Goal: Task Accomplishment & Management: Complete application form

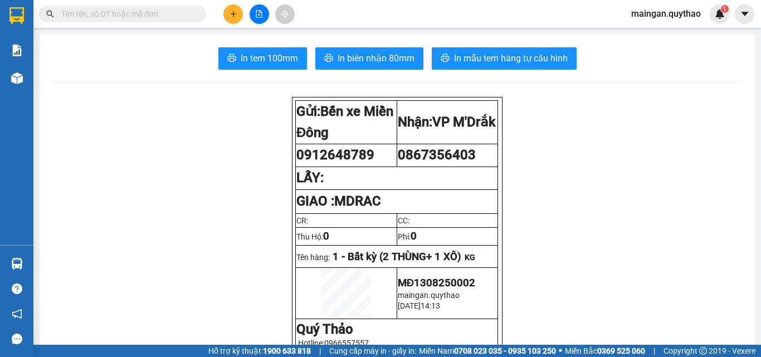
click at [226, 14] on button at bounding box center [233, 14] width 20 height 20
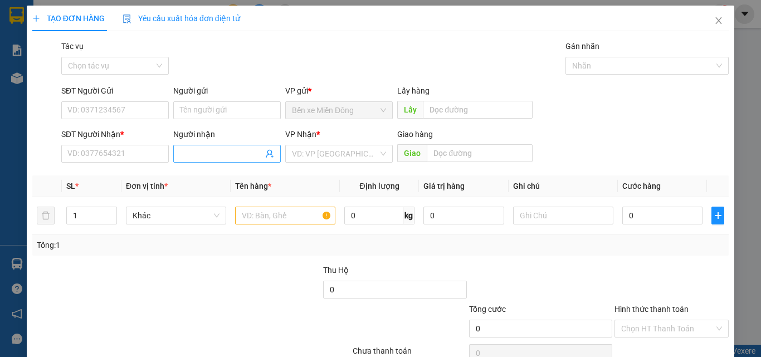
click at [203, 150] on input "Người nhận" at bounding box center [221, 154] width 83 height 12
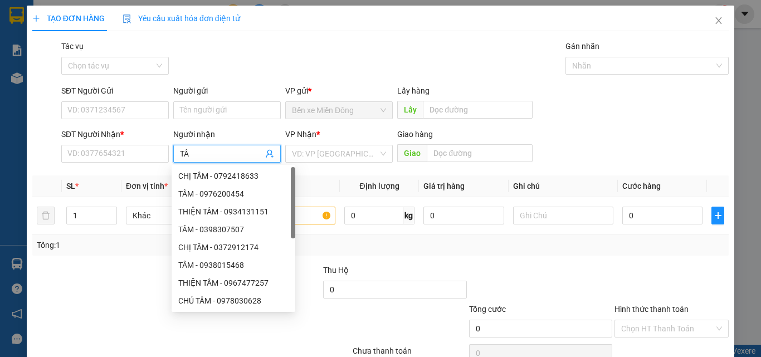
type input "T"
type input "SHOP"
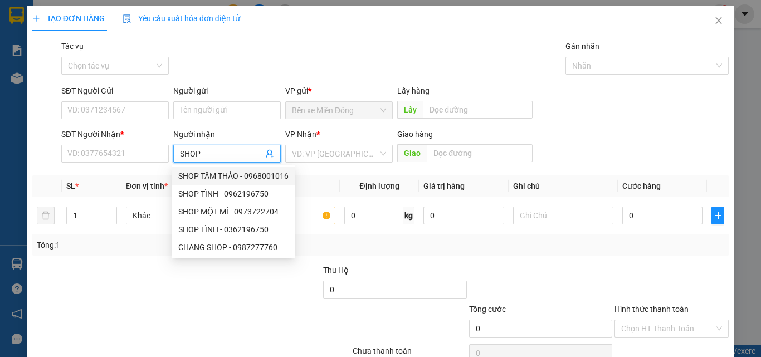
click at [227, 173] on div "SHOP TÂM THẢO - 0968001016" at bounding box center [233, 176] width 110 height 12
type input "0968001016"
type input "SHOP TÂM THẢO"
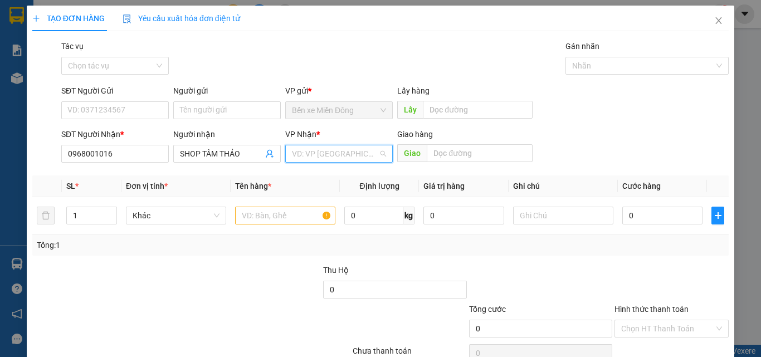
drag, startPoint x: 305, startPoint y: 154, endPoint x: 308, endPoint y: 161, distance: 7.2
click at [306, 157] on input "search" at bounding box center [335, 153] width 86 height 17
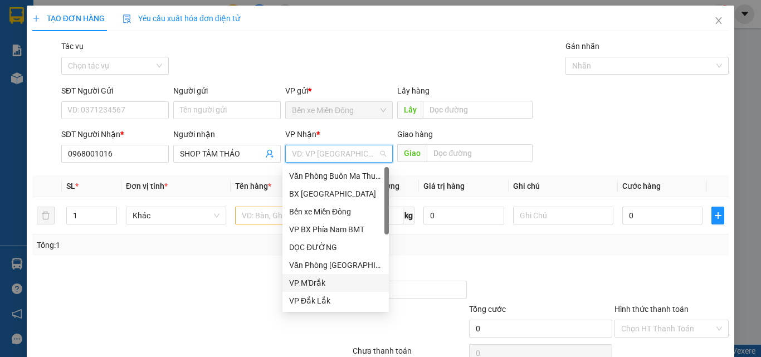
drag, startPoint x: 359, startPoint y: 286, endPoint x: 357, endPoint y: 295, distance: 9.3
click at [358, 295] on div "Văn Phòng Buôn Ma Thuột BX [GEOGRAPHIC_DATA] xe Miền Đông VP BX Phía Nam BMT DỌ…" at bounding box center [336, 256] width 106 height 178
click at [357, 295] on div "VP Đắk Lắk" at bounding box center [335, 301] width 93 height 12
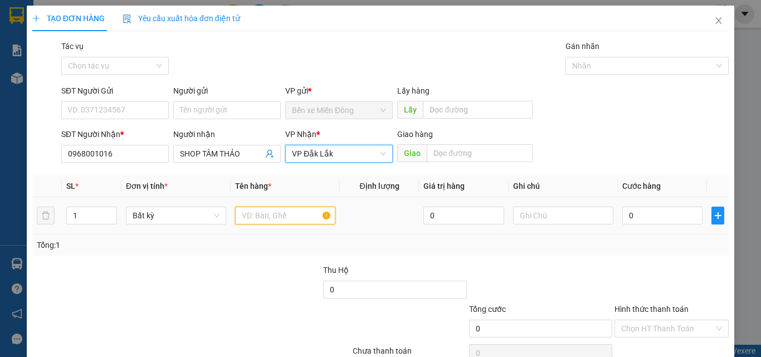
drag, startPoint x: 284, startPoint y: 212, endPoint x: 285, endPoint y: 222, distance: 9.5
click at [284, 218] on input "text" at bounding box center [285, 216] width 100 height 18
click at [285, 222] on input "text" at bounding box center [285, 216] width 100 height 18
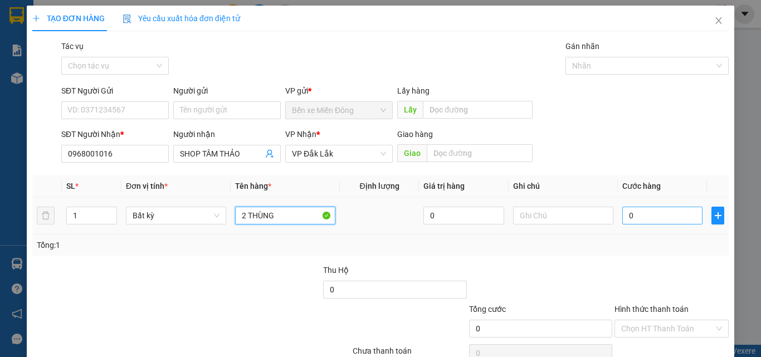
type input "2 THÙNG"
click at [672, 212] on input "0" at bounding box center [662, 216] width 80 height 18
type input "08"
type input "8"
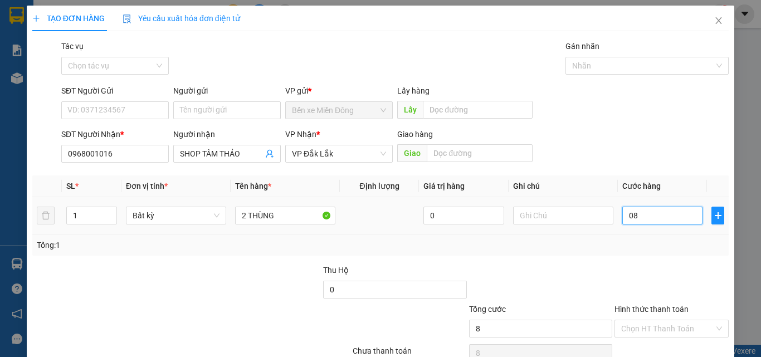
type input "080"
type input "80"
type input "80.000"
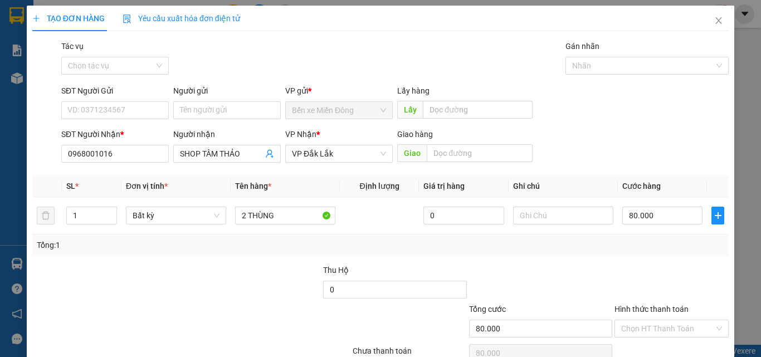
drag, startPoint x: 638, startPoint y: 273, endPoint x: 644, endPoint y: 286, distance: 14.2
click at [638, 273] on div at bounding box center [672, 283] width 116 height 39
drag, startPoint x: 655, startPoint y: 322, endPoint x: 655, endPoint y: 286, distance: 35.7
click at [656, 321] on input "Hình thức thanh toán" at bounding box center [667, 328] width 93 height 17
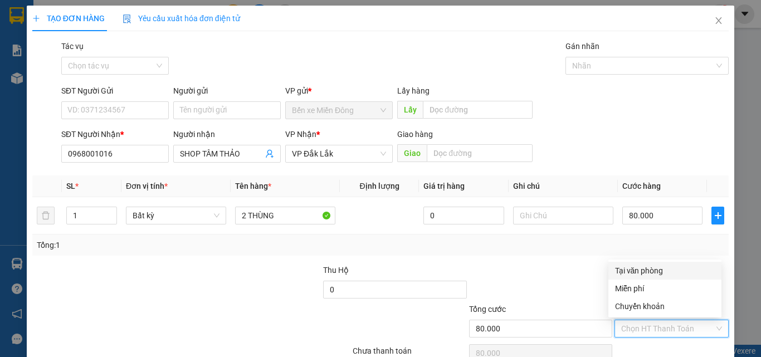
click at [654, 275] on div "Tại văn phòng" at bounding box center [665, 271] width 100 height 12
type input "0"
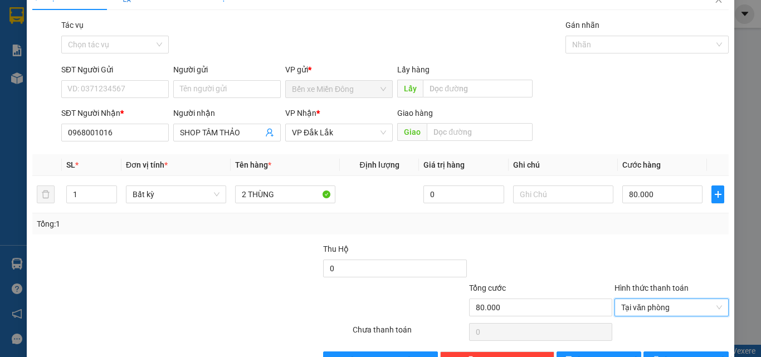
scroll to position [55, 0]
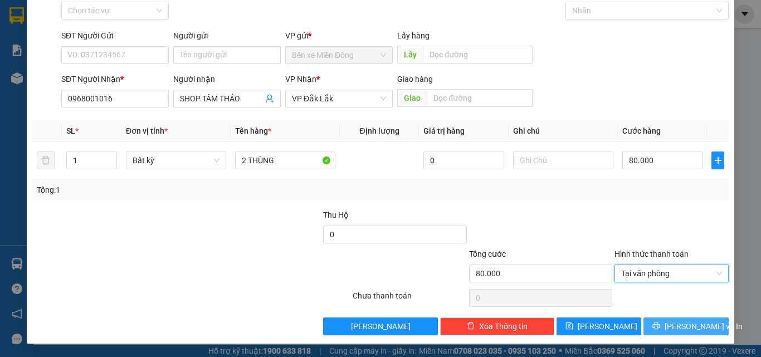
click at [690, 325] on span "[PERSON_NAME] và In" at bounding box center [704, 326] width 78 height 12
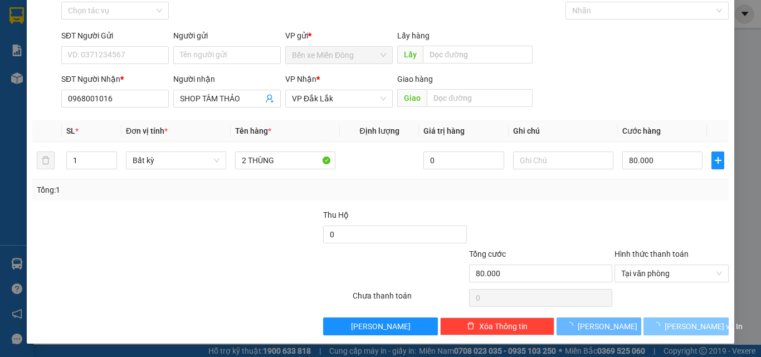
click at [692, 327] on span "[PERSON_NAME] và In" at bounding box center [704, 326] width 78 height 12
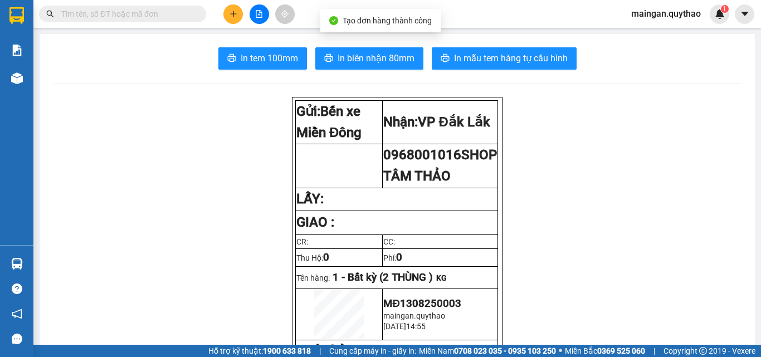
click at [364, 67] on button "In biên nhận 80mm" at bounding box center [369, 58] width 108 height 22
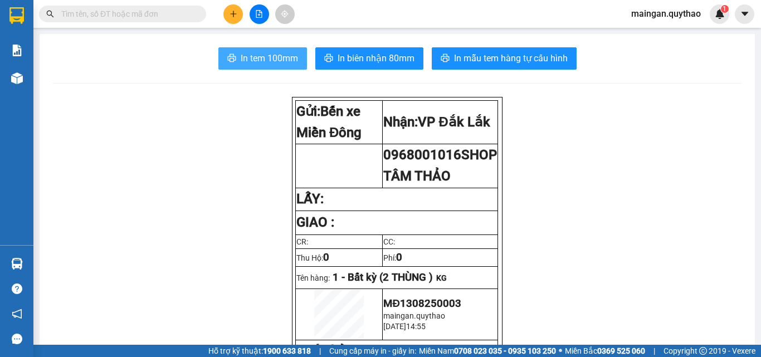
click at [280, 66] on button "In tem 100mm" at bounding box center [262, 58] width 89 height 22
click at [223, 14] on div at bounding box center [259, 14] width 84 height 20
click at [225, 14] on button at bounding box center [233, 14] width 20 height 20
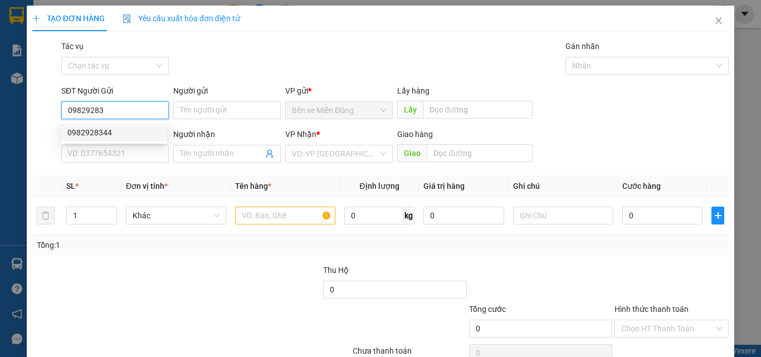
click at [113, 138] on div "0982928344" at bounding box center [113, 133] width 93 height 12
type input "0982928344"
type input "0385558554"
type input "EABAR"
type input "0982928344"
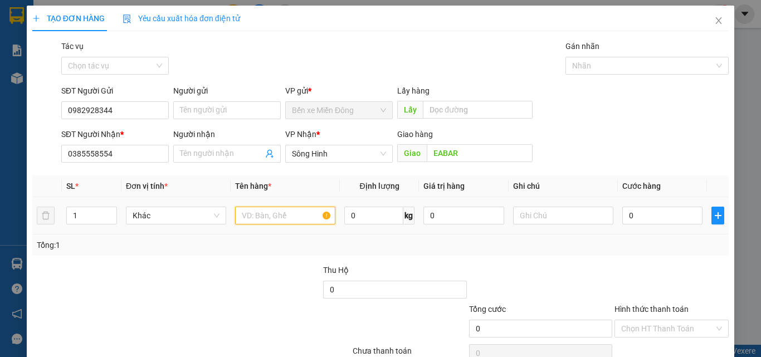
click at [286, 216] on input "text" at bounding box center [285, 216] width 100 height 18
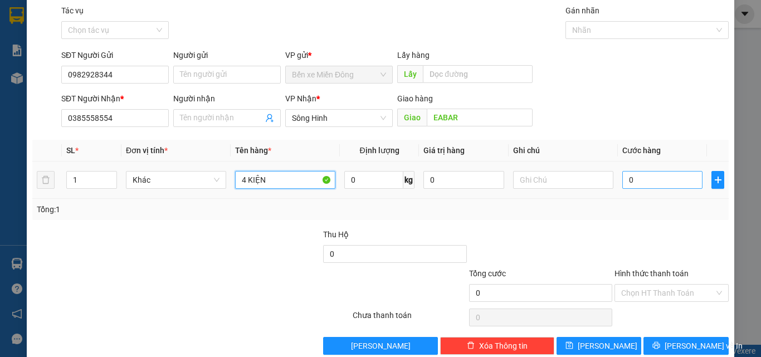
scroll to position [55, 0]
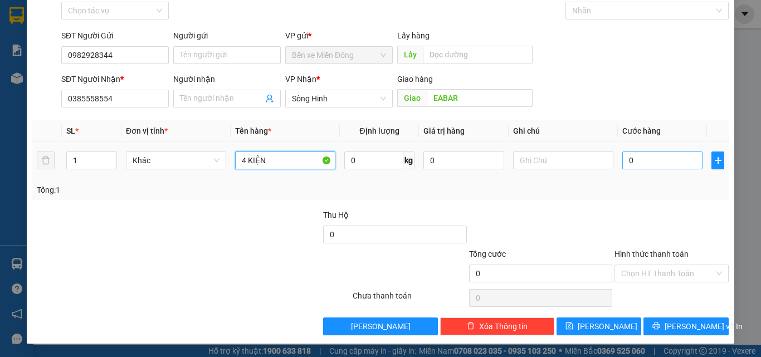
type input "4 KIỆN"
click at [642, 155] on input "0" at bounding box center [662, 161] width 80 height 18
type input "02"
type input "2"
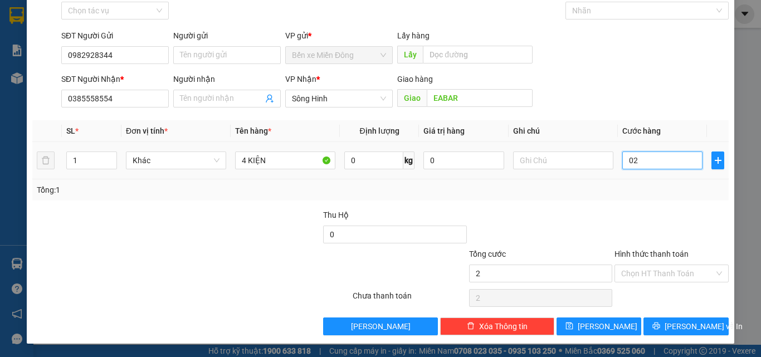
type input "023"
type input "23"
type input "0.230"
type input "230"
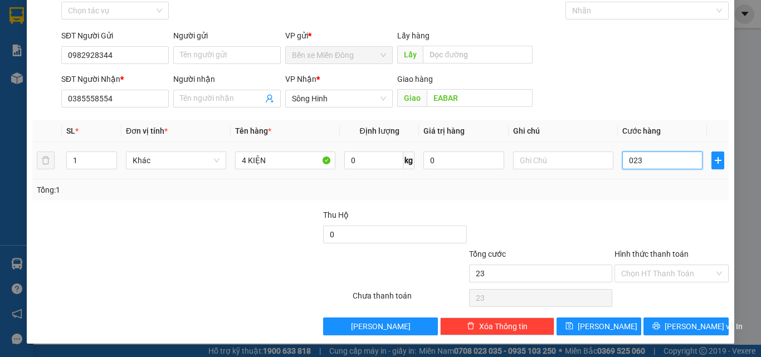
type input "230"
type input "230.000"
drag, startPoint x: 583, startPoint y: 199, endPoint x: 606, endPoint y: 303, distance: 106.1
click at [587, 206] on div "Transit Pickup Surcharge Ids Transit Deliver Surcharge Ids Transit Deliver Surc…" at bounding box center [380, 160] width 697 height 351
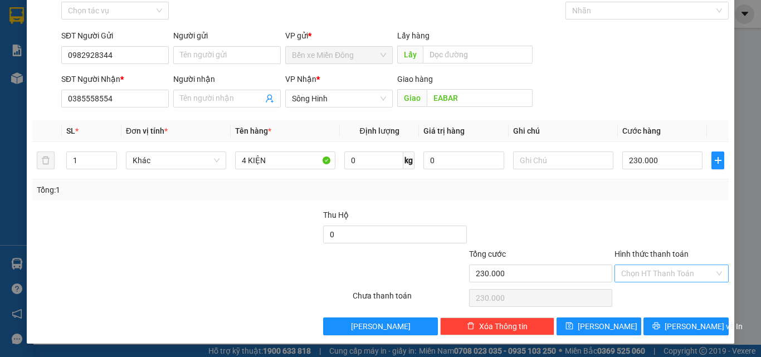
drag, startPoint x: 595, startPoint y: 300, endPoint x: 647, endPoint y: 265, distance: 62.6
click at [647, 266] on input "Hình thức thanh toán" at bounding box center [667, 273] width 93 height 17
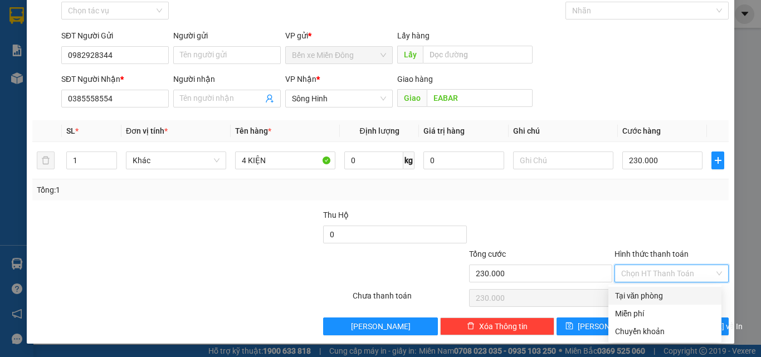
drag, startPoint x: 649, startPoint y: 288, endPoint x: 648, endPoint y: 295, distance: 7.3
click at [648, 294] on div "Tại văn phòng" at bounding box center [665, 296] width 113 height 18
type input "0"
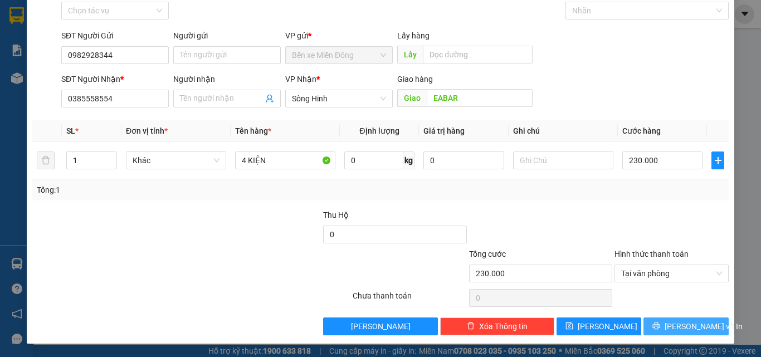
drag, startPoint x: 698, startPoint y: 330, endPoint x: 670, endPoint y: 294, distance: 45.6
click at [698, 329] on span "[PERSON_NAME] và In" at bounding box center [704, 326] width 78 height 12
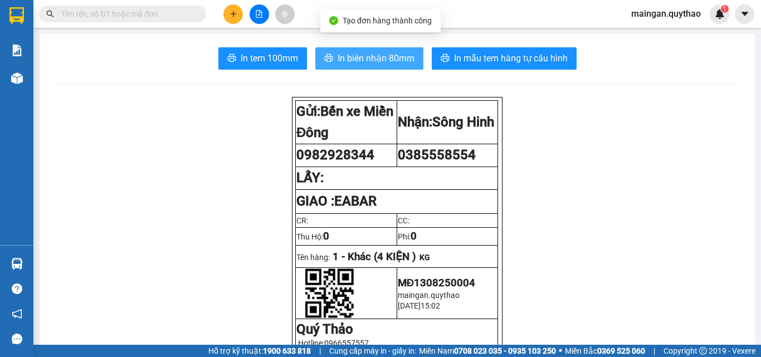
click at [377, 61] on span "In biên nhận 80mm" at bounding box center [376, 58] width 77 height 14
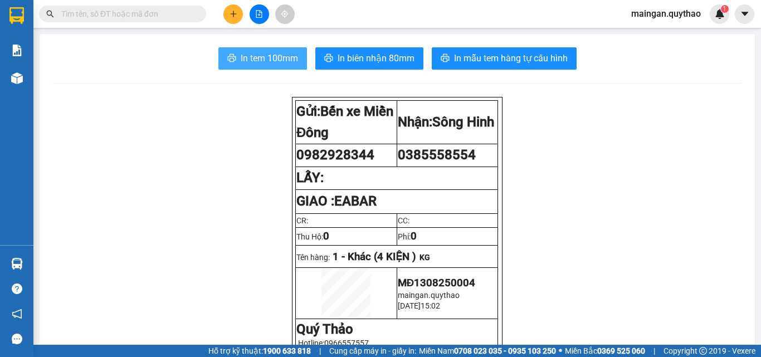
click at [264, 54] on span "In tem 100mm" at bounding box center [269, 58] width 57 height 14
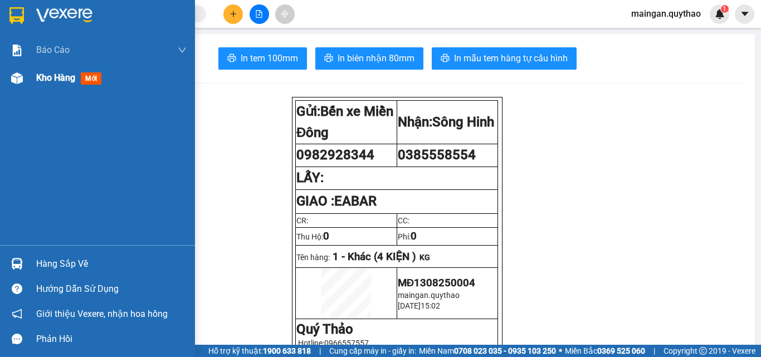
drag, startPoint x: 74, startPoint y: 76, endPoint x: 111, endPoint y: 66, distance: 38.5
click at [74, 76] on span "Kho hàng" at bounding box center [55, 77] width 39 height 11
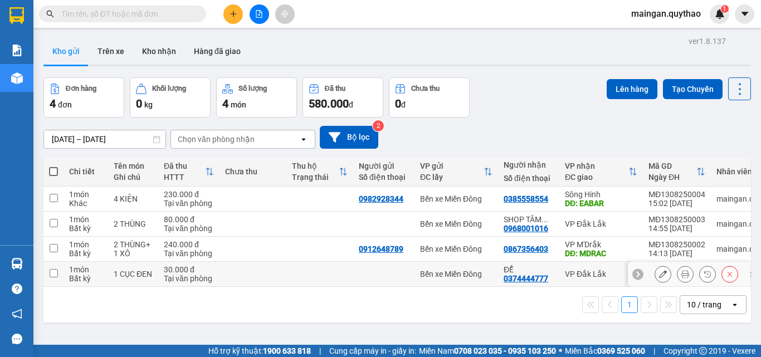
click at [682, 276] on icon at bounding box center [686, 274] width 8 height 8
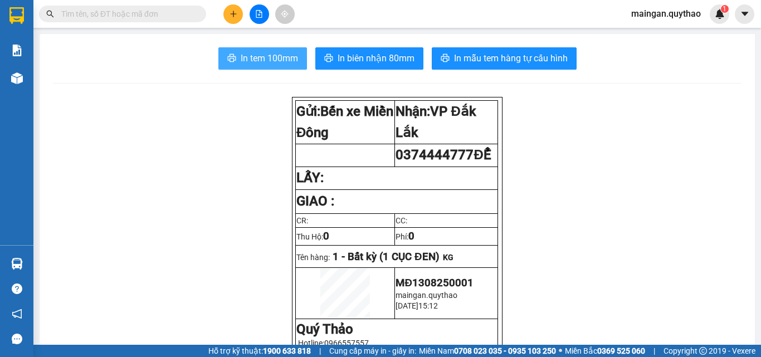
click at [282, 60] on span "In tem 100mm" at bounding box center [269, 58] width 57 height 14
click at [228, 18] on button at bounding box center [233, 14] width 20 height 20
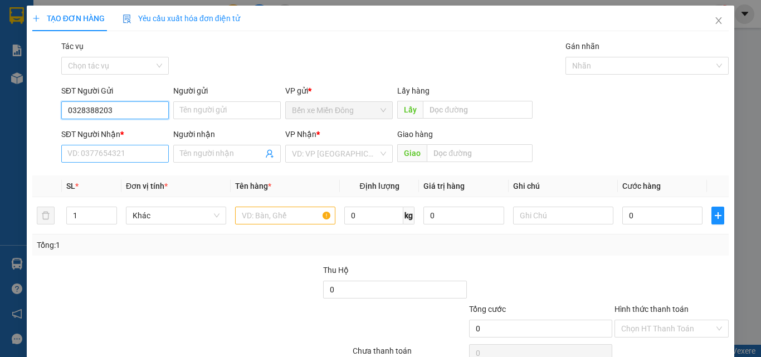
type input "0328388203"
click at [124, 157] on input "SĐT Người Nhận *" at bounding box center [115, 154] width 108 height 18
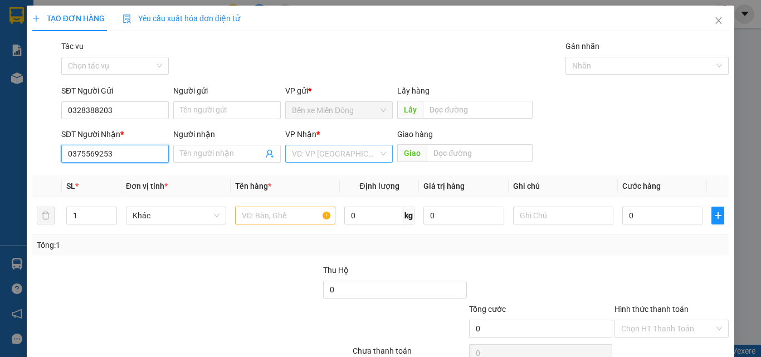
type input "0375569253"
drag, startPoint x: 311, startPoint y: 152, endPoint x: 316, endPoint y: 158, distance: 7.5
click at [312, 152] on input "search" at bounding box center [335, 153] width 86 height 17
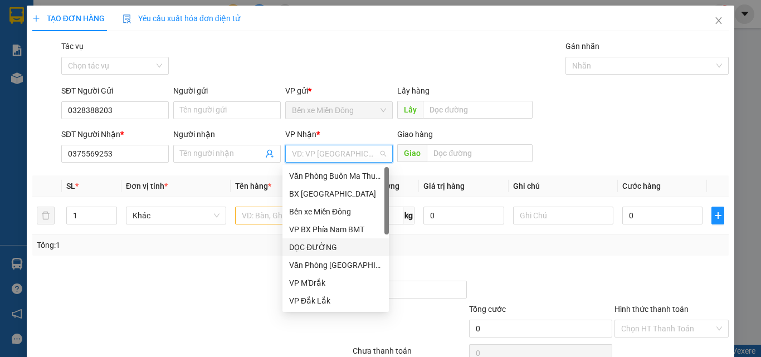
scroll to position [111, 0]
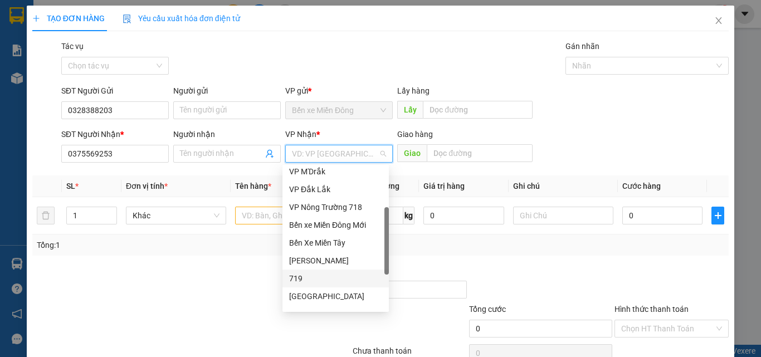
click at [325, 279] on div "719" at bounding box center [335, 279] width 93 height 12
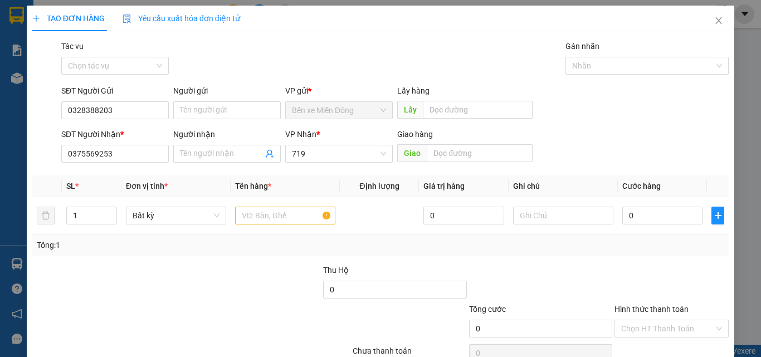
drag, startPoint x: 359, startPoint y: 134, endPoint x: 361, endPoint y: 162, distance: 28.4
click at [359, 134] on div "VP Nhận *" at bounding box center [339, 134] width 108 height 12
click at [361, 162] on div "719" at bounding box center [339, 154] width 108 height 18
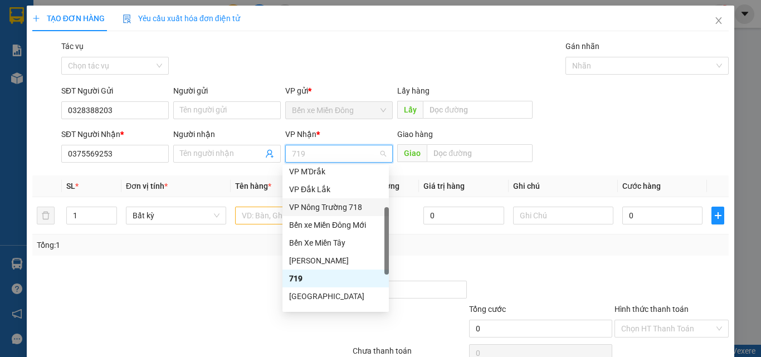
drag, startPoint x: 341, startPoint y: 202, endPoint x: 254, endPoint y: 193, distance: 86.8
click at [340, 202] on div "VP Nông Trường 718" at bounding box center [335, 207] width 93 height 12
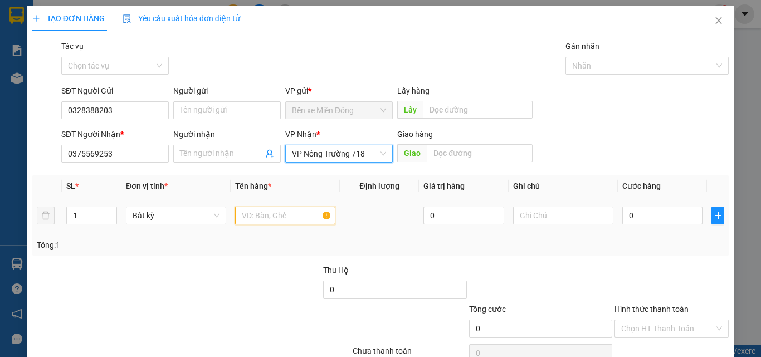
click at [256, 211] on input "text" at bounding box center [285, 216] width 100 height 18
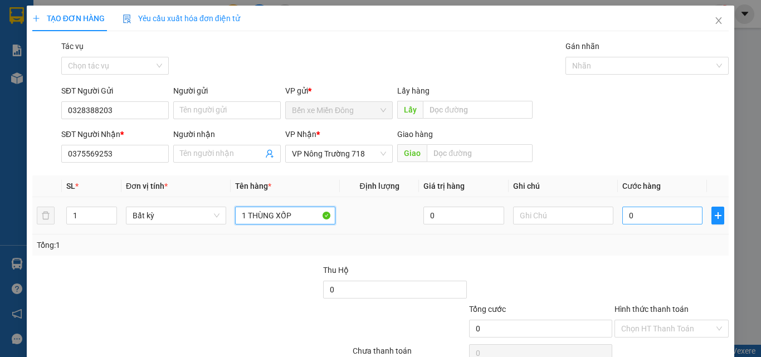
type input "1 THÙNG XỐP"
click at [643, 212] on input "0" at bounding box center [662, 216] width 80 height 18
type input "06"
type input "6"
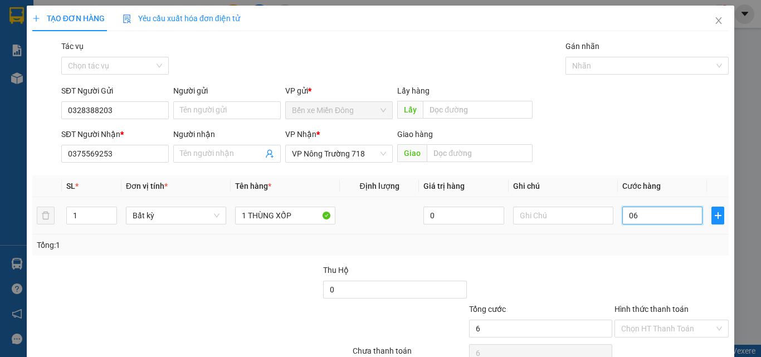
type input "060"
type input "60"
type input "60.000"
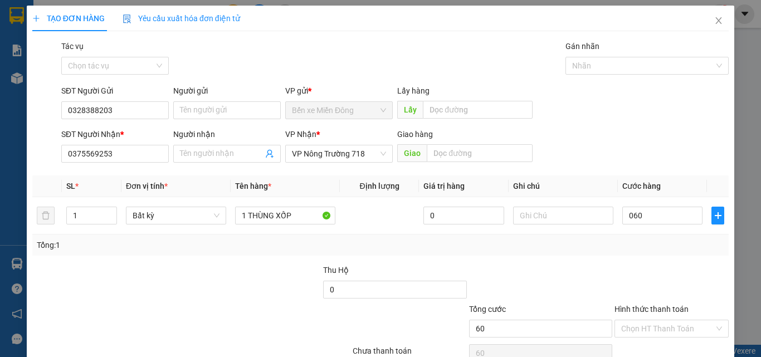
type input "60.000"
click at [678, 256] on div "Transit Pickup Surcharge Ids Transit Deliver Surcharge Ids Transit Deliver Surc…" at bounding box center [380, 215] width 697 height 351
click at [678, 326] on input "Hình thức thanh toán" at bounding box center [667, 328] width 93 height 17
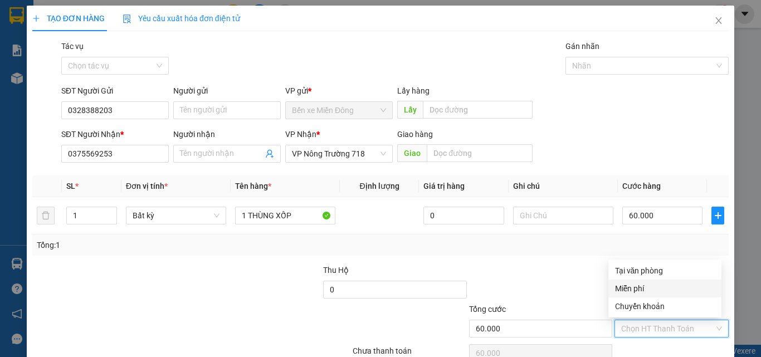
click at [676, 281] on div "Miễn phí" at bounding box center [665, 289] width 113 height 18
type input "0"
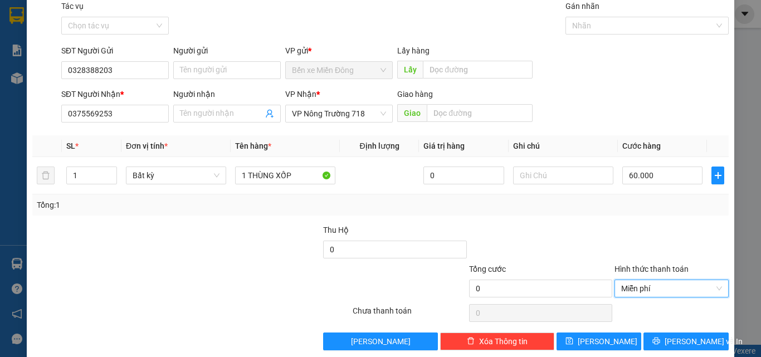
scroll to position [55, 0]
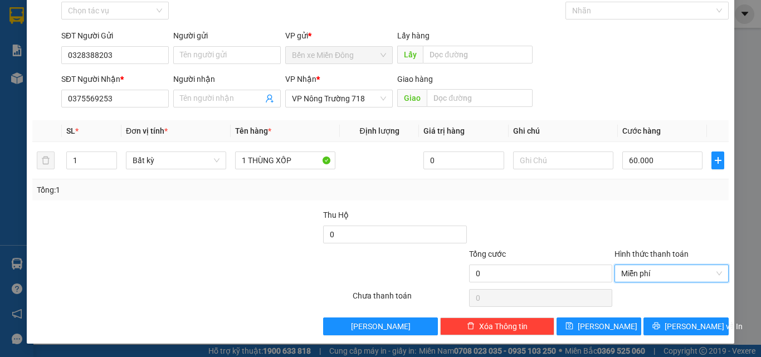
drag, startPoint x: 665, startPoint y: 268, endPoint x: 658, endPoint y: 231, distance: 37.5
click at [665, 267] on span "Miễn phí" at bounding box center [671, 273] width 101 height 17
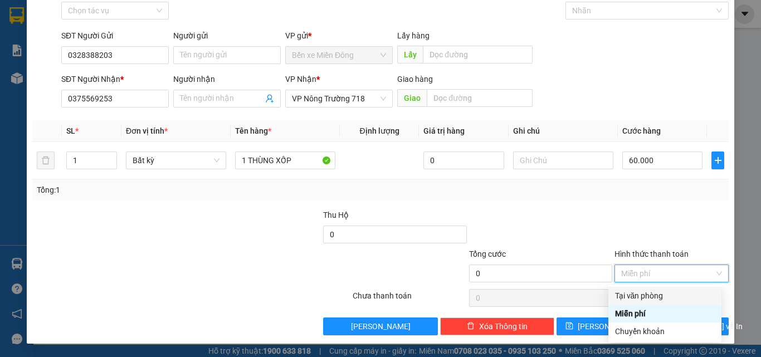
click at [655, 298] on div "Tại văn phòng" at bounding box center [665, 296] width 100 height 12
type input "60.000"
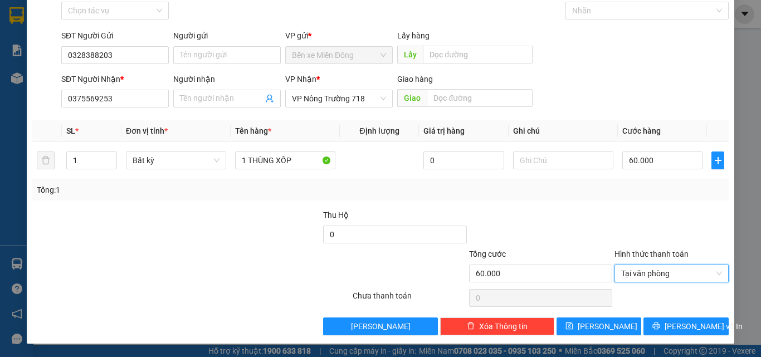
click at [668, 343] on div "TẠO ĐƠN HÀNG Yêu cầu xuất hóa đơn điện tử Transit Pickup Surcharge Ids Transit …" at bounding box center [381, 146] width 708 height 393
click at [672, 337] on div "TẠO ĐƠN HÀNG Yêu cầu xuất hóa đơn điện tử Transit Pickup Surcharge Ids Transit …" at bounding box center [381, 146] width 708 height 393
click at [673, 332] on span "[PERSON_NAME] và In" at bounding box center [704, 326] width 78 height 12
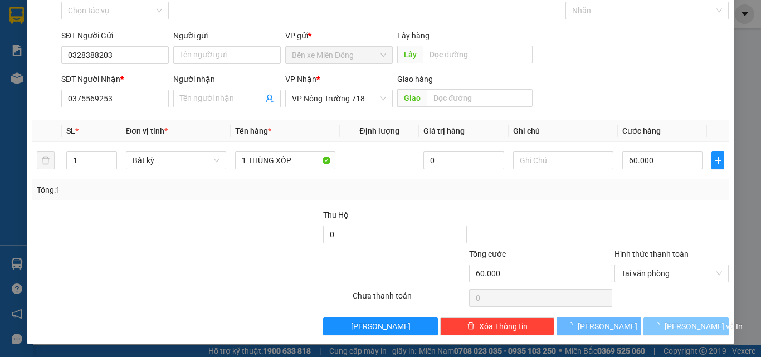
drag, startPoint x: 673, startPoint y: 332, endPoint x: 224, endPoint y: 27, distance: 543.2
click at [673, 332] on span "[PERSON_NAME] và In" at bounding box center [704, 326] width 78 height 12
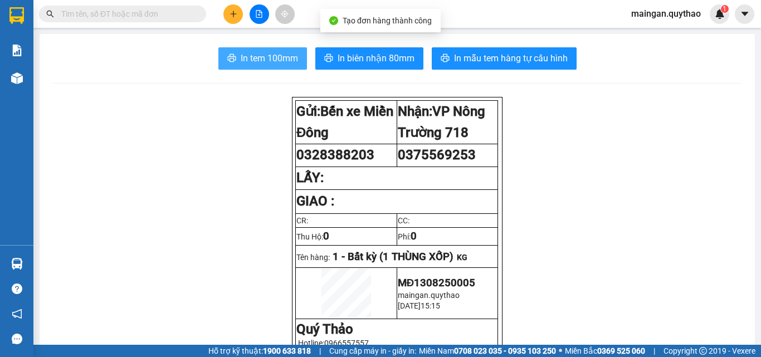
drag, startPoint x: 307, startPoint y: 57, endPoint x: 300, endPoint y: 58, distance: 7.3
click at [305, 57] on div "In tem 100mm In biên nhận 80mm In mẫu tem hàng tự cấu hình" at bounding box center [397, 58] width 689 height 22
click at [298, 58] on button "In tem 100mm" at bounding box center [262, 58] width 89 height 22
drag, startPoint x: 287, startPoint y: 57, endPoint x: 278, endPoint y: 60, distance: 9.3
click at [284, 59] on span "In tem 100mm" at bounding box center [269, 58] width 57 height 14
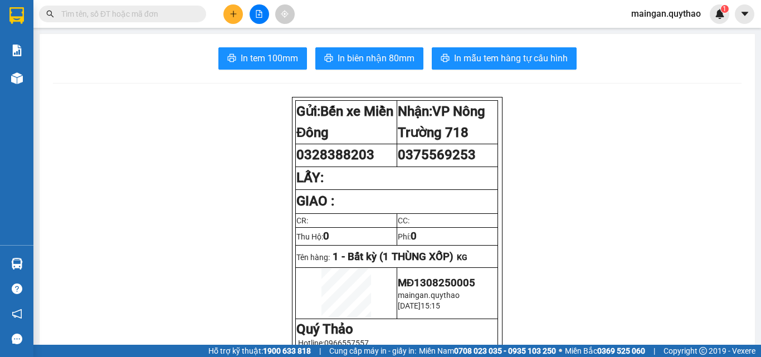
scroll to position [66, 0]
click at [236, 15] on icon "plus" at bounding box center [234, 14] width 8 height 8
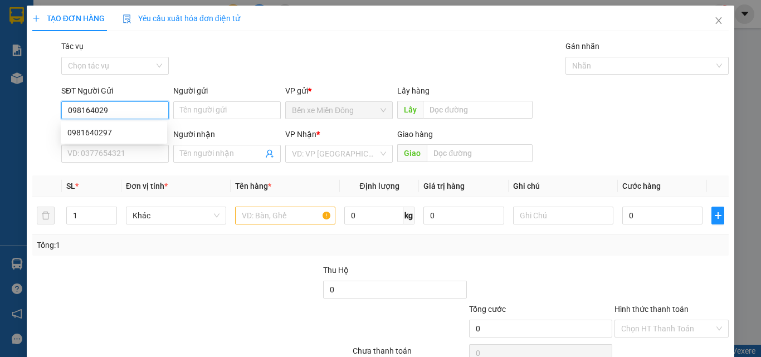
type input "0981640297"
click at [80, 134] on div "0981640297" at bounding box center [113, 133] width 93 height 12
type input "0962111951"
type input "0981640297"
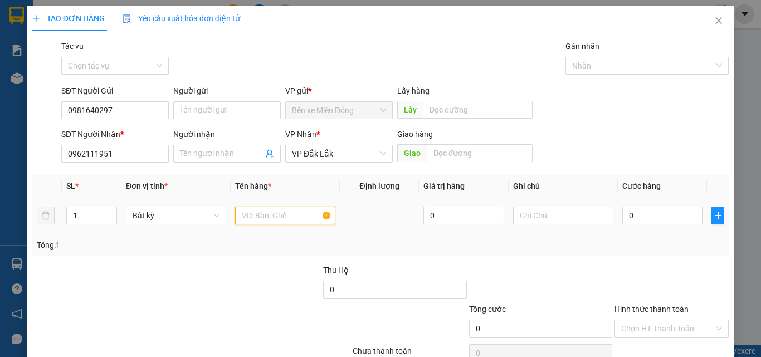
click at [263, 220] on input "text" at bounding box center [285, 216] width 100 height 18
type input "1 KIỆN"
click at [672, 216] on input "0" at bounding box center [662, 216] width 80 height 18
type input "01"
type input "1"
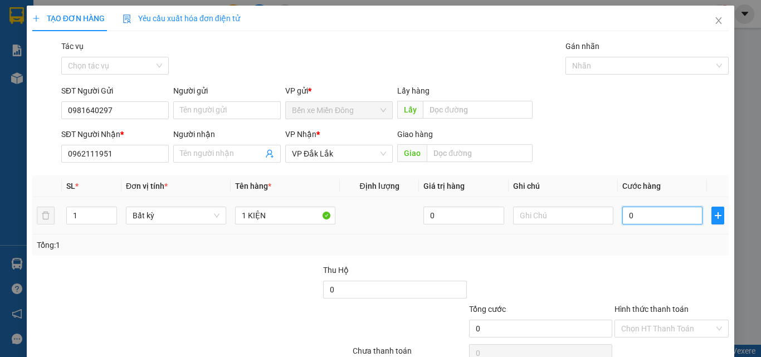
type input "1"
type input "010"
type input "10"
type input "0.100"
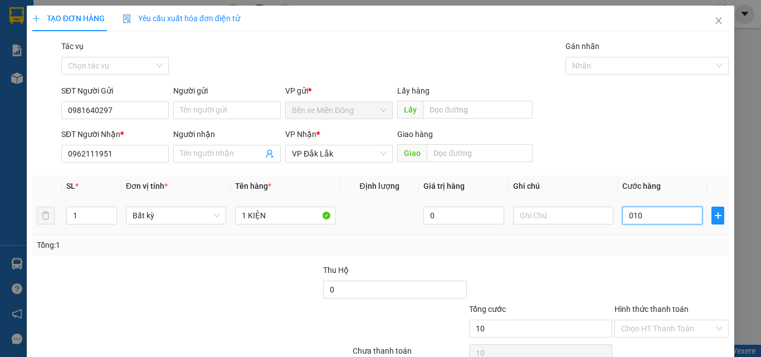
type input "100"
type input "100.000"
click at [664, 249] on div "Tổng: 1" at bounding box center [381, 245] width 688 height 12
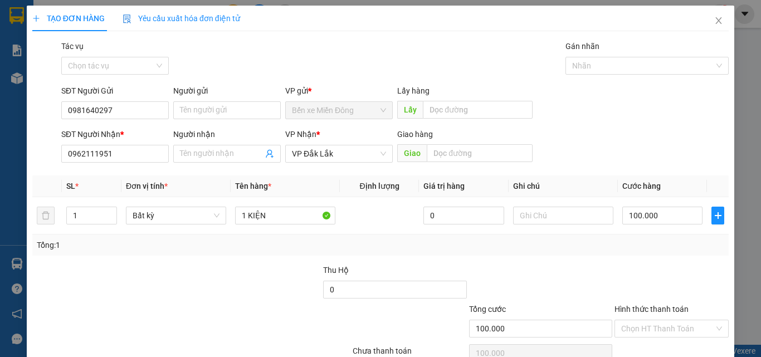
drag, startPoint x: 640, startPoint y: 317, endPoint x: 621, endPoint y: 293, distance: 30.7
click at [636, 312] on div "Hình thức thanh toán Chọn HT Thanh Toán" at bounding box center [672, 322] width 114 height 39
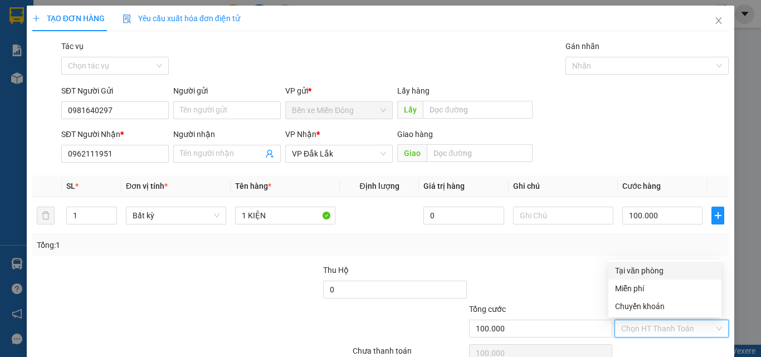
click at [655, 320] on input "Hình thức thanh toán" at bounding box center [667, 328] width 93 height 17
click at [645, 271] on div "Tại văn phòng" at bounding box center [665, 271] width 100 height 12
type input "0"
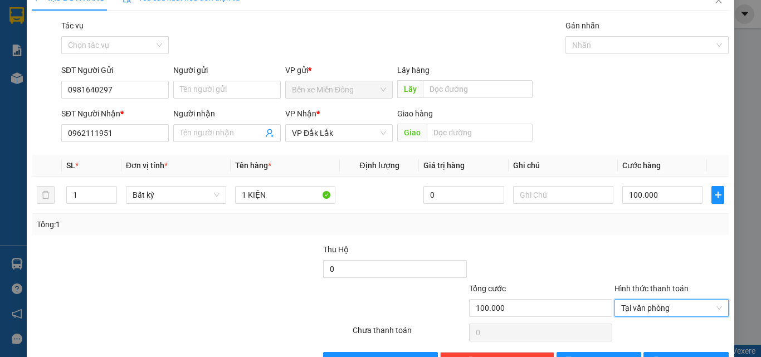
scroll to position [55, 0]
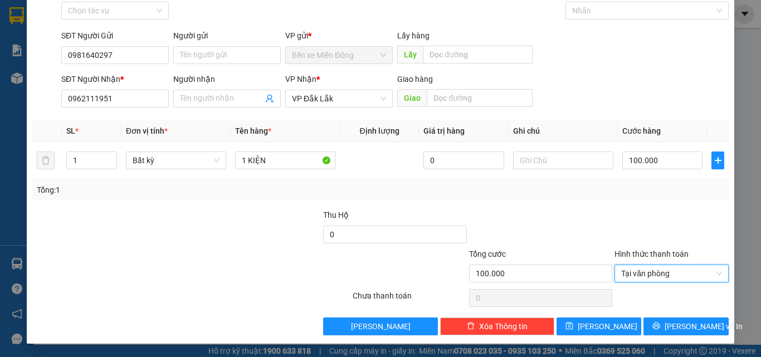
drag, startPoint x: 657, startPoint y: 308, endPoint x: 660, endPoint y: 317, distance: 8.8
click at [657, 310] on div "Transit Pickup Surcharge Ids Transit Deliver Surcharge Ids Transit Deliver Surc…" at bounding box center [380, 160] width 697 height 351
click at [663, 322] on button "[PERSON_NAME] và In" at bounding box center [686, 327] width 85 height 18
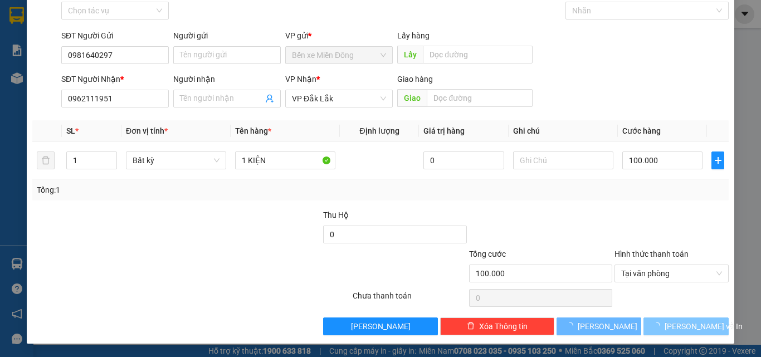
drag, startPoint x: 663, startPoint y: 322, endPoint x: 661, endPoint y: 315, distance: 6.2
click at [663, 320] on span "button" at bounding box center [659, 326] width 12 height 12
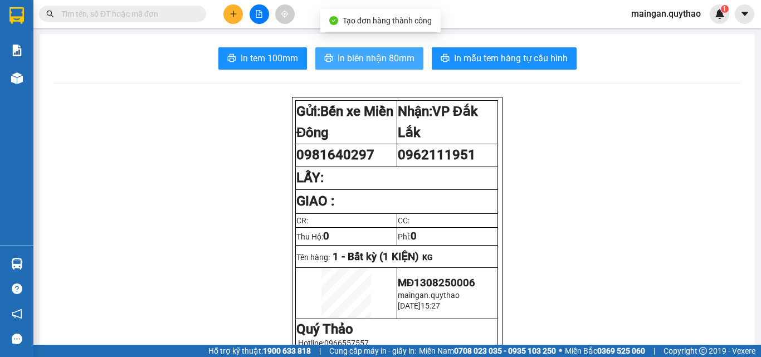
drag, startPoint x: 374, startPoint y: 47, endPoint x: 374, endPoint y: 54, distance: 6.7
click at [374, 50] on button "In biên nhận 80mm" at bounding box center [369, 58] width 108 height 22
click at [374, 54] on span "In biên nhận 80mm" at bounding box center [376, 58] width 77 height 14
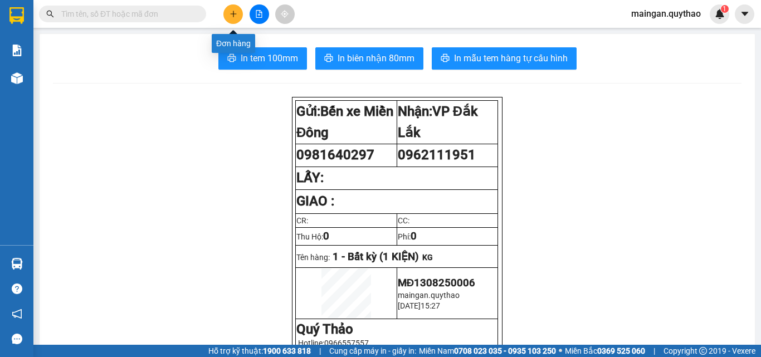
click at [227, 16] on button at bounding box center [233, 14] width 20 height 20
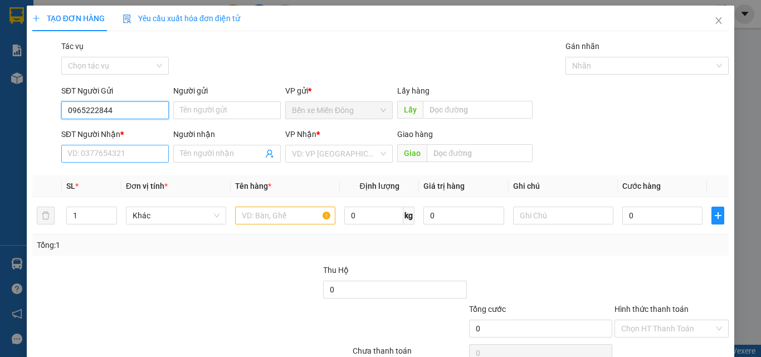
type input "0965222844"
click at [110, 159] on input "SĐT Người Nhận *" at bounding box center [115, 154] width 108 height 18
drag, startPoint x: 138, startPoint y: 115, endPoint x: 139, endPoint y: 109, distance: 5.6
click at [139, 115] on input "0965222844" at bounding box center [115, 110] width 108 height 18
click at [139, 109] on input "0965222844" at bounding box center [115, 110] width 108 height 18
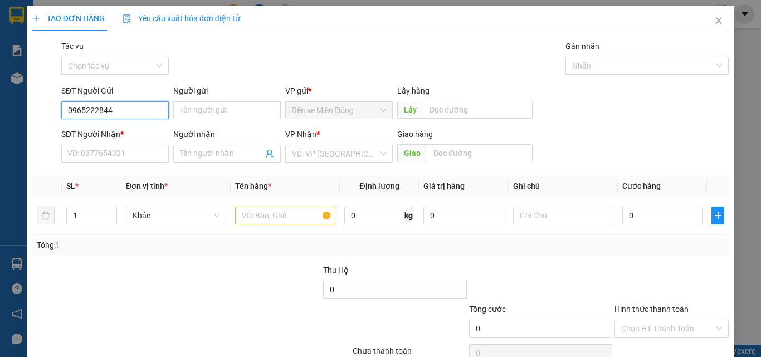
click at [139, 112] on input "0965222844" at bounding box center [115, 110] width 108 height 18
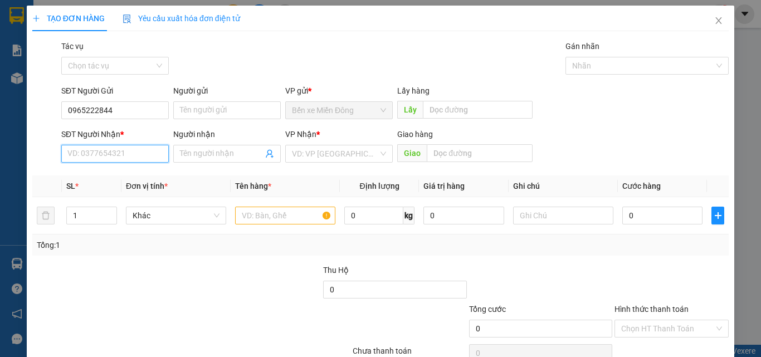
click at [132, 152] on input "SĐT Người Nhận *" at bounding box center [115, 154] width 108 height 18
click at [83, 155] on input "0344224145" at bounding box center [115, 154] width 108 height 18
click at [149, 157] on input "0345224145" at bounding box center [115, 154] width 108 height 18
click at [144, 154] on input "0345224145" at bounding box center [115, 154] width 108 height 18
click at [141, 156] on input "0345224145" at bounding box center [115, 154] width 108 height 18
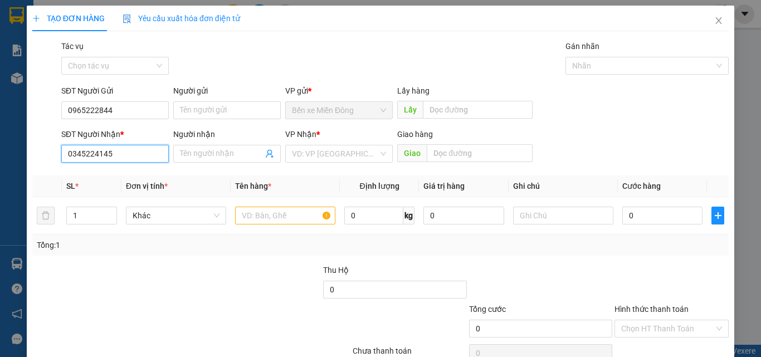
click at [141, 156] on input "0345224145" at bounding box center [115, 154] width 108 height 18
type input "0345224145"
click at [331, 149] on input "search" at bounding box center [335, 153] width 86 height 17
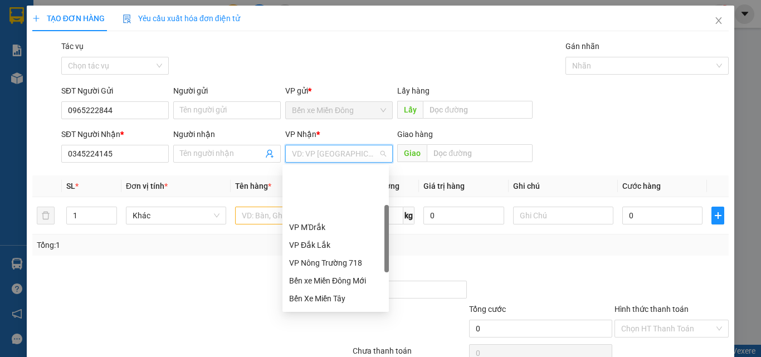
scroll to position [111, 0]
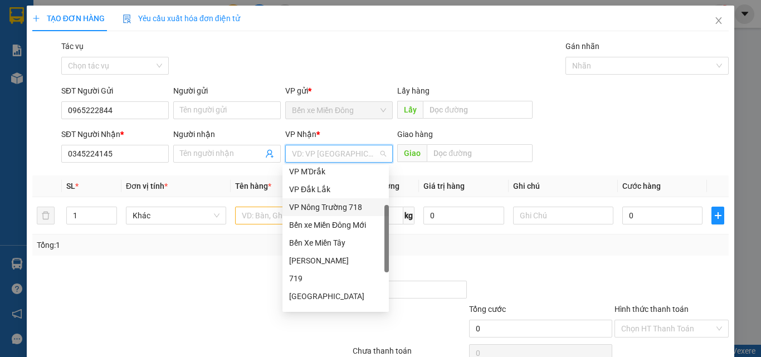
click at [325, 215] on div "VP Nông Trường 718" at bounding box center [336, 207] width 106 height 18
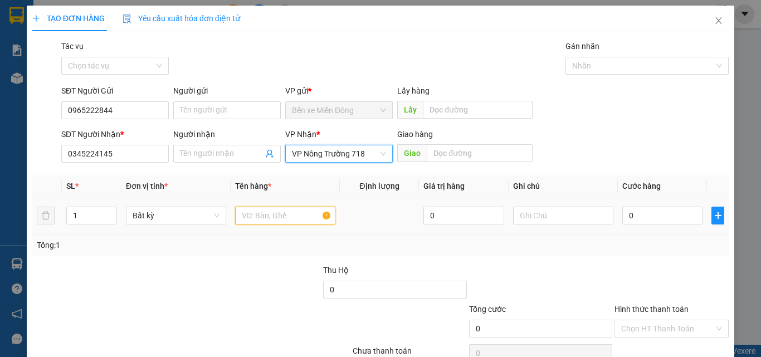
click at [266, 215] on input "text" at bounding box center [285, 216] width 100 height 18
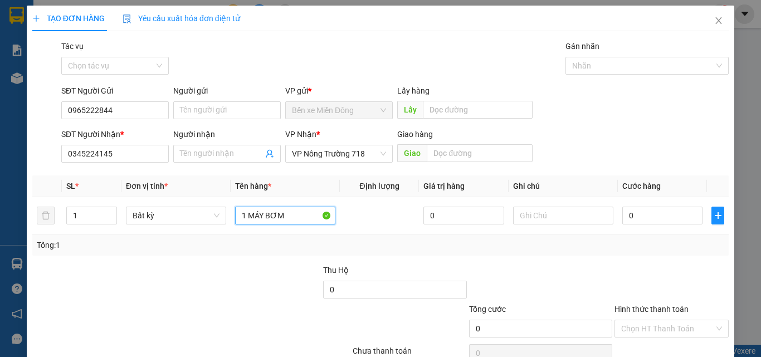
type input "1 MÁY BƠM"
click at [650, 217] on input "0" at bounding box center [662, 216] width 80 height 18
type input "02"
type input "2"
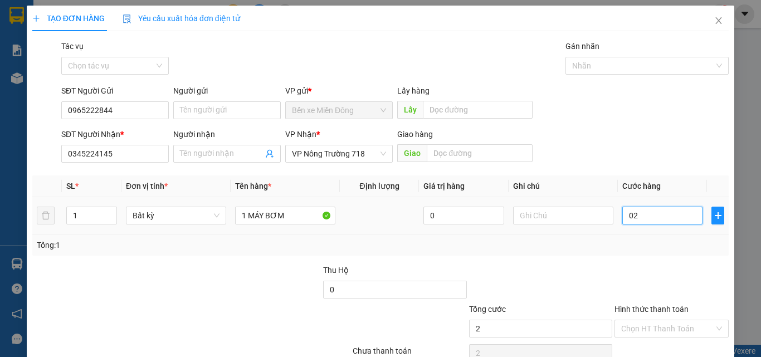
type input "020"
type input "20"
type input "0.200"
type input "200"
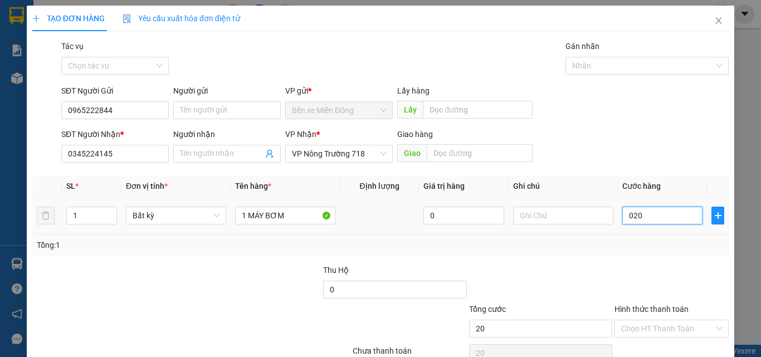
type input "200"
click at [697, 247] on div "Tổng: 1" at bounding box center [381, 245] width 688 height 12
type input "200.000"
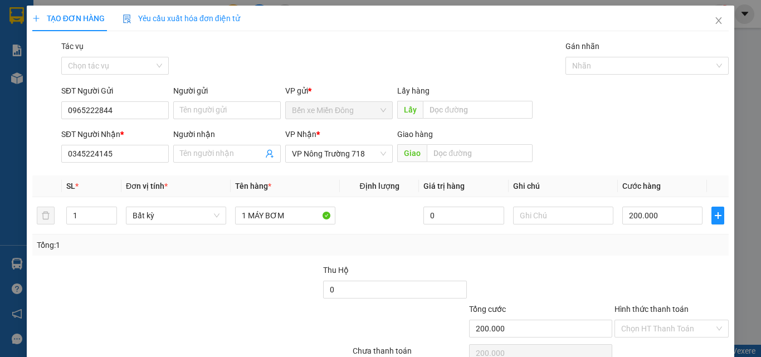
click at [644, 343] on div "Chọn HT Thanh Toán" at bounding box center [672, 353] width 116 height 22
drag, startPoint x: 650, startPoint y: 336, endPoint x: 652, endPoint y: 329, distance: 7.0
click at [650, 335] on input "Hình thức thanh toán" at bounding box center [667, 328] width 93 height 17
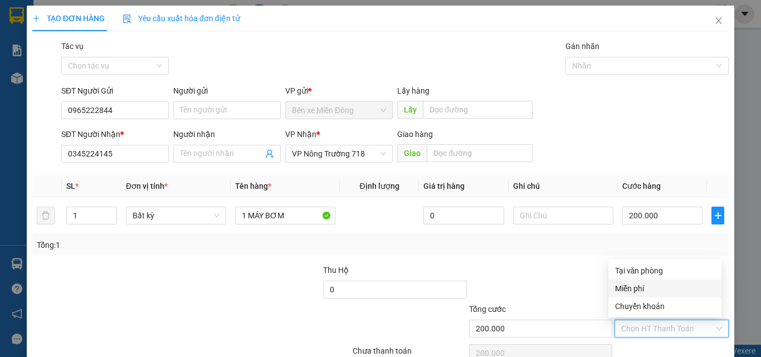
click at [643, 281] on div "Miễn phí" at bounding box center [665, 289] width 113 height 18
type input "0"
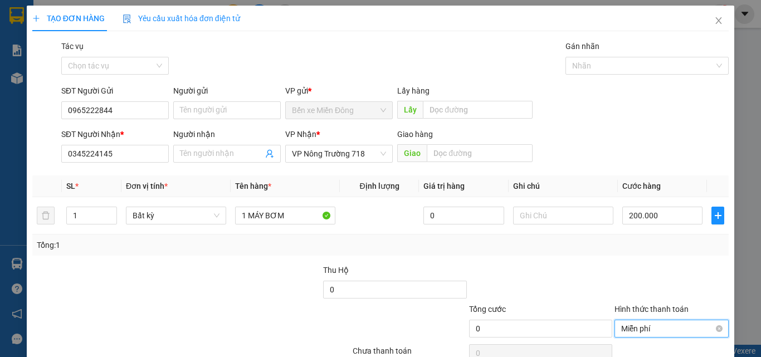
drag, startPoint x: 647, startPoint y: 323, endPoint x: 628, endPoint y: 284, distance: 43.1
click at [646, 323] on span "Miễn phí" at bounding box center [671, 328] width 101 height 17
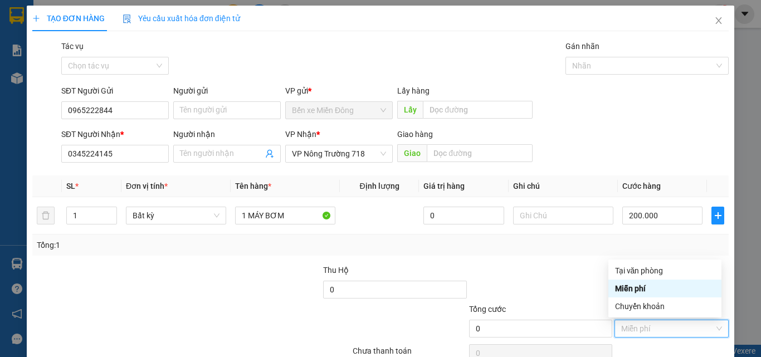
click at [648, 274] on div "Tại văn phòng" at bounding box center [665, 271] width 100 height 12
type input "200.000"
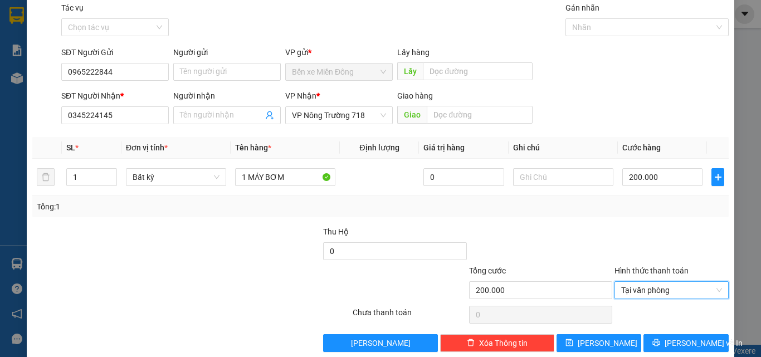
scroll to position [55, 0]
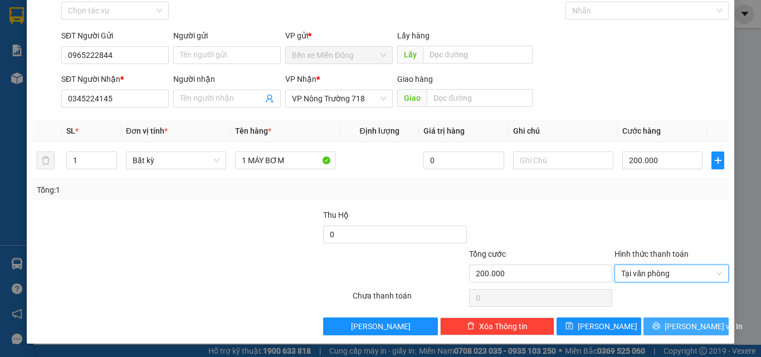
click at [667, 323] on button "[PERSON_NAME] và In" at bounding box center [686, 327] width 85 height 18
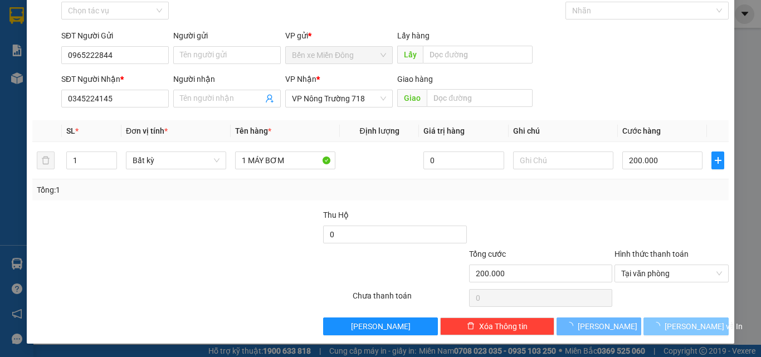
click at [665, 325] on span "loading" at bounding box center [659, 326] width 12 height 8
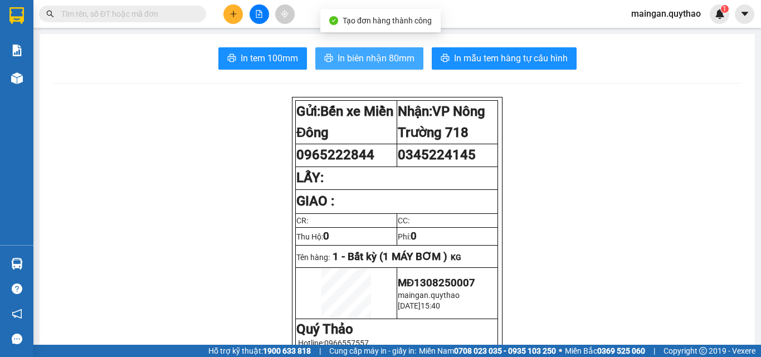
click at [381, 62] on span "In biên nhận 80mm" at bounding box center [376, 58] width 77 height 14
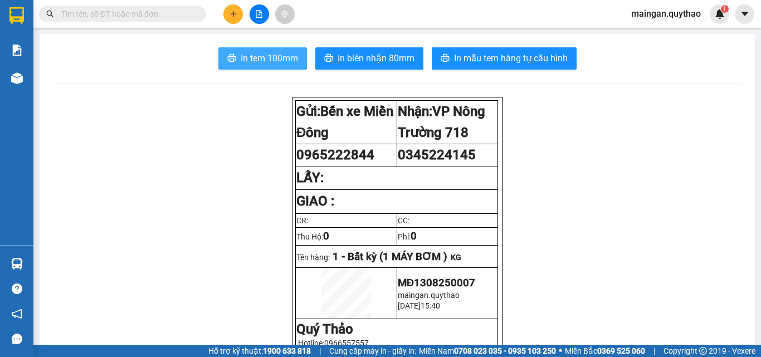
click at [271, 56] on span "In tem 100mm" at bounding box center [269, 58] width 57 height 14
click at [226, 12] on button at bounding box center [233, 14] width 20 height 20
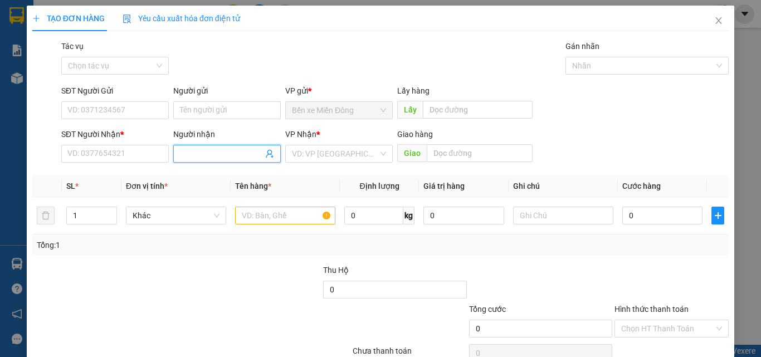
click at [200, 159] on span at bounding box center [227, 154] width 108 height 18
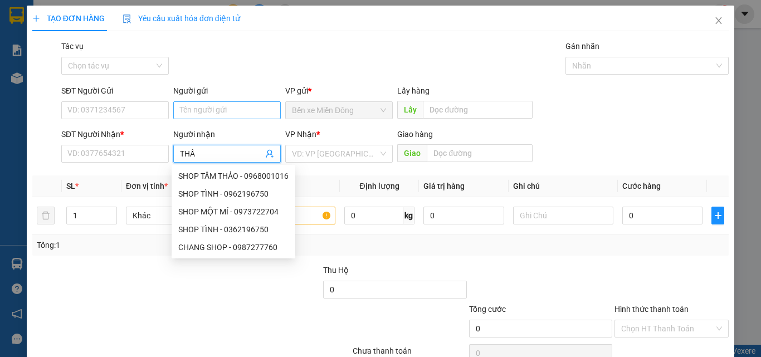
type input "THẦM"
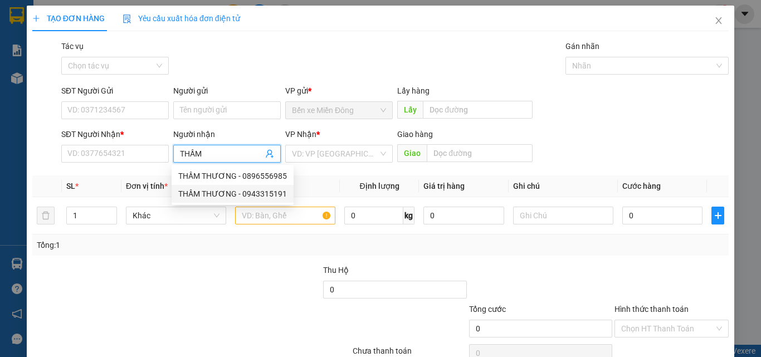
click at [240, 198] on div "THẦM THƯƠNG - 0943315191" at bounding box center [232, 194] width 109 height 12
type input "0943315191"
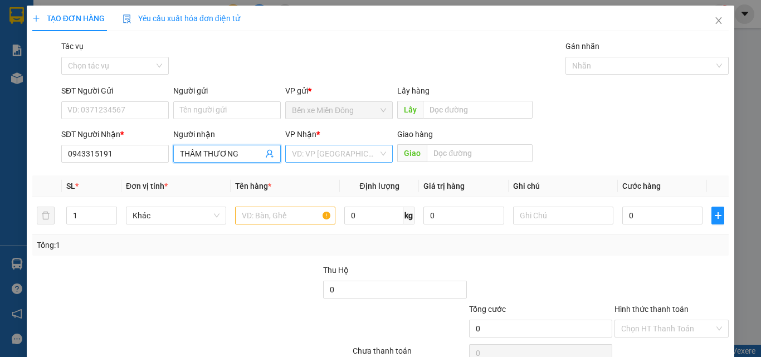
type input "THẦM THƯƠNG"
drag, startPoint x: 328, startPoint y: 149, endPoint x: 325, endPoint y: 213, distance: 64.7
click at [329, 150] on input "search" at bounding box center [335, 153] width 86 height 17
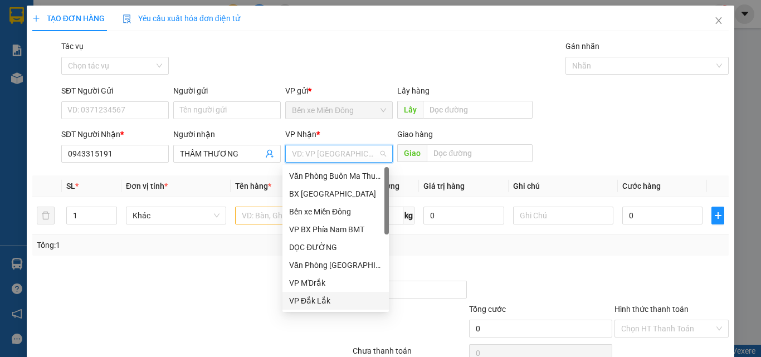
click at [315, 298] on div "VP Đắk Lắk" at bounding box center [335, 301] width 93 height 12
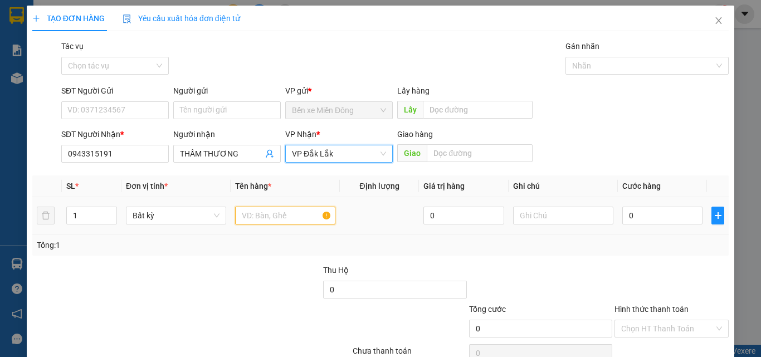
click at [264, 221] on input "text" at bounding box center [285, 216] width 100 height 18
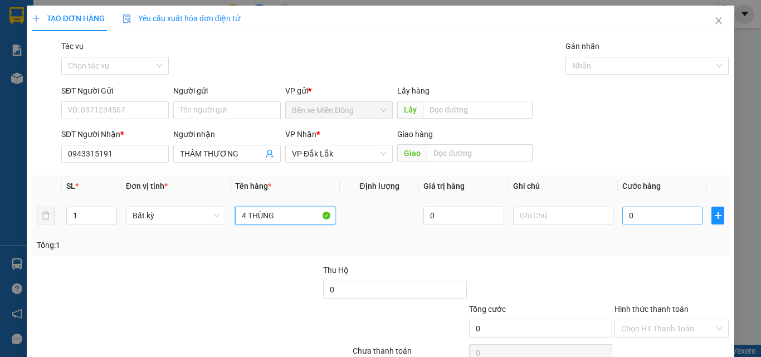
type input "4 THÙNG"
click at [636, 216] on input "0" at bounding box center [662, 216] width 80 height 18
type input "01"
type input "1"
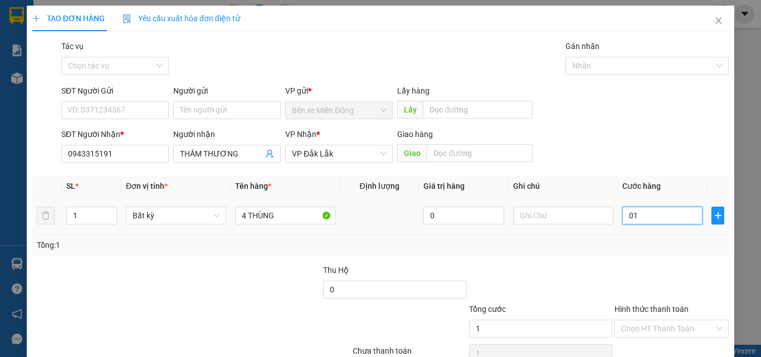
type input "016"
type input "16"
type input "0.160"
type input "160"
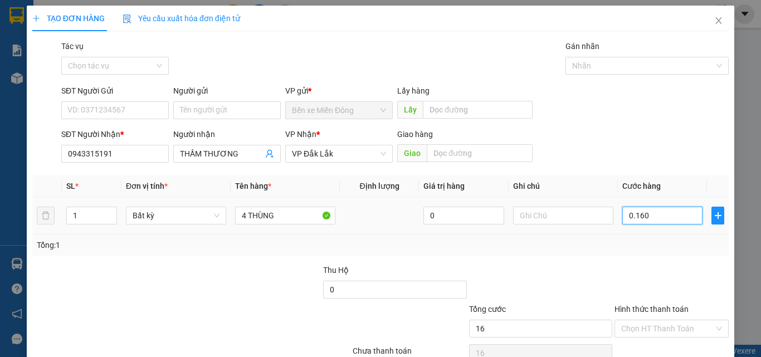
type input "160"
click at [627, 270] on div at bounding box center [672, 283] width 116 height 39
type input "160.000"
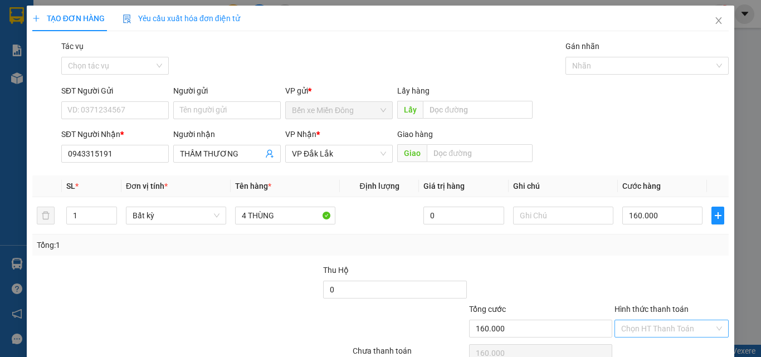
drag, startPoint x: 622, startPoint y: 334, endPoint x: 629, endPoint y: 328, distance: 9.1
click at [627, 330] on input "Hình thức thanh toán" at bounding box center [667, 328] width 93 height 17
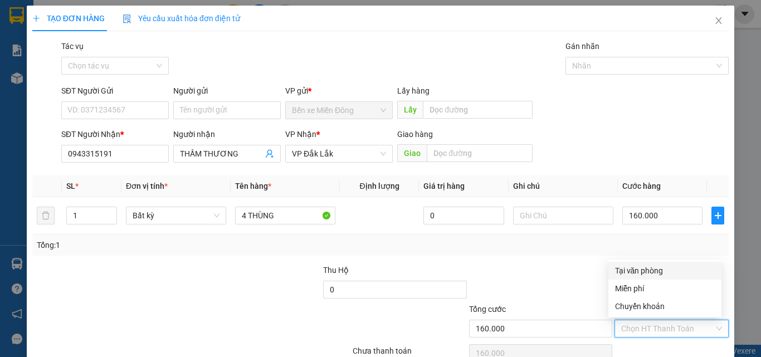
click at [636, 275] on div "Tại văn phòng" at bounding box center [665, 271] width 100 height 12
type input "0"
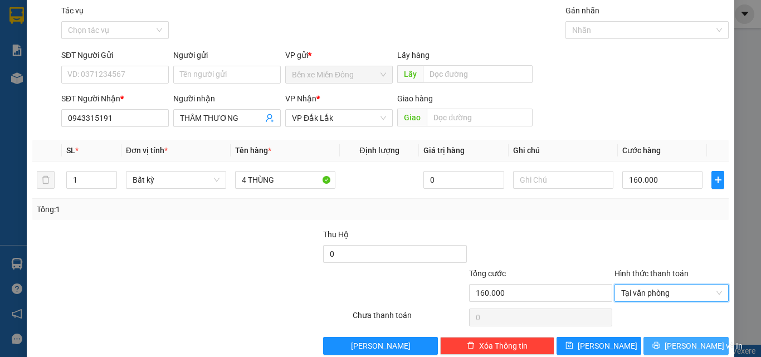
scroll to position [55, 0]
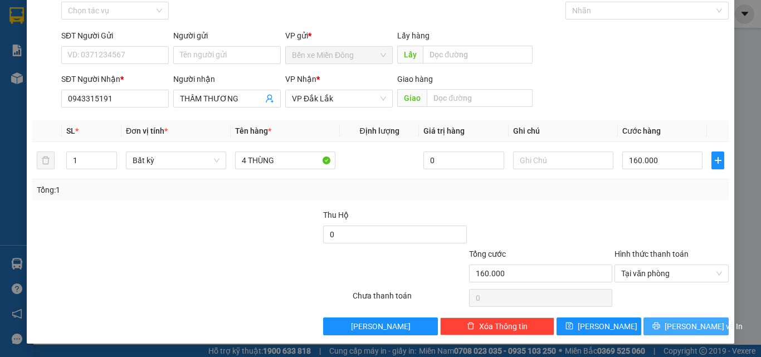
click at [670, 332] on button "[PERSON_NAME] và In" at bounding box center [686, 327] width 85 height 18
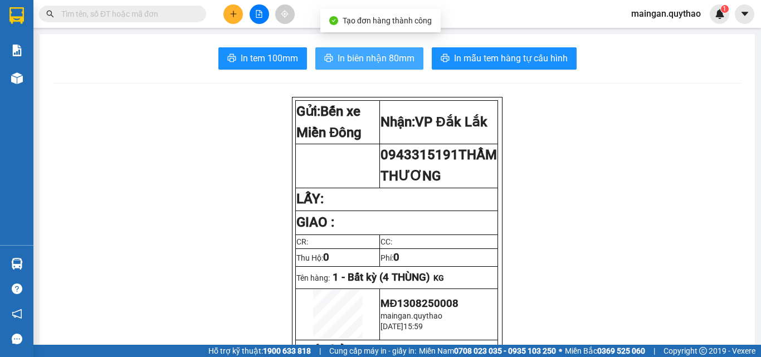
drag, startPoint x: 369, startPoint y: 50, endPoint x: 369, endPoint y: 60, distance: 10.0
click at [369, 53] on button "In biên nhận 80mm" at bounding box center [369, 58] width 108 height 22
click at [369, 60] on span "In biên nhận 80mm" at bounding box center [376, 58] width 77 height 14
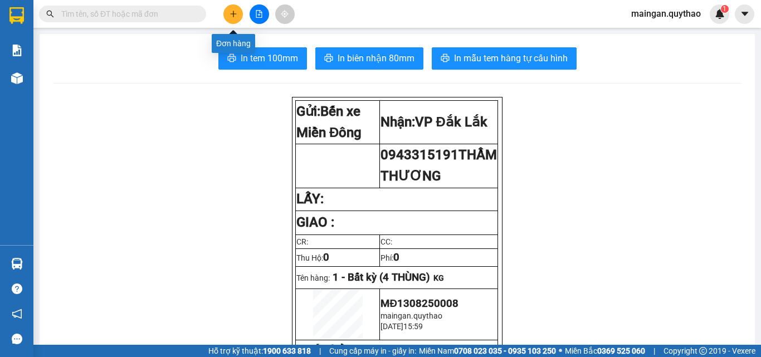
click at [228, 14] on button at bounding box center [233, 14] width 20 height 20
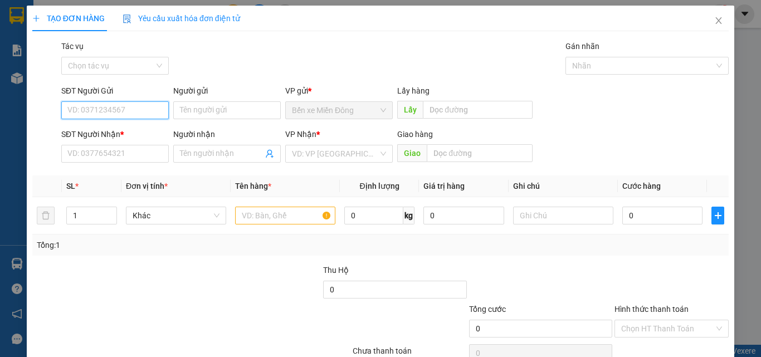
click at [110, 110] on input "SĐT Người Gửi" at bounding box center [115, 110] width 108 height 18
type input "0903017572"
click at [110, 141] on div "0903017572" at bounding box center [114, 133] width 106 height 18
type input "0901401793"
type input "0903017572"
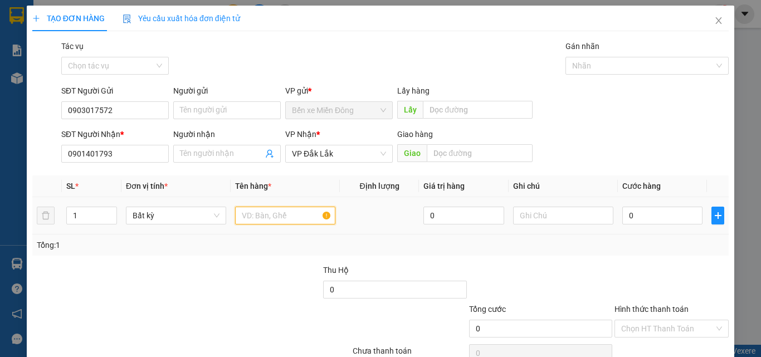
click at [282, 218] on input "text" at bounding box center [285, 216] width 100 height 18
type input "1 THNG XOP"
type input "5"
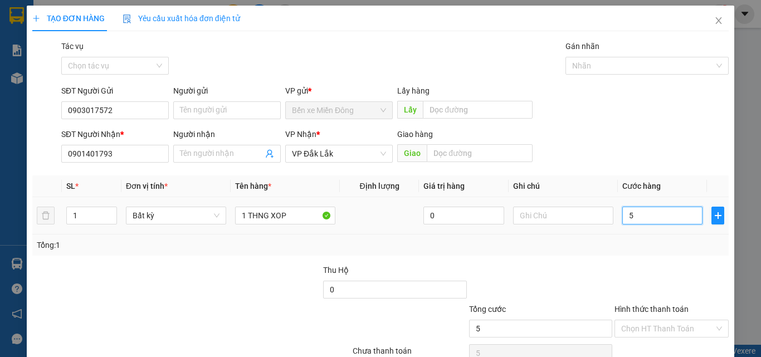
type input "50"
type input "500"
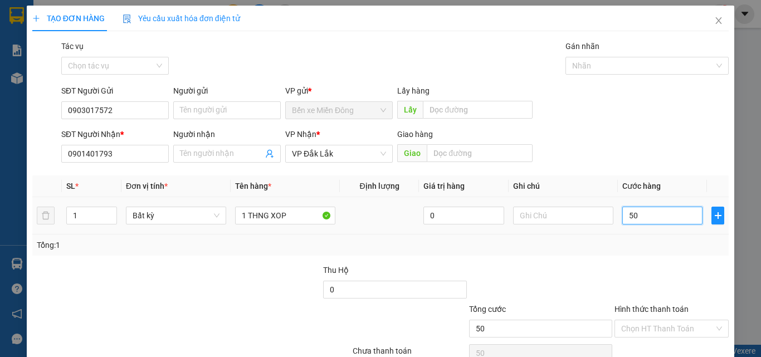
type input "500"
type input "5.000"
type input "50.000"
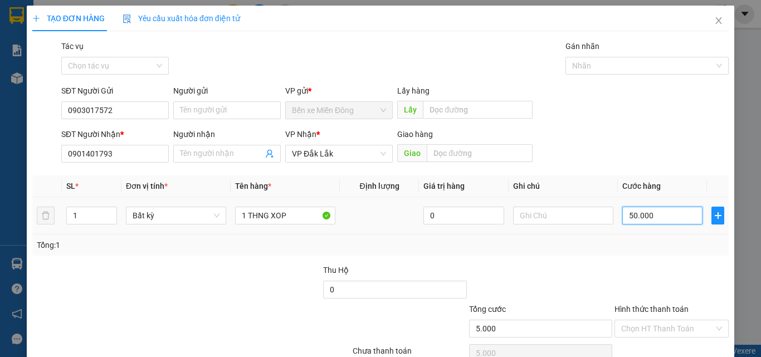
type input "50.000"
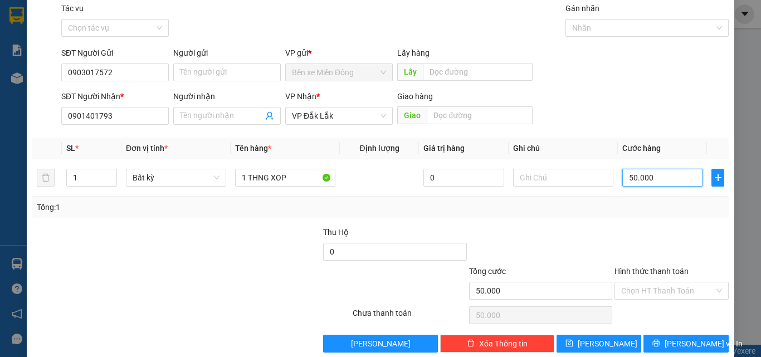
scroll to position [55, 0]
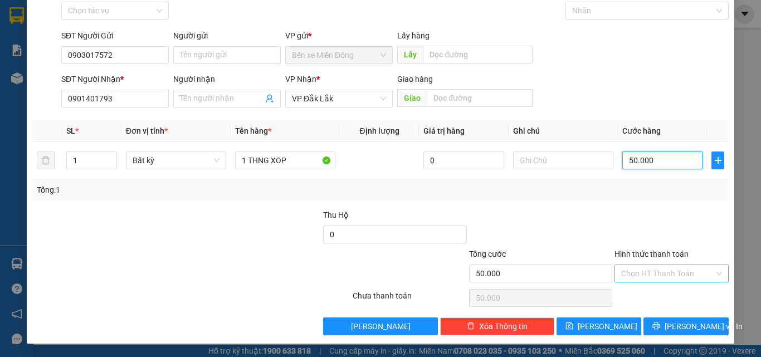
type input "50.000"
click at [630, 276] on input "Hình thức thanh toán" at bounding box center [667, 273] width 93 height 17
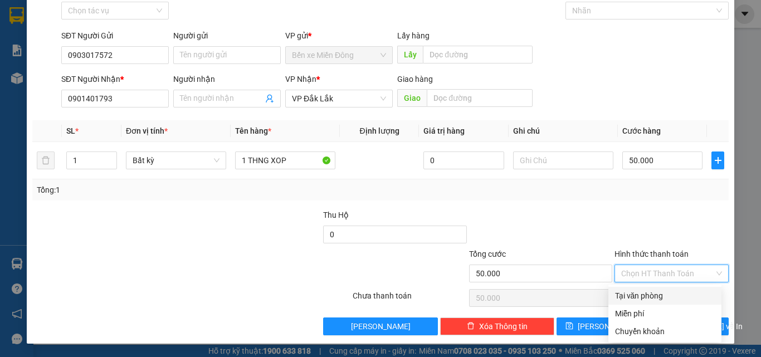
click at [633, 293] on div "Tại văn phòng" at bounding box center [665, 296] width 100 height 12
type input "0"
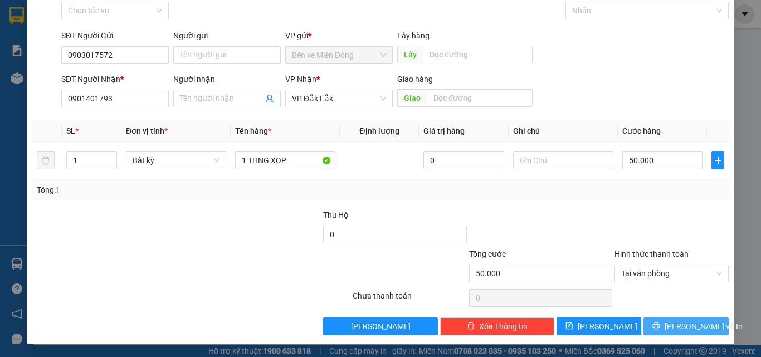
click at [660, 320] on button "[PERSON_NAME] và In" at bounding box center [686, 327] width 85 height 18
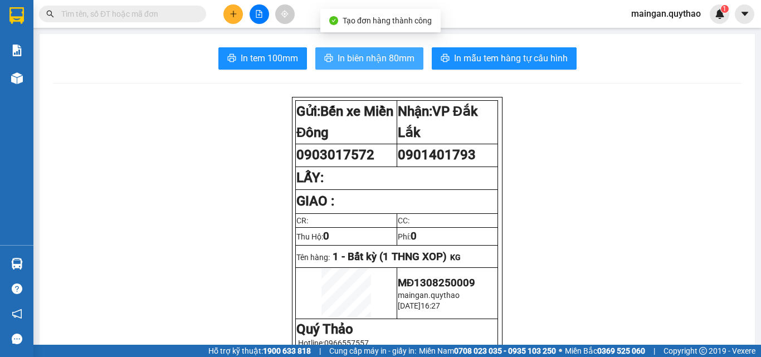
click at [324, 59] on icon "printer" at bounding box center [328, 57] width 9 height 9
click at [230, 18] on button at bounding box center [233, 14] width 20 height 20
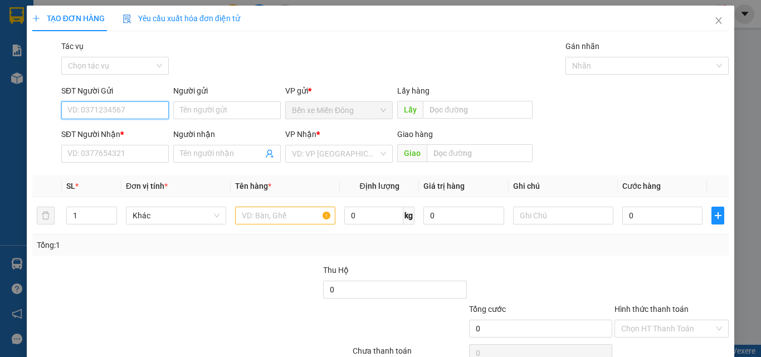
click at [101, 113] on input "SĐT Người Gửi" at bounding box center [115, 110] width 108 height 18
click at [113, 129] on div "0906845636" at bounding box center [113, 133] width 93 height 12
type input "0906845636"
type input "0911171733"
type input "A.GIỎI"
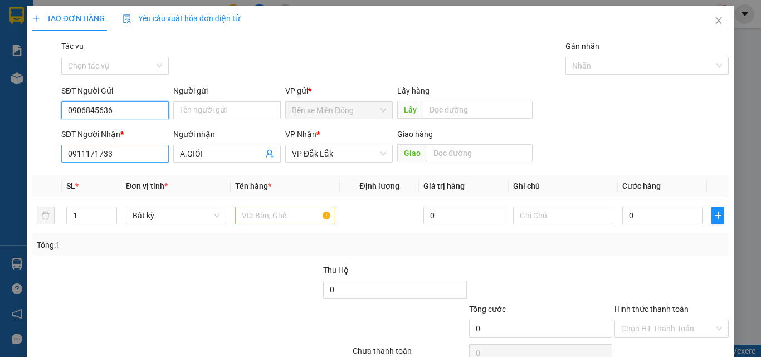
type input "0906845636"
click at [144, 155] on input "0911171733" at bounding box center [115, 154] width 108 height 18
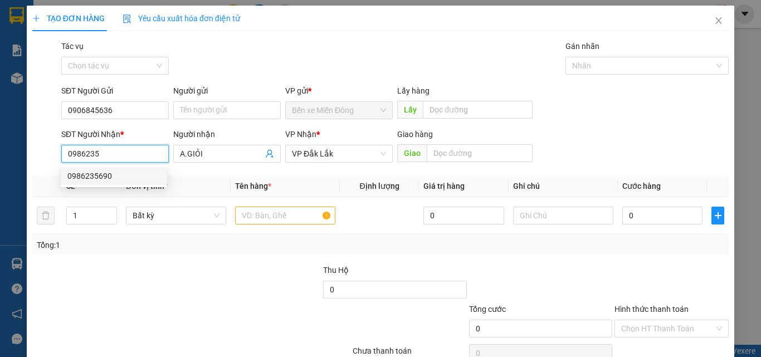
click at [127, 178] on div "0986235690" at bounding box center [113, 176] width 93 height 12
type input "0986235690"
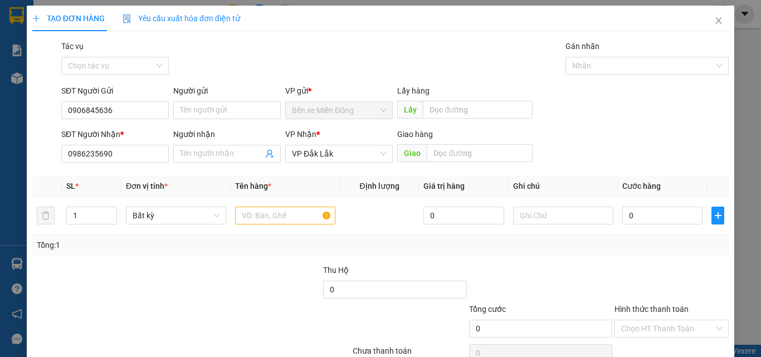
click at [203, 279] on div at bounding box center [249, 283] width 145 height 39
click at [371, 154] on span "VP Đắk Lắk" at bounding box center [339, 153] width 94 height 17
drag, startPoint x: 210, startPoint y: 252, endPoint x: 220, endPoint y: 247, distance: 10.5
click at [211, 252] on div "Tổng: 1" at bounding box center [380, 245] width 697 height 21
click at [262, 215] on input "text" at bounding box center [285, 216] width 100 height 18
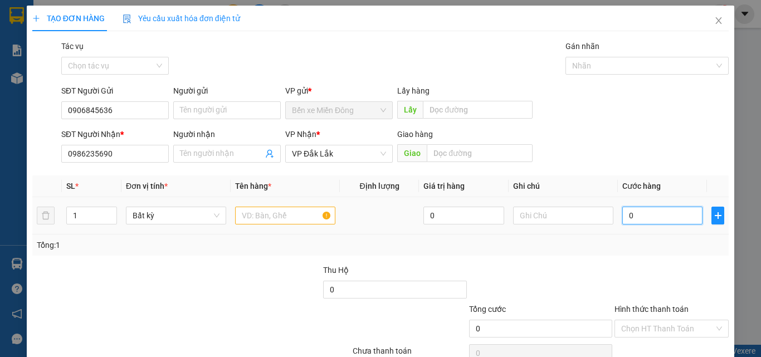
click at [633, 219] on input "0" at bounding box center [662, 216] width 80 height 18
type input "1"
type input "10"
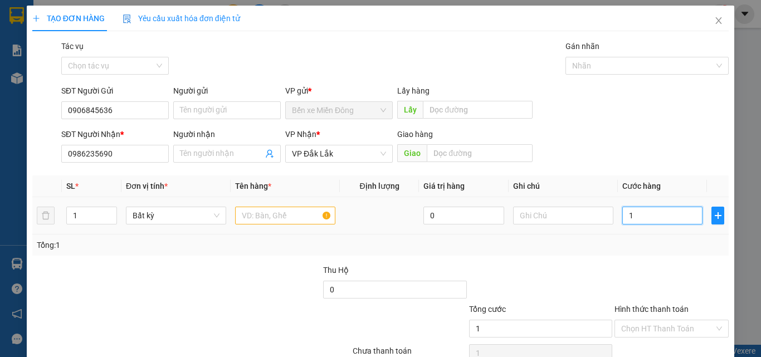
type input "10"
type input "100"
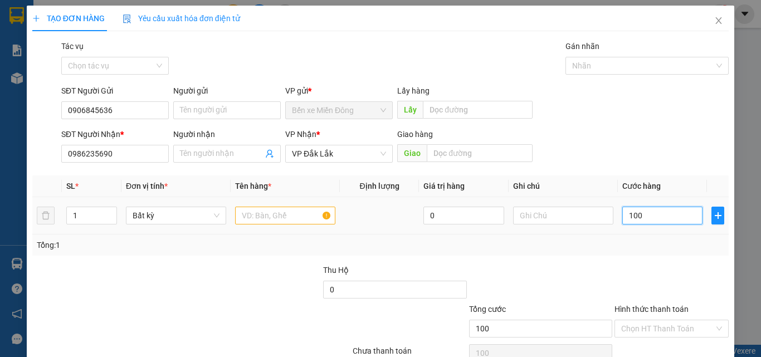
type input "1.000"
type input "10.000"
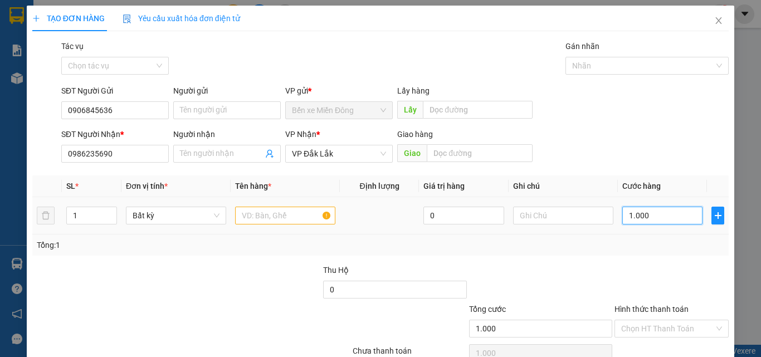
type input "10.000"
type input "100.000"
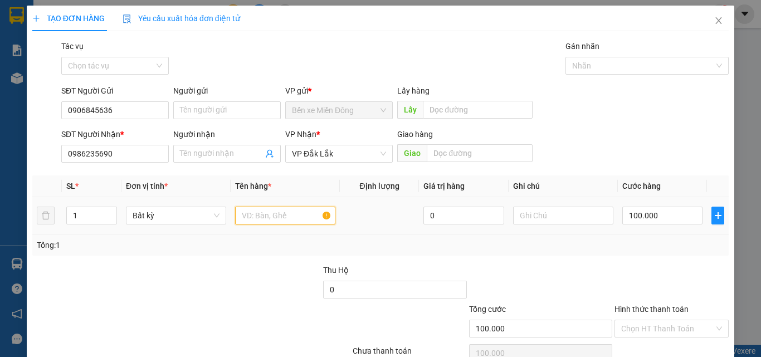
click at [271, 208] on input "text" at bounding box center [285, 216] width 100 height 18
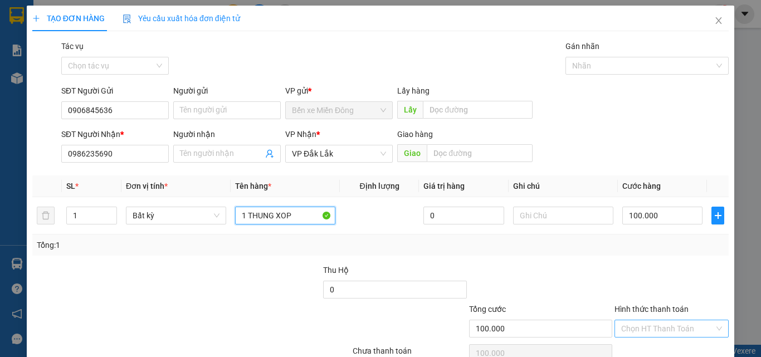
type input "1 THUNG XOP"
click at [676, 325] on input "Hình thức thanh toán" at bounding box center [667, 328] width 93 height 17
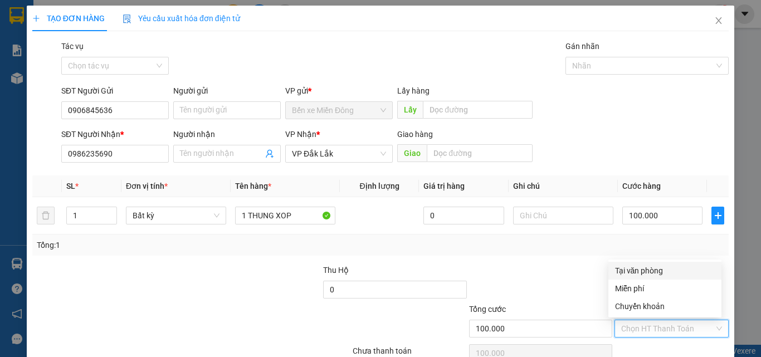
click at [650, 266] on div "Tại văn phòng" at bounding box center [665, 271] width 100 height 12
type input "0"
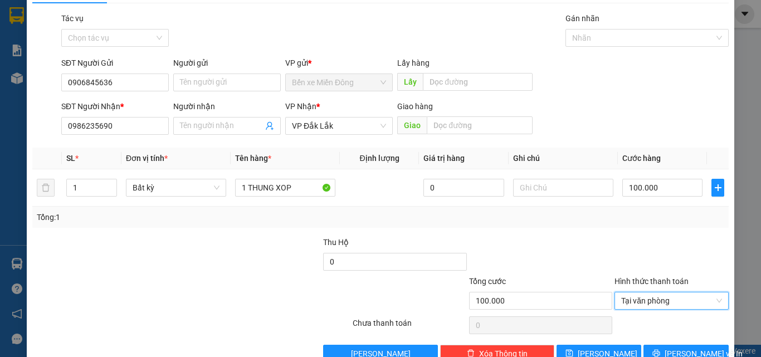
scroll to position [55, 0]
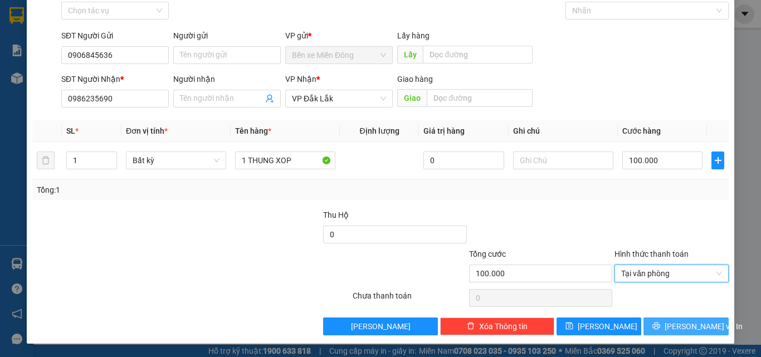
click at [659, 319] on button "[PERSON_NAME] và In" at bounding box center [686, 327] width 85 height 18
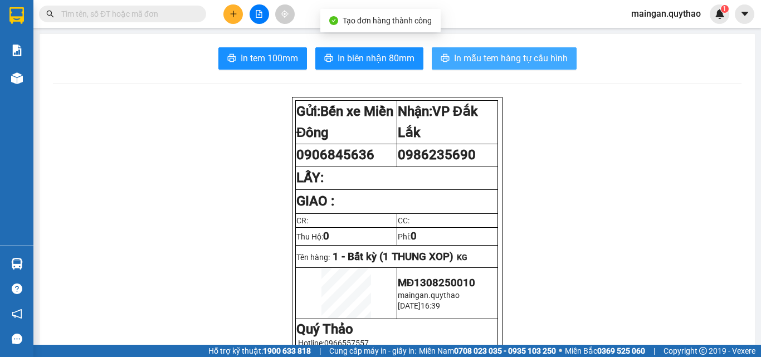
click at [510, 61] on span "In mẫu tem hàng tự cấu hình" at bounding box center [511, 58] width 114 height 14
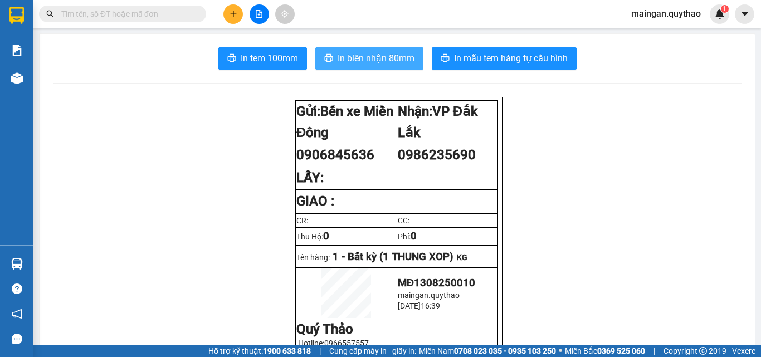
click at [338, 50] on button "In biên nhận 80mm" at bounding box center [369, 58] width 108 height 22
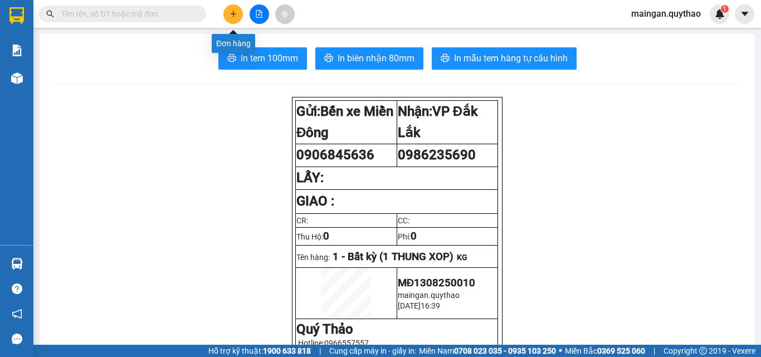
click at [234, 12] on icon "plus" at bounding box center [233, 14] width 1 height 6
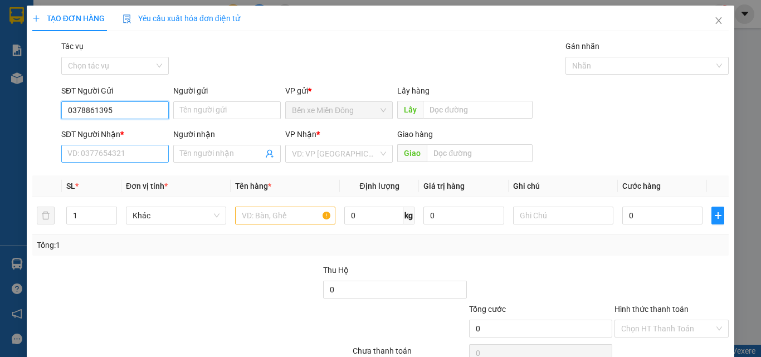
type input "0378861395"
click at [133, 159] on input "SĐT Người Nhận *" at bounding box center [115, 154] width 108 height 18
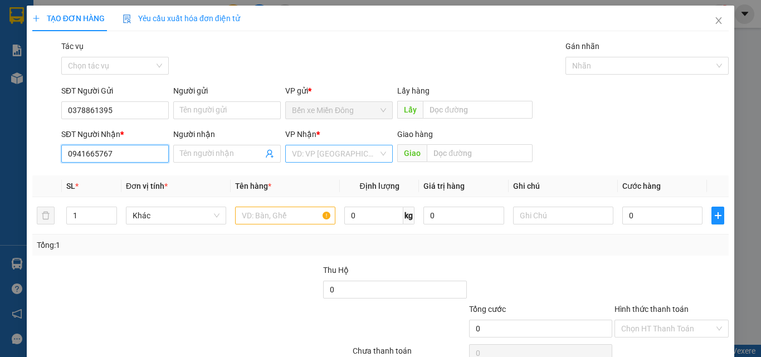
type input "0941665767"
click at [354, 154] on input "search" at bounding box center [335, 153] width 86 height 17
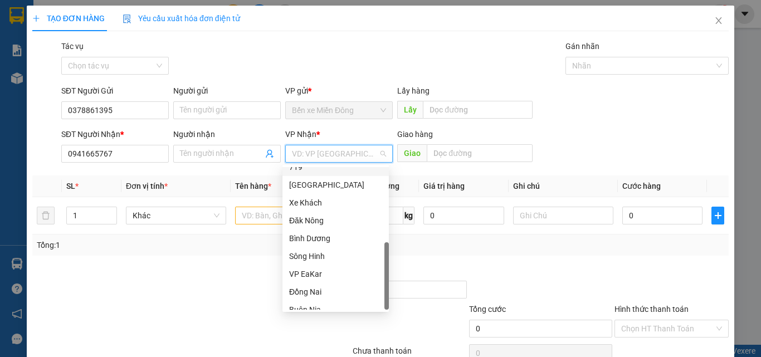
scroll to position [232, 0]
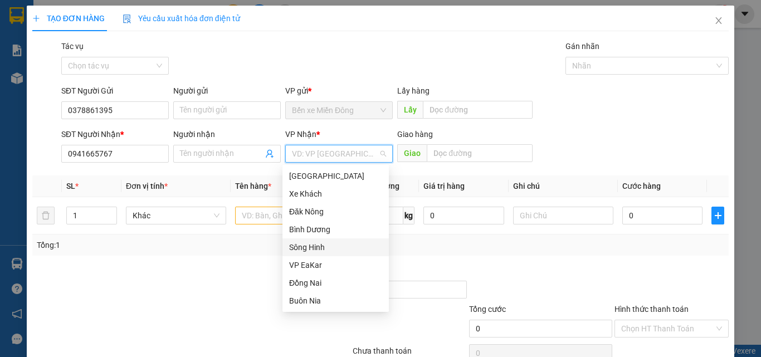
click at [318, 246] on div "Sông Hinh" at bounding box center [335, 247] width 93 height 12
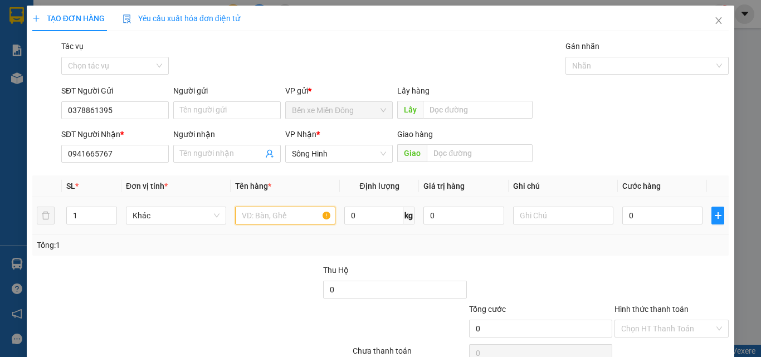
click at [277, 216] on input "text" at bounding box center [285, 216] width 100 height 18
type input "1 BỌC ĐEN"
click at [664, 167] on div "Transit Pickup Surcharge Ids Transit Deliver Surcharge Ids Transit Deliver Surc…" at bounding box center [380, 215] width 697 height 351
click at [638, 215] on input "0" at bounding box center [662, 216] width 80 height 18
type input "4"
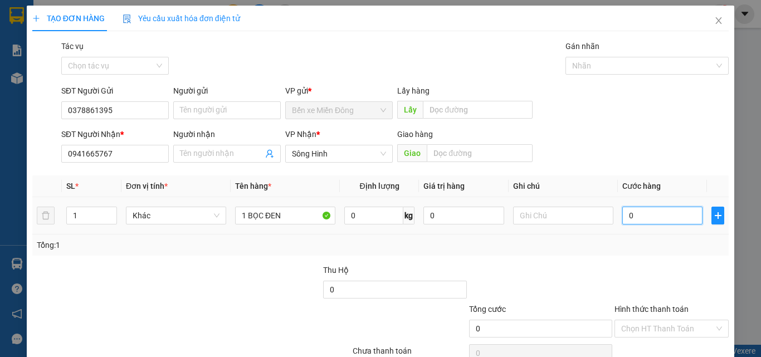
type input "4"
type input "40"
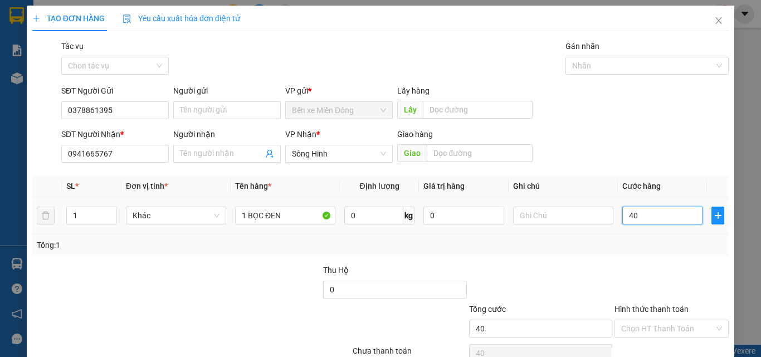
type input "400"
type input "4.000"
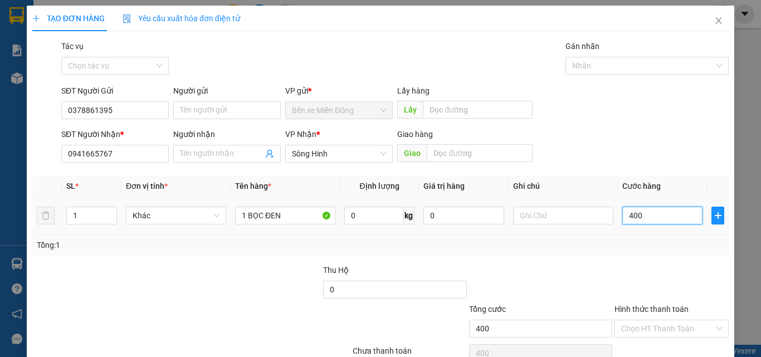
type input "4.000"
type input "40.000"
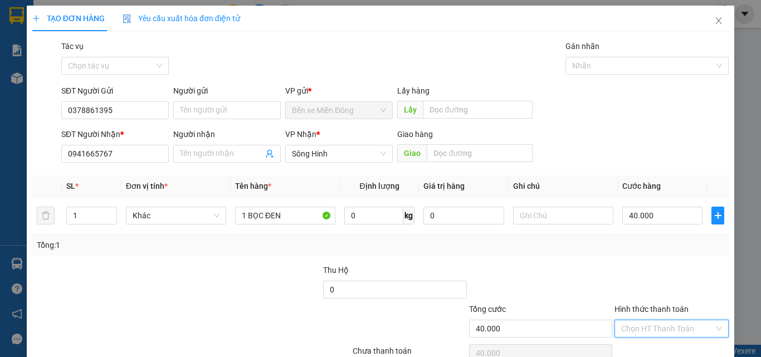
click at [672, 327] on input "Hình thức thanh toán" at bounding box center [667, 328] width 93 height 17
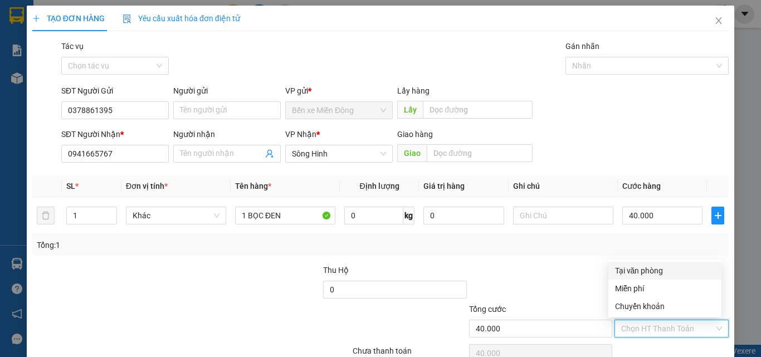
click at [655, 274] on div "Tại văn phòng" at bounding box center [665, 271] width 100 height 12
type input "0"
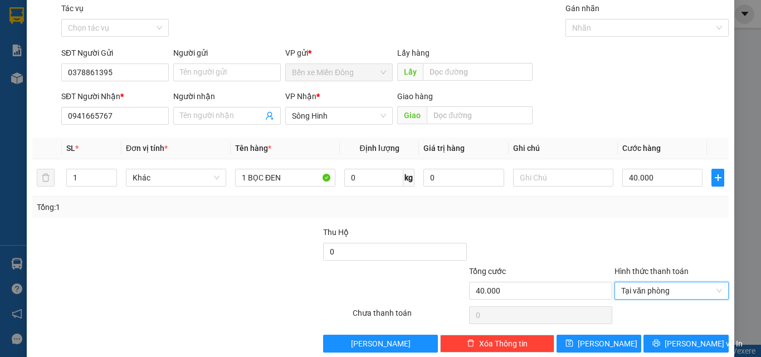
scroll to position [55, 0]
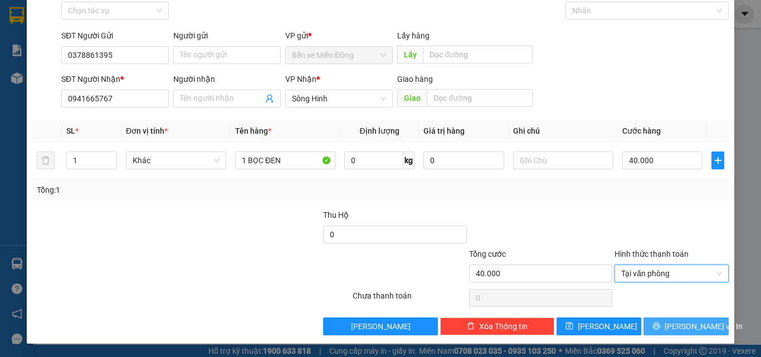
click at [674, 329] on span "[PERSON_NAME] và In" at bounding box center [704, 326] width 78 height 12
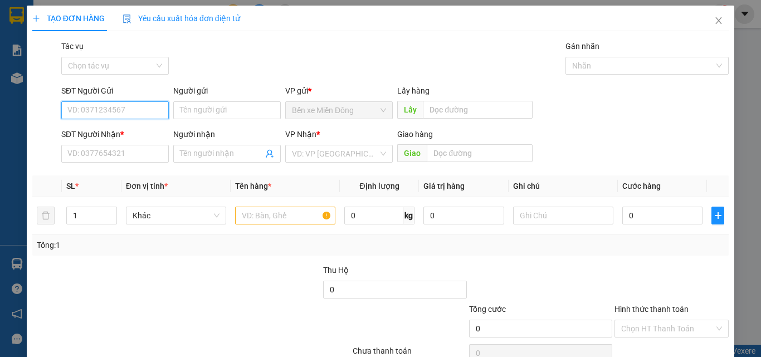
click at [101, 103] on input "SĐT Người Gửi" at bounding box center [115, 110] width 108 height 18
click at [126, 135] on div "0378861395" at bounding box center [113, 133] width 93 height 12
type input "0378861395"
type input "0941665767"
type input "0378861395"
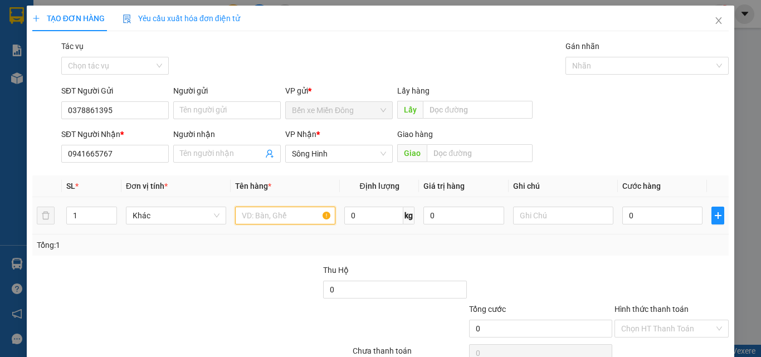
click at [247, 209] on input "text" at bounding box center [285, 216] width 100 height 18
type input "1 CỤC ĐEN"
click at [633, 217] on input "0" at bounding box center [662, 216] width 80 height 18
type input "4"
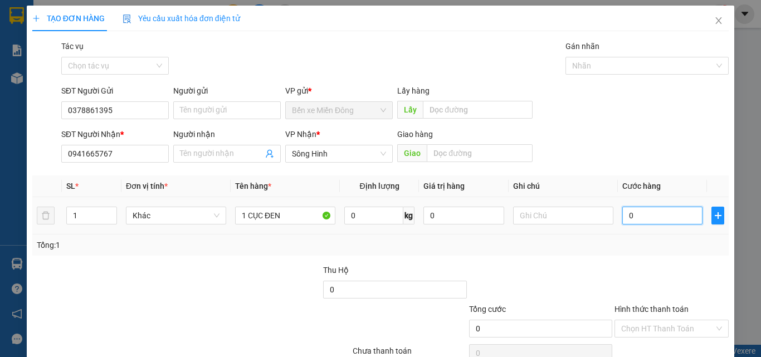
type input "4"
type input "40"
type input "400"
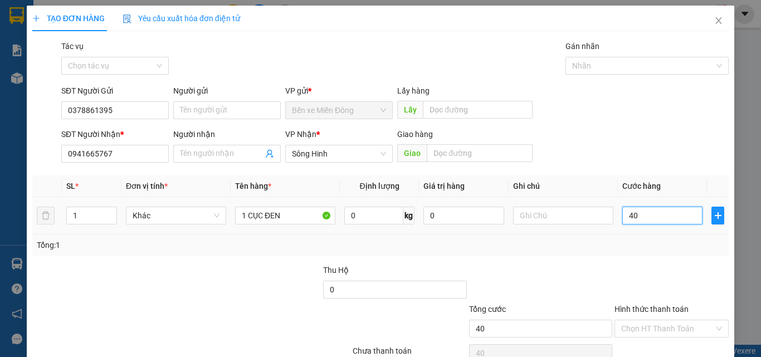
type input "400"
type input "4.000"
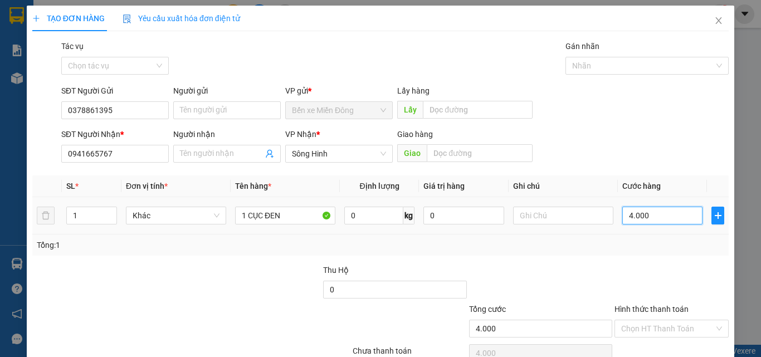
type input "40.000"
drag, startPoint x: 633, startPoint y: 217, endPoint x: 638, endPoint y: 330, distance: 113.8
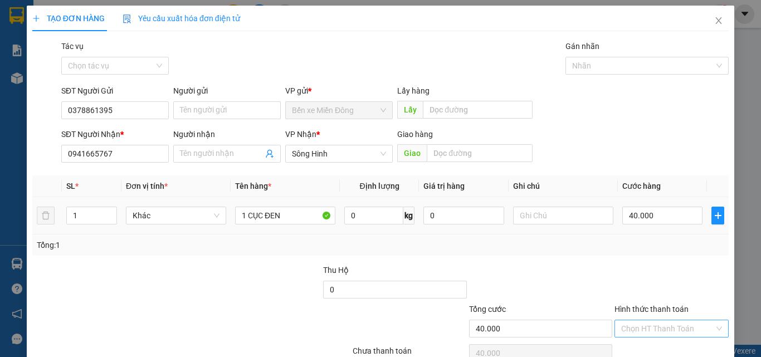
click at [638, 330] on input "Hình thức thanh toán" at bounding box center [667, 328] width 93 height 17
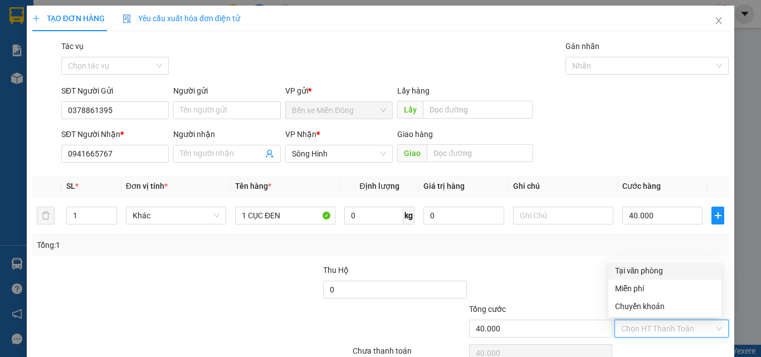
click at [638, 330] on input "Hình thức thanh toán" at bounding box center [667, 328] width 93 height 17
click at [642, 267] on div "Tại văn phòng" at bounding box center [665, 271] width 100 height 12
type input "0"
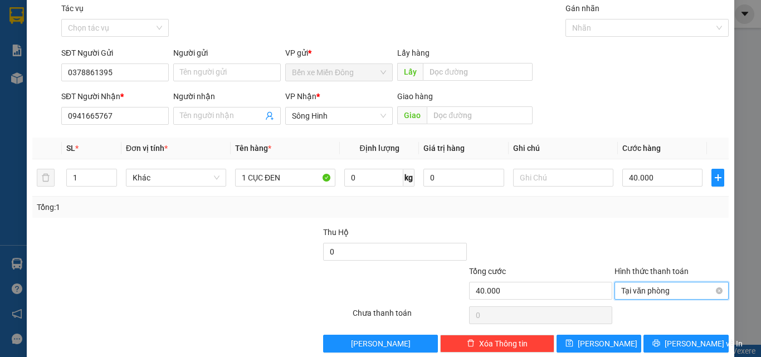
scroll to position [55, 0]
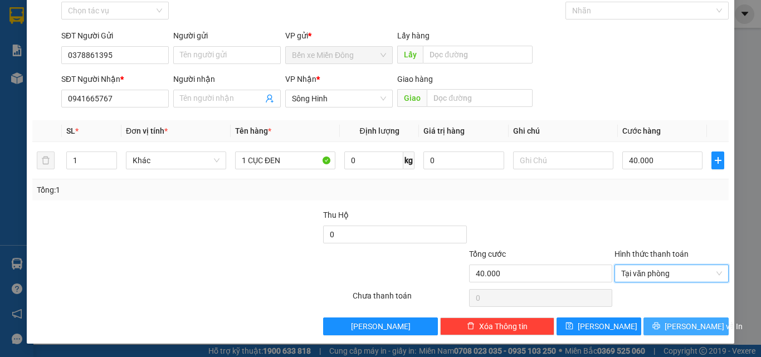
click at [672, 330] on span "[PERSON_NAME] và In" at bounding box center [704, 326] width 78 height 12
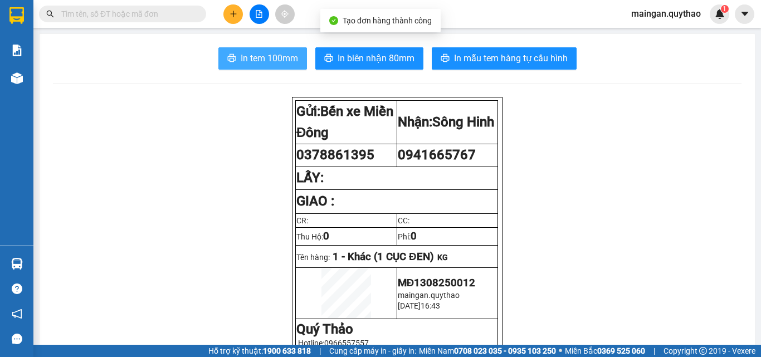
drag, startPoint x: 253, startPoint y: 51, endPoint x: 380, endPoint y: 46, distance: 126.6
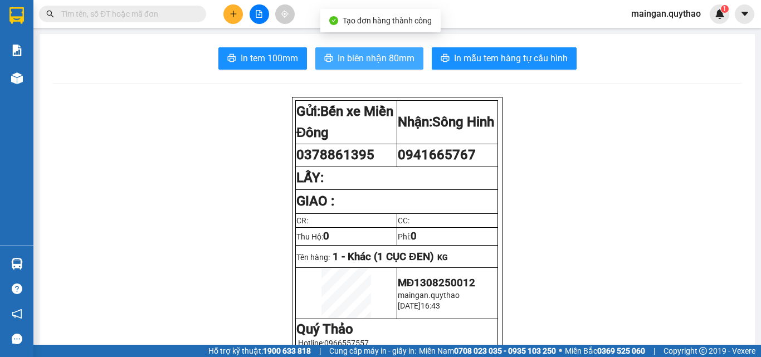
click at [377, 54] on button "In biên nhận 80mm" at bounding box center [369, 58] width 108 height 22
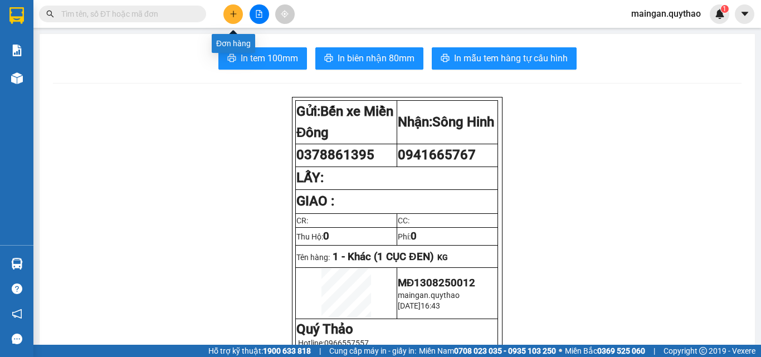
click at [230, 18] on button at bounding box center [233, 14] width 20 height 20
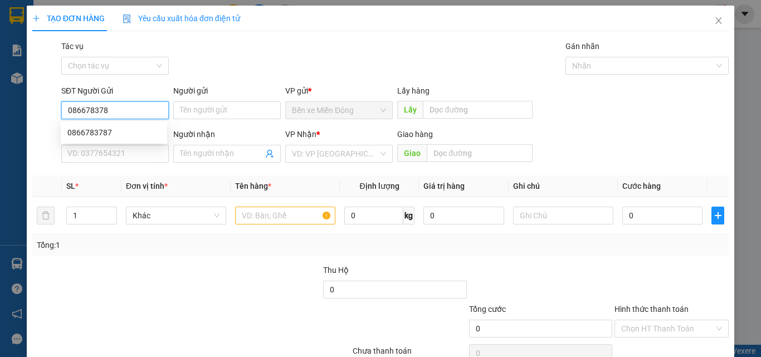
type input "0866783787"
click at [127, 130] on div "0866783787" at bounding box center [113, 133] width 93 height 12
type input "0905097747"
type input "0866783787"
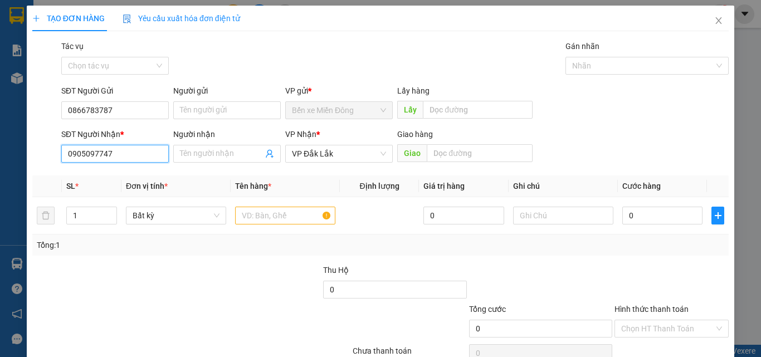
click at [120, 159] on input "0905097747" at bounding box center [115, 154] width 108 height 18
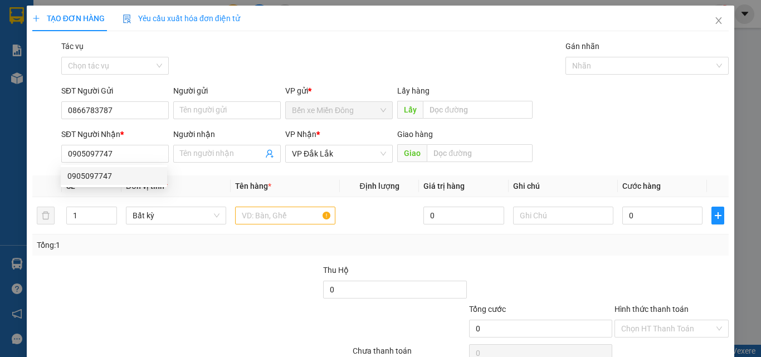
click at [109, 315] on div at bounding box center [133, 322] width 204 height 39
click at [290, 216] on input "text" at bounding box center [285, 216] width 100 height 18
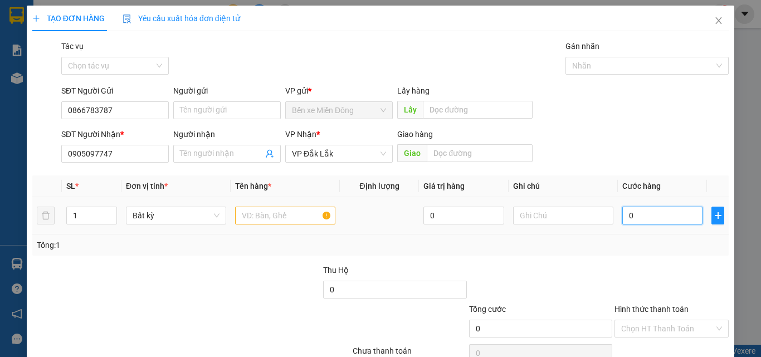
click at [663, 221] on input "0" at bounding box center [662, 216] width 80 height 18
type input "1"
type input "12"
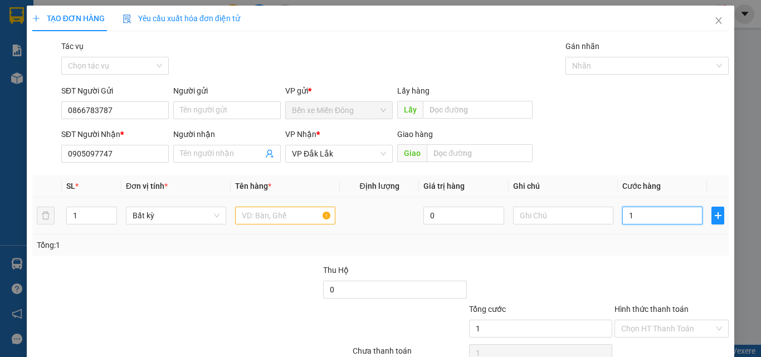
type input "12"
type input "120"
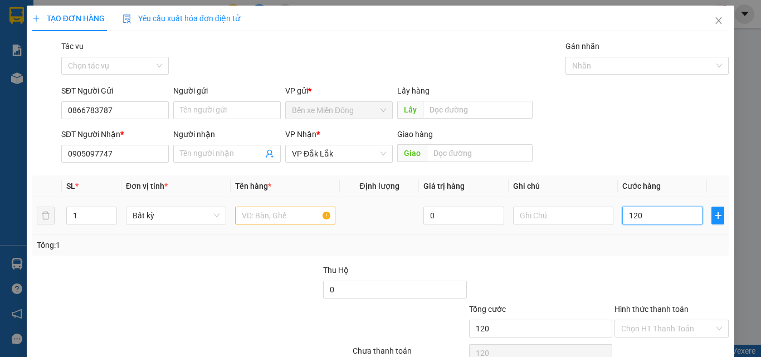
type input "1.200"
click at [255, 216] on input "text" at bounding box center [285, 216] width 100 height 18
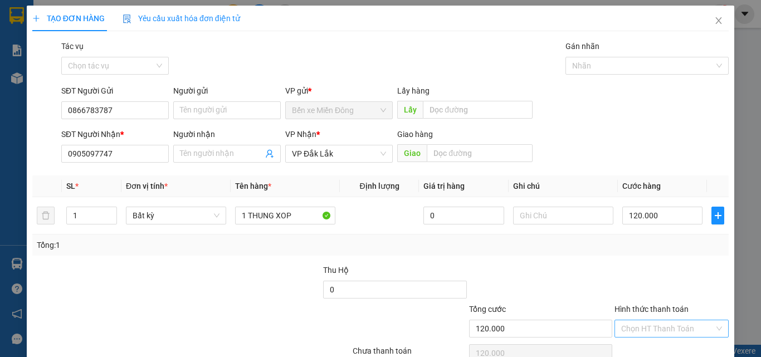
click at [652, 333] on input "Hình thức thanh toán" at bounding box center [667, 328] width 93 height 17
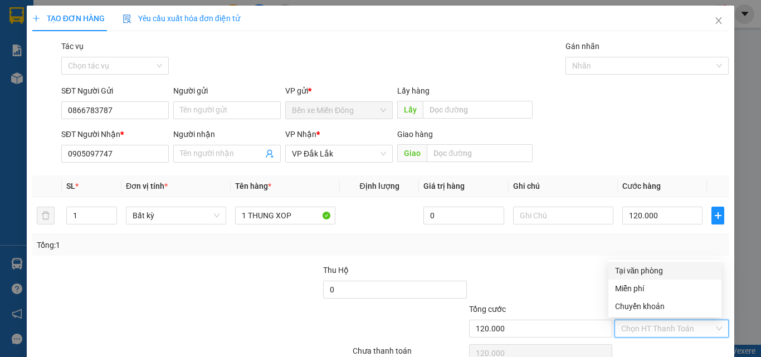
click at [646, 270] on div "Tại văn phòng" at bounding box center [665, 271] width 100 height 12
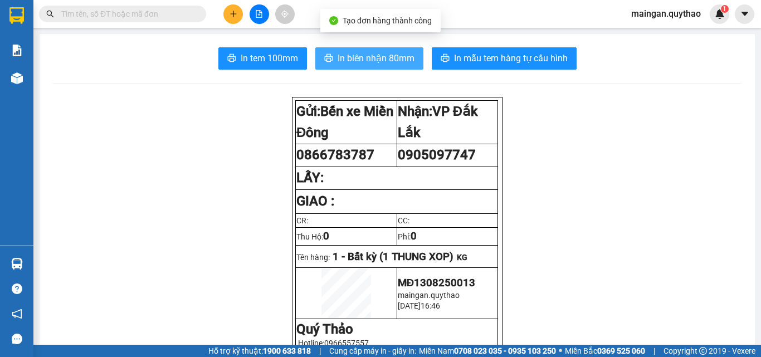
click at [358, 57] on span "In biên nhận 80mm" at bounding box center [376, 58] width 77 height 14
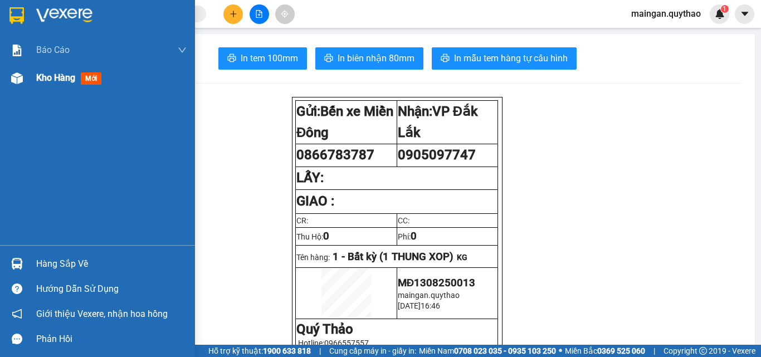
click at [36, 80] on span "Kho hàng" at bounding box center [55, 77] width 39 height 11
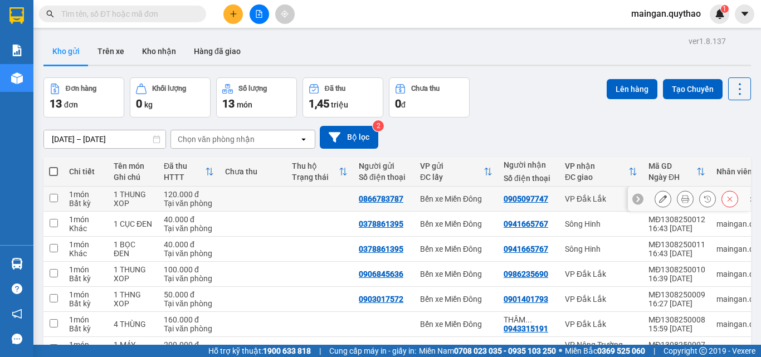
click at [144, 200] on div "1 THUNG XOP" at bounding box center [133, 199] width 39 height 18
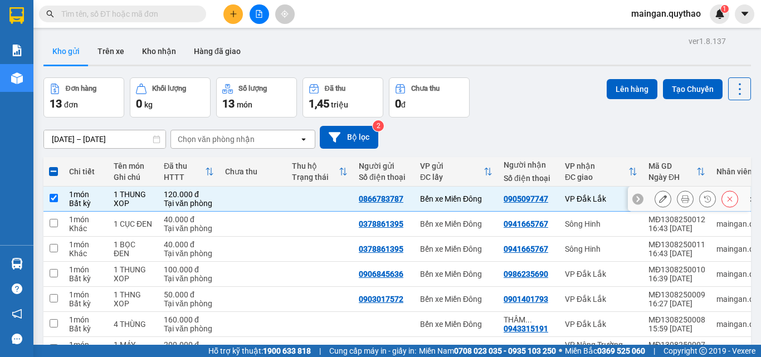
click at [659, 203] on icon at bounding box center [663, 199] width 8 height 8
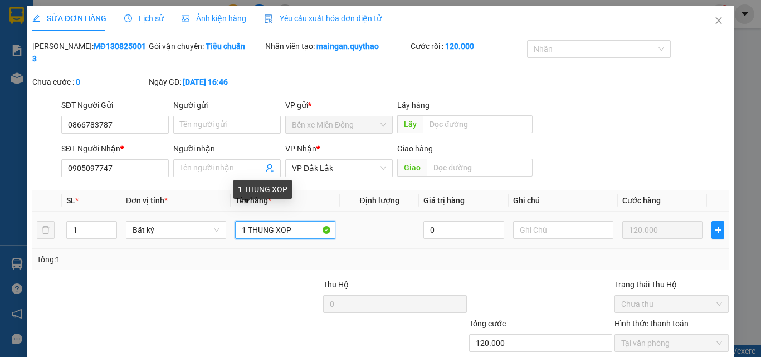
click at [245, 221] on input "1 THUNG XOP" at bounding box center [285, 230] width 100 height 18
click at [243, 221] on input "1 THUNG XOP" at bounding box center [285, 230] width 100 height 18
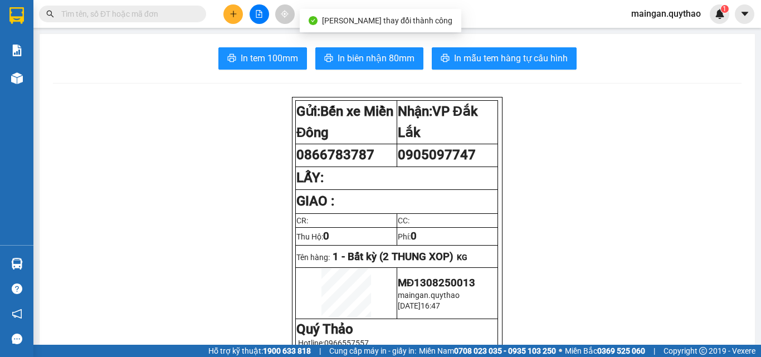
click at [343, 66] on button "In biên nhận 80mm" at bounding box center [369, 58] width 108 height 22
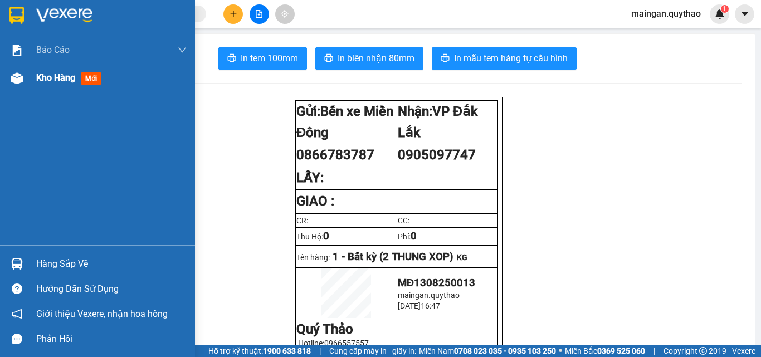
click at [22, 77] on img at bounding box center [17, 78] width 12 height 12
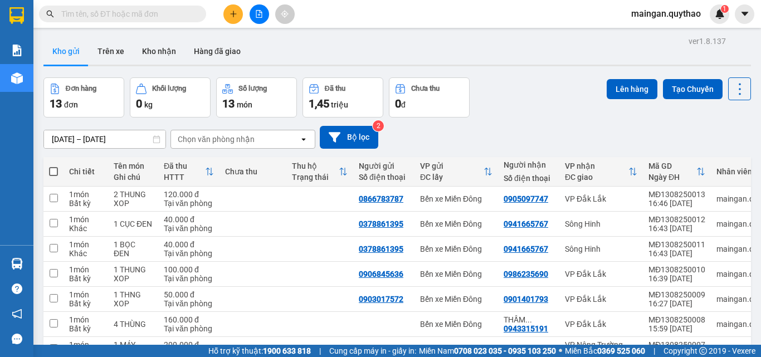
click at [237, 11] on icon "plus" at bounding box center [234, 14] width 8 height 8
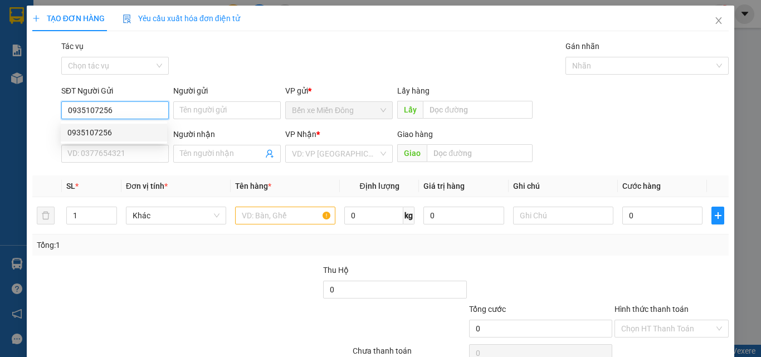
click at [106, 136] on div "0935107256" at bounding box center [113, 133] width 93 height 12
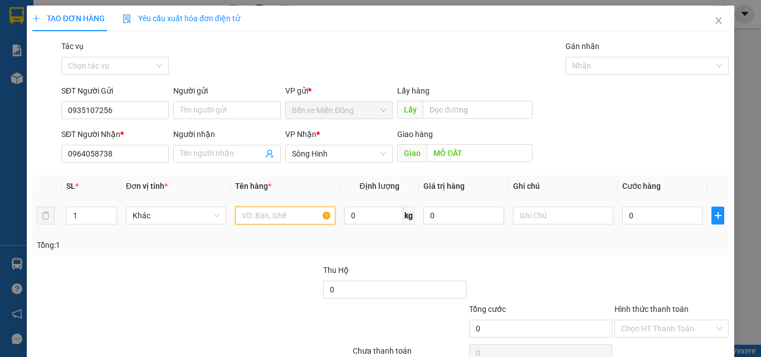
click at [264, 216] on input "text" at bounding box center [285, 216] width 100 height 18
drag, startPoint x: 624, startPoint y: 218, endPoint x: 618, endPoint y: 217, distance: 5.8
click at [622, 218] on input "0" at bounding box center [662, 216] width 80 height 18
click at [653, 322] on input "Hình thức thanh toán" at bounding box center [667, 328] width 93 height 17
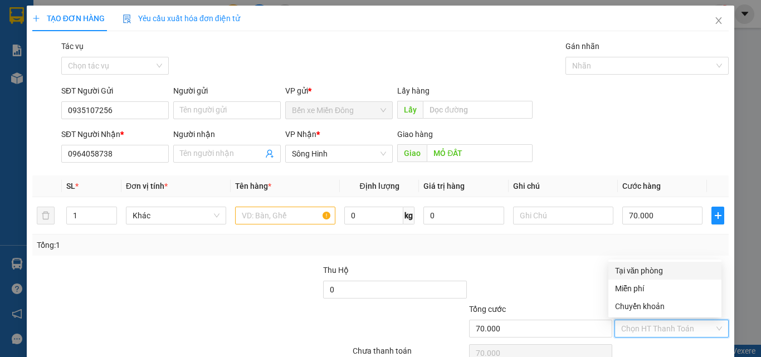
click at [651, 264] on div "Tại văn phòng" at bounding box center [665, 271] width 113 height 18
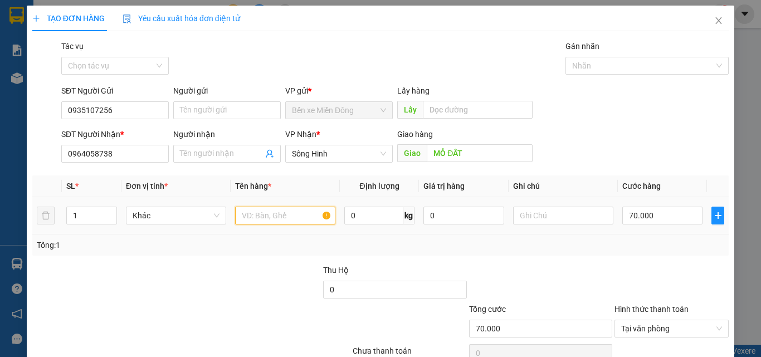
click at [259, 217] on input "text" at bounding box center [285, 216] width 100 height 18
drag, startPoint x: 188, startPoint y: 226, endPoint x: 192, endPoint y: 220, distance: 7.7
click at [189, 264] on div at bounding box center [249, 283] width 145 height 39
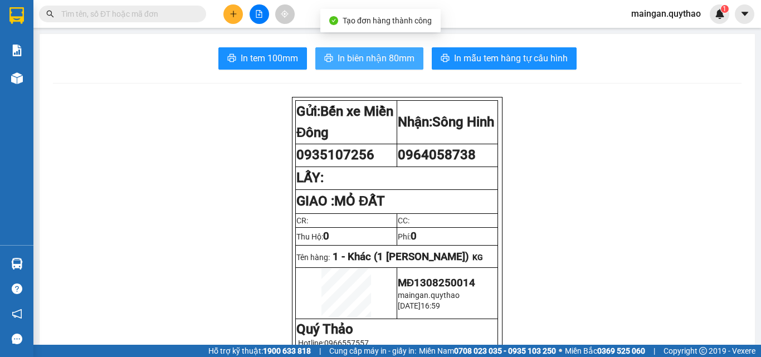
click at [359, 59] on span "In biên nhận 80mm" at bounding box center [376, 58] width 77 height 14
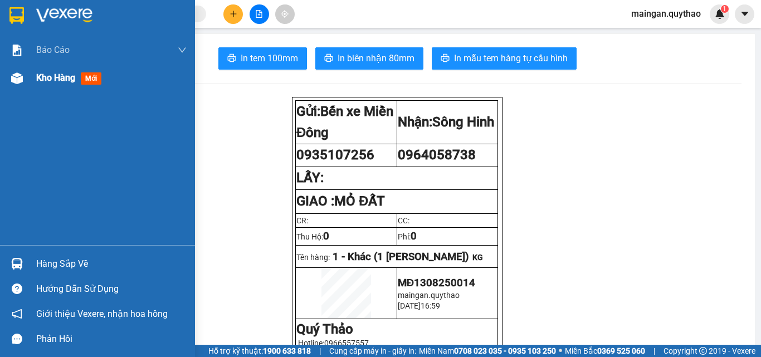
click at [42, 80] on span "Kho hàng" at bounding box center [55, 77] width 39 height 11
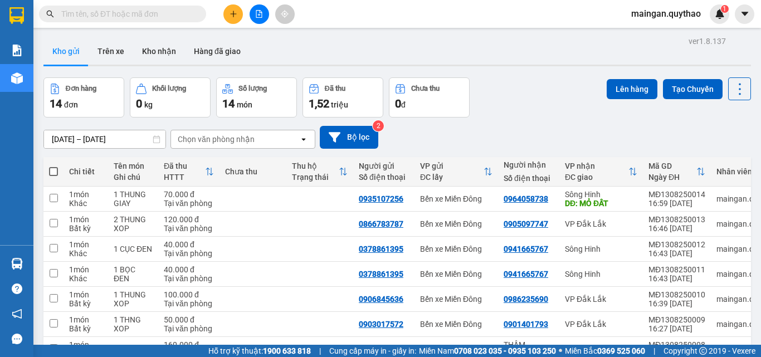
click at [234, 22] on button at bounding box center [233, 14] width 20 height 20
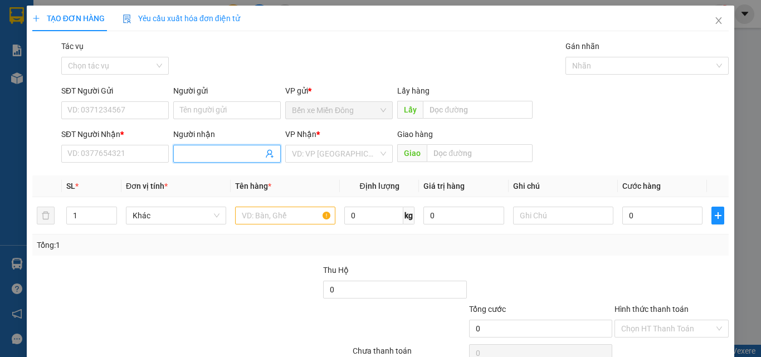
click at [192, 158] on input "Người nhận" at bounding box center [221, 154] width 83 height 12
click at [186, 146] on span "ĐỂ·" at bounding box center [227, 154] width 108 height 18
click at [195, 154] on input "ĐỂ·" at bounding box center [221, 154] width 83 height 12
click at [219, 152] on input "ĐỂ·" at bounding box center [221, 154] width 83 height 12
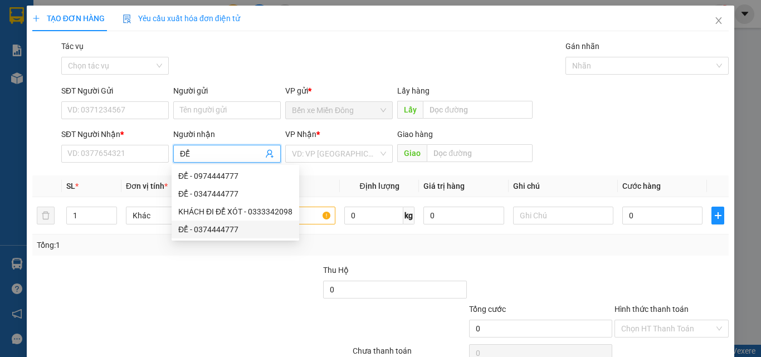
click at [231, 229] on div "ĐỂ - 0374444777" at bounding box center [235, 229] width 114 height 12
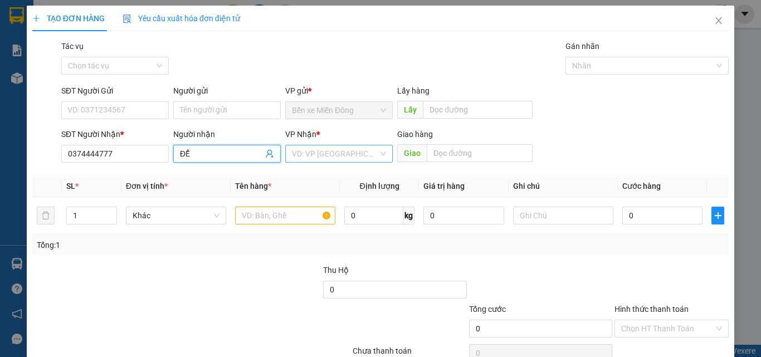
click at [347, 162] on div "VP Nhận * VD: VP [GEOGRAPHIC_DATA]" at bounding box center [339, 147] width 108 height 39
click at [347, 157] on input "search" at bounding box center [335, 153] width 86 height 17
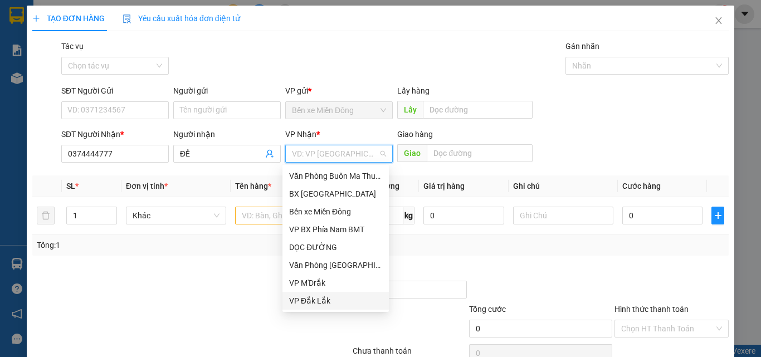
click at [322, 297] on div "VP Đắk Lắk" at bounding box center [335, 301] width 93 height 12
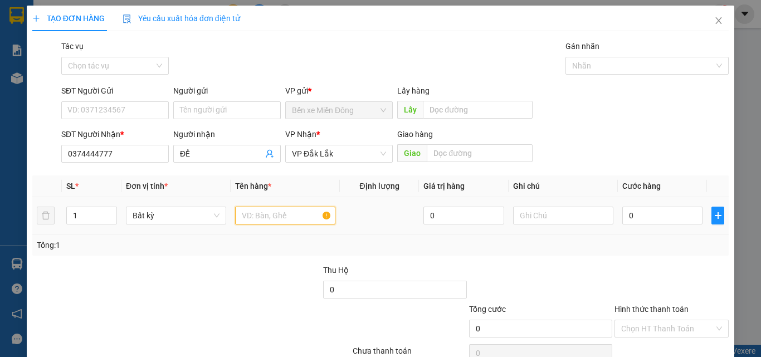
click at [273, 214] on input "text" at bounding box center [285, 216] width 100 height 18
drag, startPoint x: 631, startPoint y: 219, endPoint x: 624, endPoint y: 218, distance: 6.7
click at [630, 218] on input "0" at bounding box center [662, 216] width 80 height 18
click at [662, 319] on div "Hình thức thanh toán" at bounding box center [672, 311] width 114 height 17
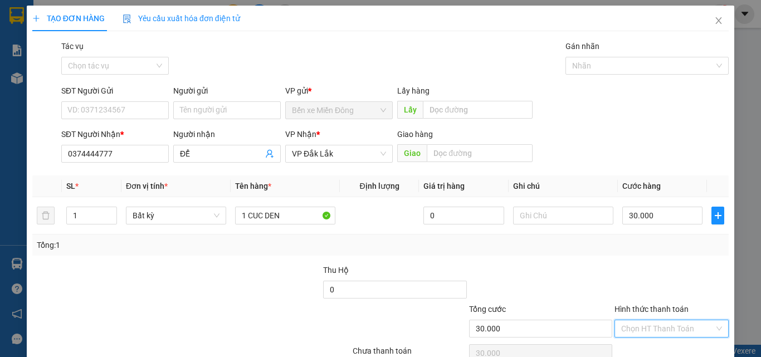
click at [666, 334] on input "Hình thức thanh toán" at bounding box center [667, 328] width 93 height 17
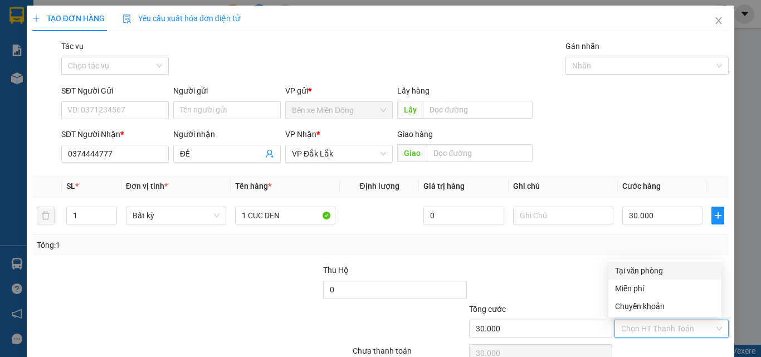
click at [642, 270] on div "Tại văn phòng" at bounding box center [665, 271] width 100 height 12
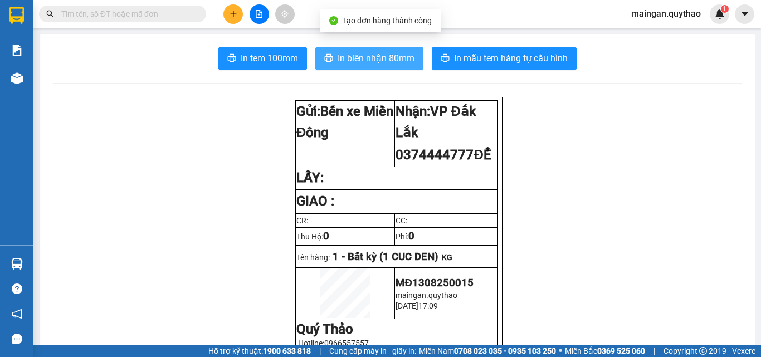
click at [343, 55] on span "In biên nhận 80mm" at bounding box center [376, 58] width 77 height 14
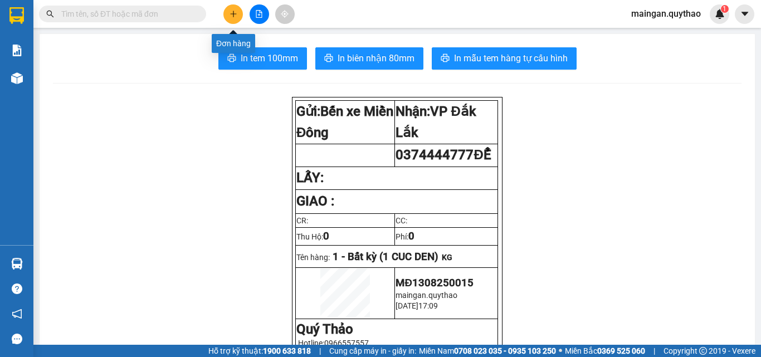
click at [232, 12] on icon "plus" at bounding box center [234, 14] width 8 height 8
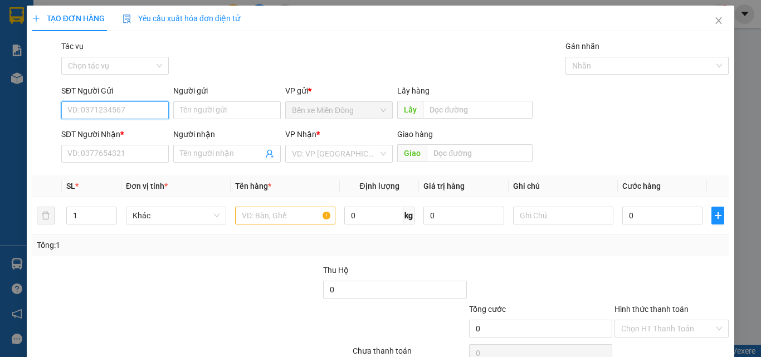
click at [95, 113] on input "SĐT Người Gửi" at bounding box center [115, 110] width 108 height 18
click at [115, 135] on div "SĐT Người Nhận *" at bounding box center [115, 134] width 108 height 12
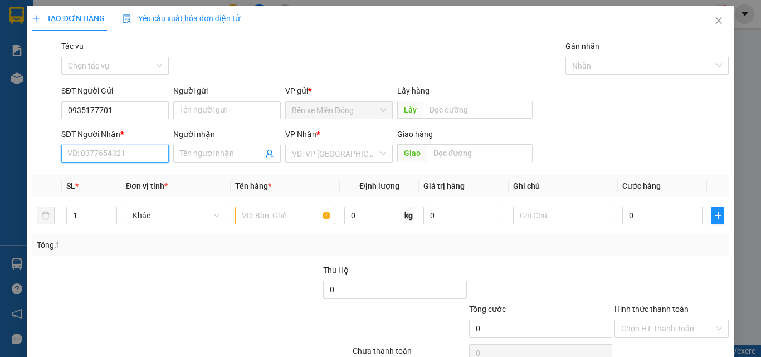
click at [115, 145] on input "SĐT Người Nhận *" at bounding box center [115, 154] width 108 height 18
click at [123, 176] on div "0935639642" at bounding box center [113, 176] width 93 height 12
click at [220, 265] on div at bounding box center [249, 283] width 145 height 39
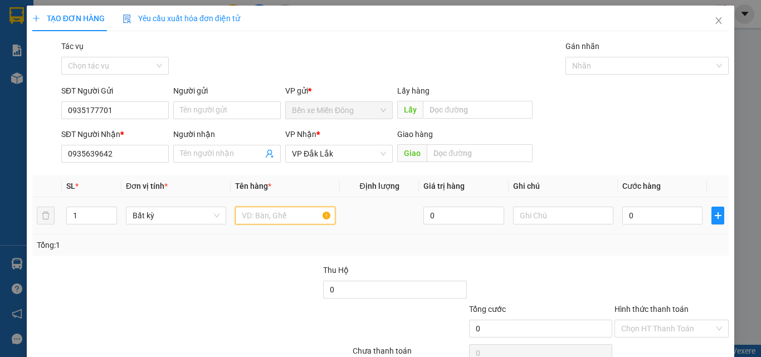
click at [299, 222] on input "text" at bounding box center [285, 216] width 100 height 18
click at [630, 220] on input "0" at bounding box center [662, 216] width 80 height 18
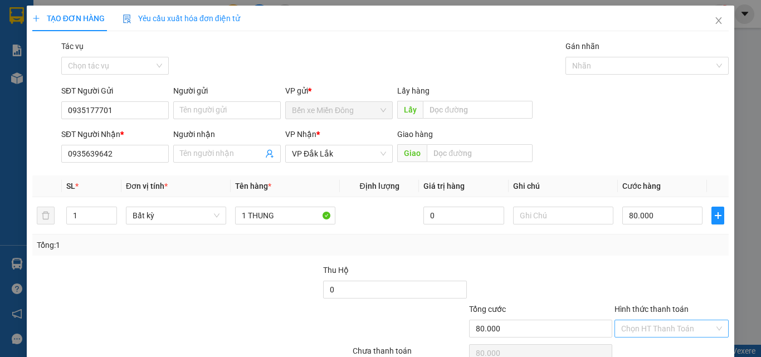
click at [658, 320] on input "Hình thức thanh toán" at bounding box center [667, 328] width 93 height 17
click at [659, 345] on div "Tại văn phòng" at bounding box center [665, 351] width 100 height 12
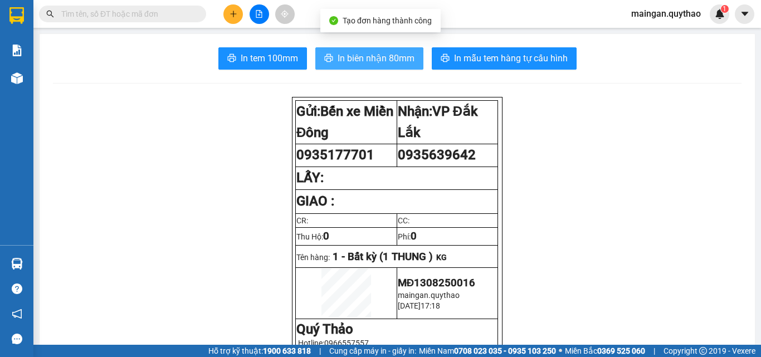
click at [358, 65] on span "In biên nhận 80mm" at bounding box center [376, 58] width 77 height 14
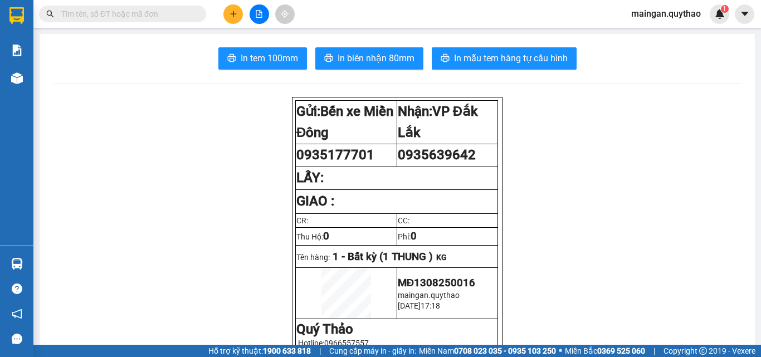
click at [226, 15] on button at bounding box center [233, 14] width 20 height 20
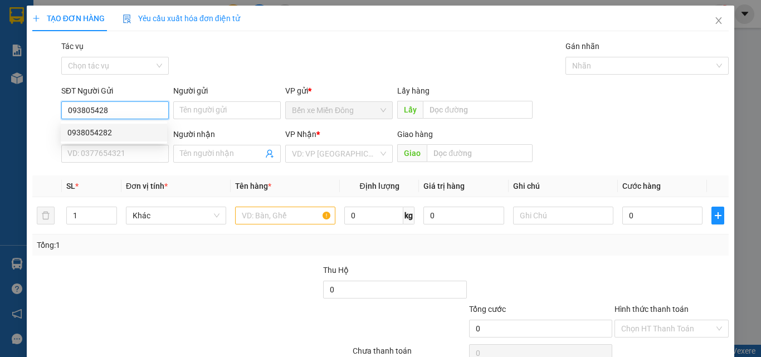
drag, startPoint x: 130, startPoint y: 126, endPoint x: 122, endPoint y: 134, distance: 11.4
click at [128, 129] on div "0938054282" at bounding box center [114, 133] width 106 height 18
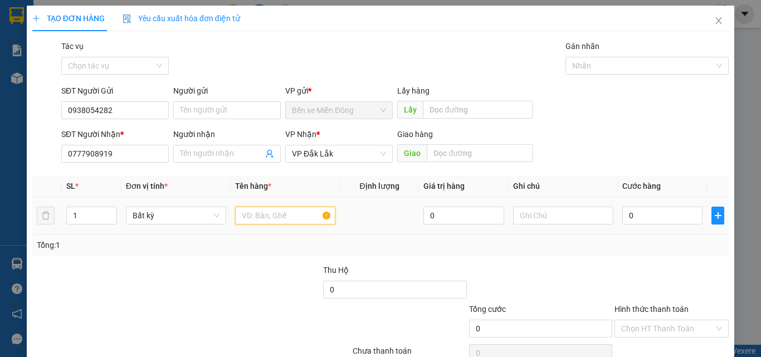
click at [257, 205] on div at bounding box center [285, 216] width 100 height 22
click at [639, 212] on input "0" at bounding box center [662, 216] width 80 height 18
click at [654, 265] on div at bounding box center [672, 283] width 116 height 39
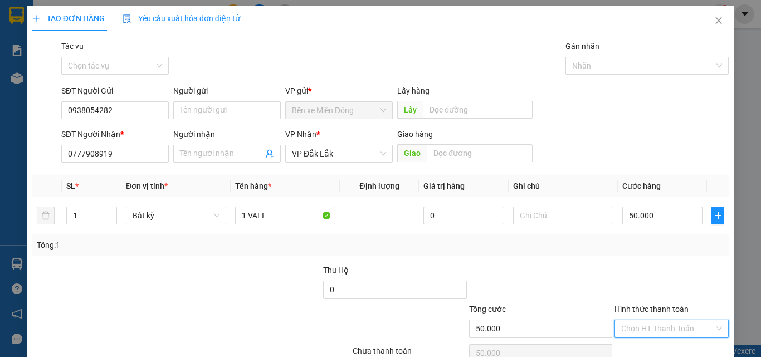
click at [655, 320] on input "Hình thức thanh toán" at bounding box center [667, 328] width 93 height 17
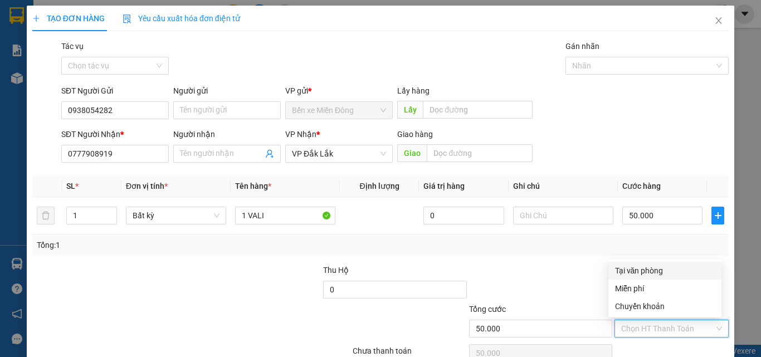
click at [644, 265] on div "Tại văn phòng" at bounding box center [665, 271] width 100 height 12
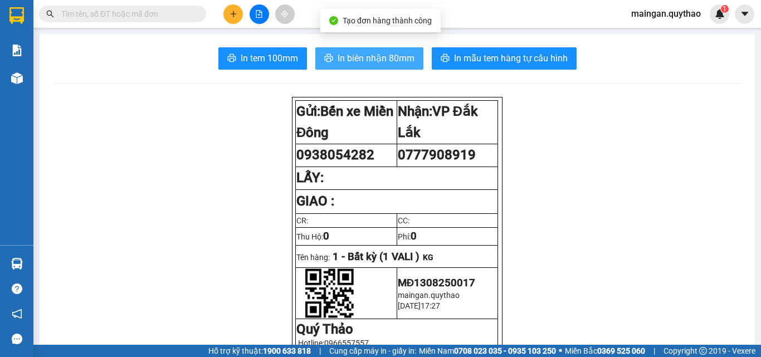
drag, startPoint x: 377, startPoint y: 51, endPoint x: 386, endPoint y: 56, distance: 9.5
click at [378, 52] on span "In biên nhận 80mm" at bounding box center [376, 58] width 77 height 14
click at [386, 56] on span "In biên nhận 80mm" at bounding box center [376, 58] width 77 height 14
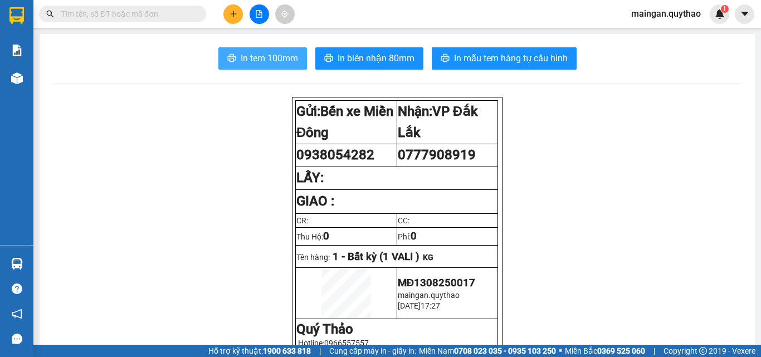
click at [288, 53] on span "In tem 100mm" at bounding box center [269, 58] width 57 height 14
click at [236, 22] on button at bounding box center [233, 14] width 20 height 20
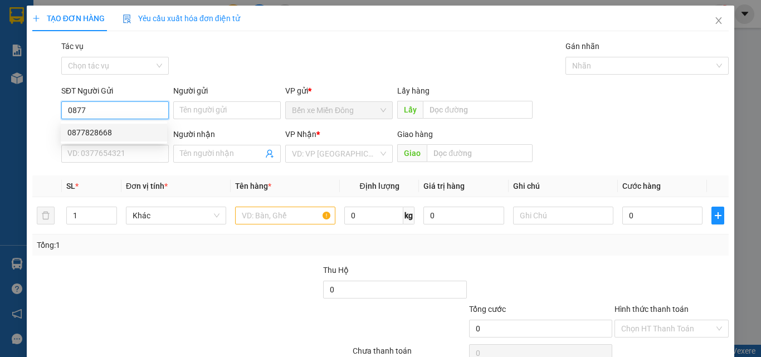
drag, startPoint x: 137, startPoint y: 129, endPoint x: 153, endPoint y: 169, distance: 43.5
click at [137, 129] on div "0877828668" at bounding box center [113, 133] width 93 height 12
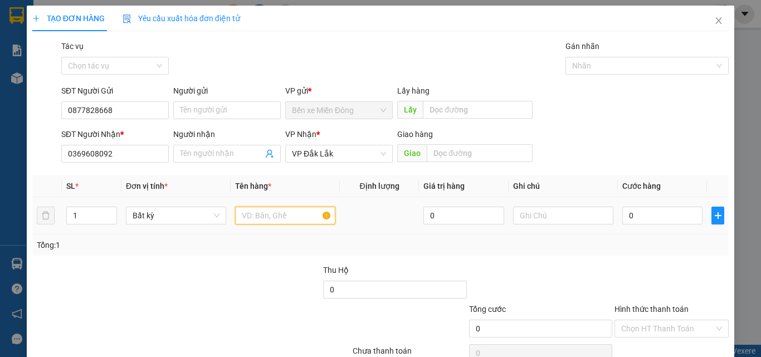
drag, startPoint x: 297, startPoint y: 220, endPoint x: 274, endPoint y: 217, distance: 23.1
click at [296, 220] on input "text" at bounding box center [285, 216] width 100 height 18
click at [672, 226] on div "0" at bounding box center [662, 216] width 80 height 22
click at [660, 217] on input "0" at bounding box center [662, 216] width 80 height 18
click at [614, 275] on div at bounding box center [672, 283] width 116 height 39
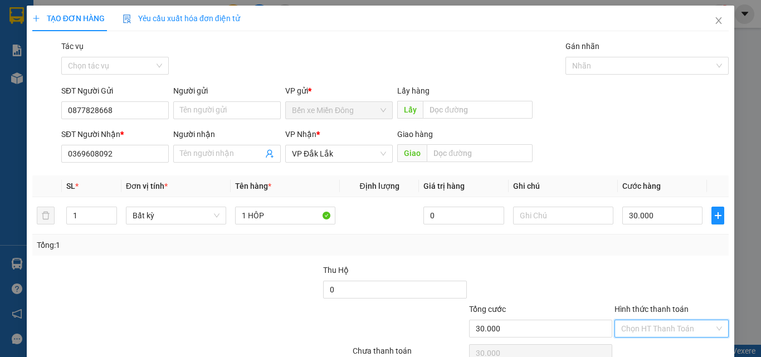
drag, startPoint x: 637, startPoint y: 336, endPoint x: 637, endPoint y: 279, distance: 56.8
click at [637, 333] on input "Hình thức thanh toán" at bounding box center [667, 328] width 93 height 17
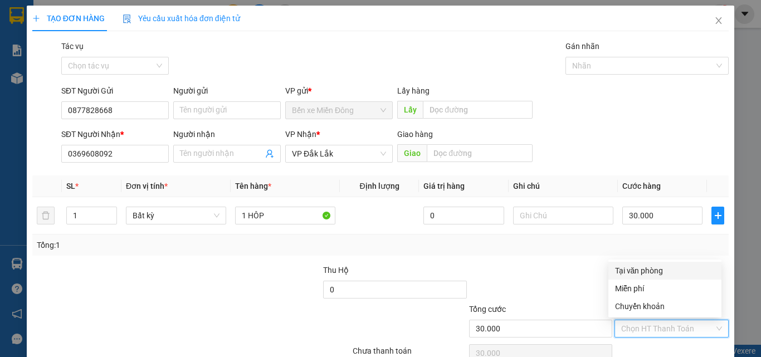
click at [639, 271] on div "Tại văn phòng" at bounding box center [665, 271] width 100 height 12
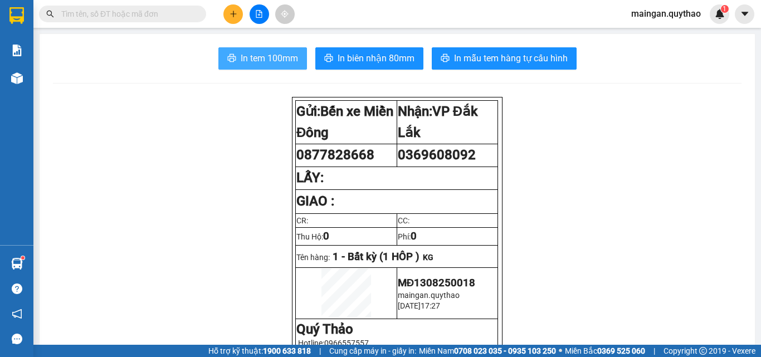
drag, startPoint x: 377, startPoint y: -48, endPoint x: 264, endPoint y: 52, distance: 151.6
click at [279, 48] on button "In tem 100mm" at bounding box center [262, 58] width 89 height 22
click at [262, 53] on span "In tem 100mm" at bounding box center [269, 58] width 57 height 14
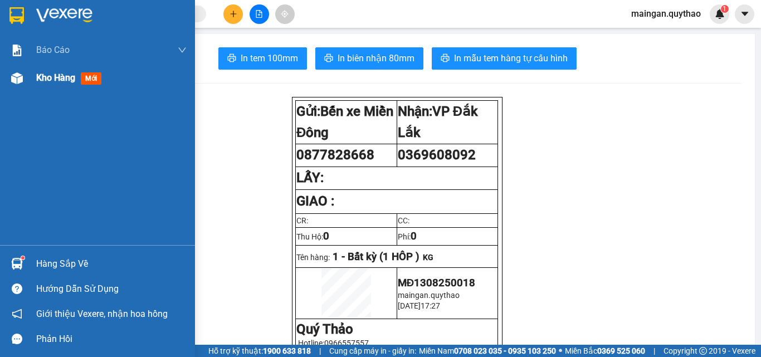
click at [4, 91] on div "Kho hàng mới" at bounding box center [97, 78] width 195 height 28
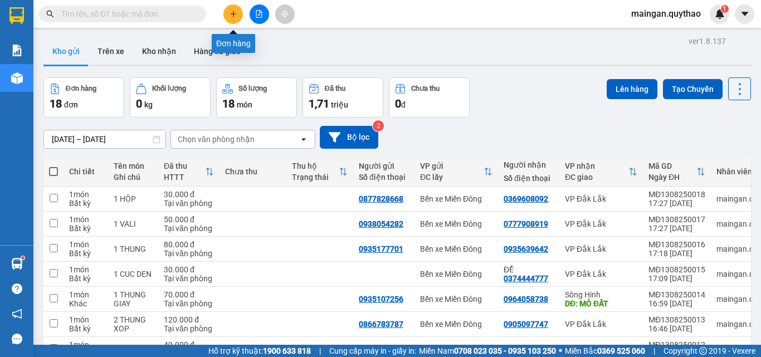
click at [226, 20] on button at bounding box center [233, 14] width 20 height 20
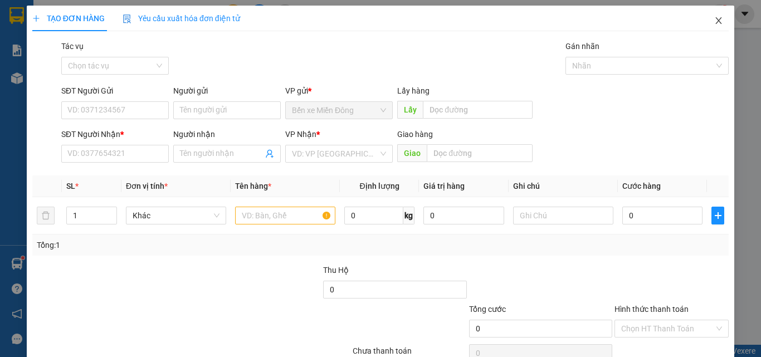
click at [716, 20] on icon "close" at bounding box center [719, 20] width 6 height 7
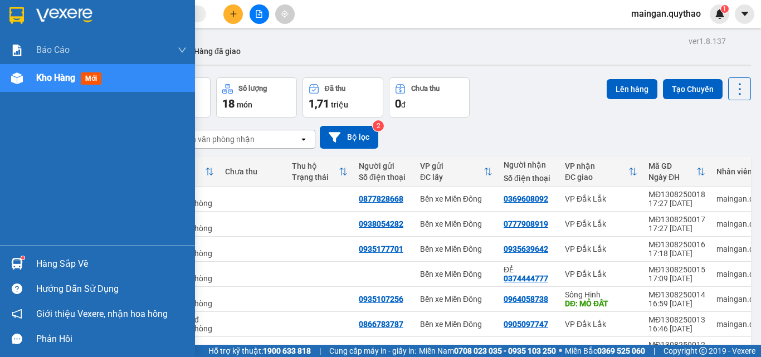
drag, startPoint x: 48, startPoint y: 85, endPoint x: 89, endPoint y: 88, distance: 41.4
click at [56, 85] on div "Kho hàng mới" at bounding box center [111, 78] width 150 height 28
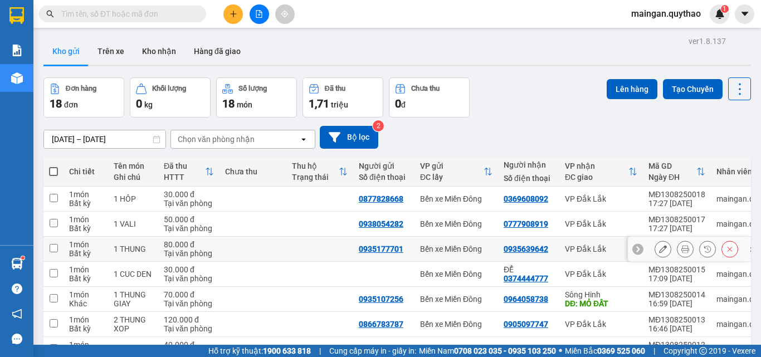
click at [682, 249] on icon at bounding box center [686, 249] width 8 height 8
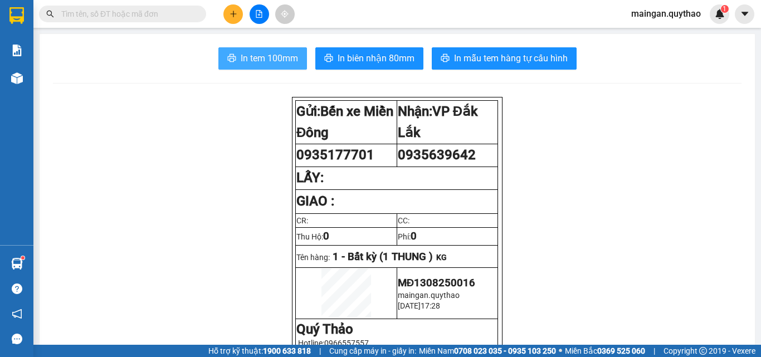
click at [234, 60] on button "In tem 100mm" at bounding box center [262, 58] width 89 height 22
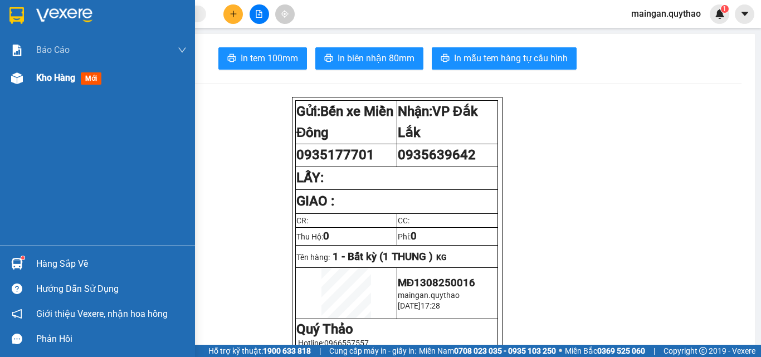
click at [60, 84] on div "Kho hàng mới" at bounding box center [71, 78] width 70 height 14
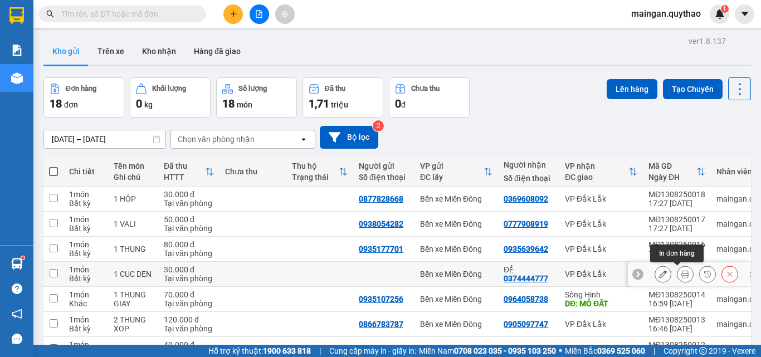
click at [682, 272] on icon at bounding box center [686, 274] width 8 height 8
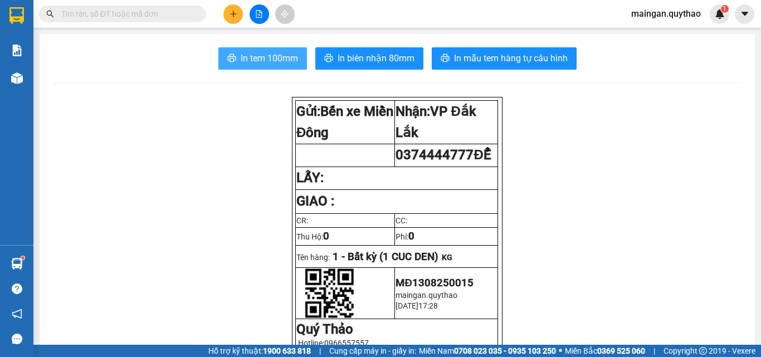
drag, startPoint x: 264, startPoint y: 55, endPoint x: 527, endPoint y: 178, distance: 290.9
click at [263, 55] on span "In tem 100mm" at bounding box center [269, 58] width 57 height 14
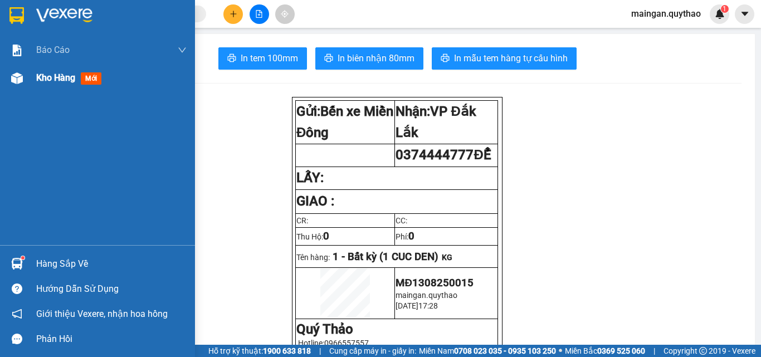
click at [43, 75] on span "Kho hàng" at bounding box center [55, 77] width 39 height 11
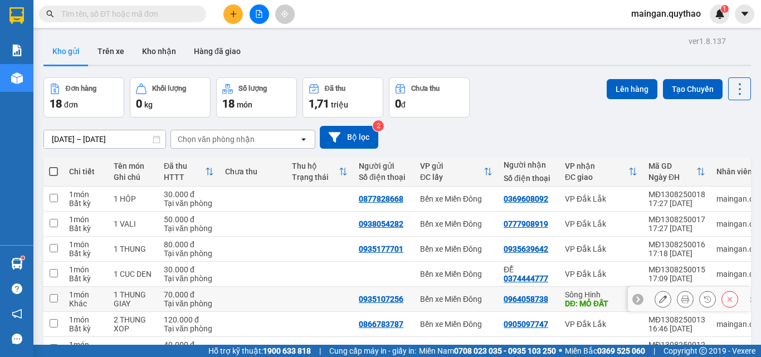
click at [678, 290] on button at bounding box center [686, 300] width 16 height 20
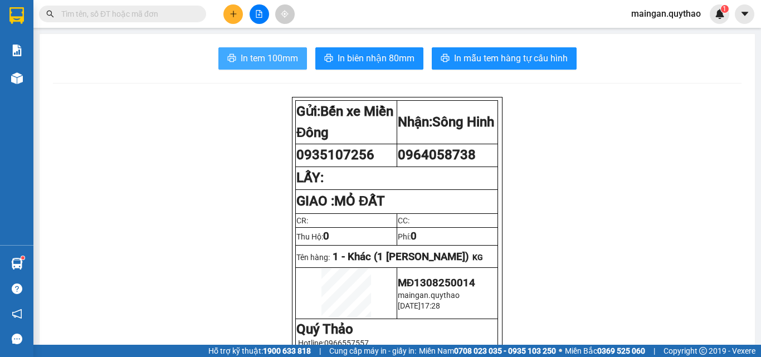
click at [260, 47] on button "In tem 100mm" at bounding box center [262, 58] width 89 height 22
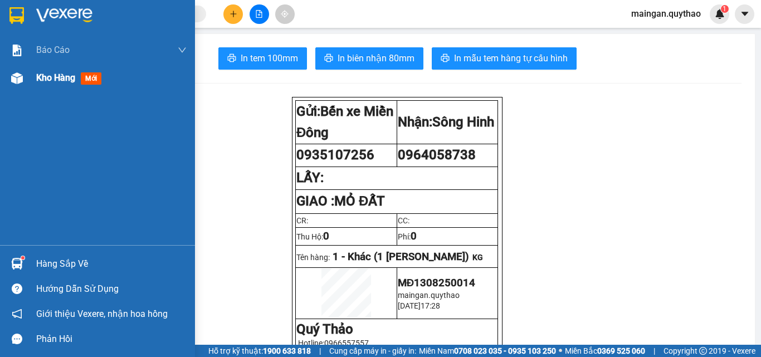
click at [65, 67] on div "Kho hàng mới" at bounding box center [111, 78] width 150 height 28
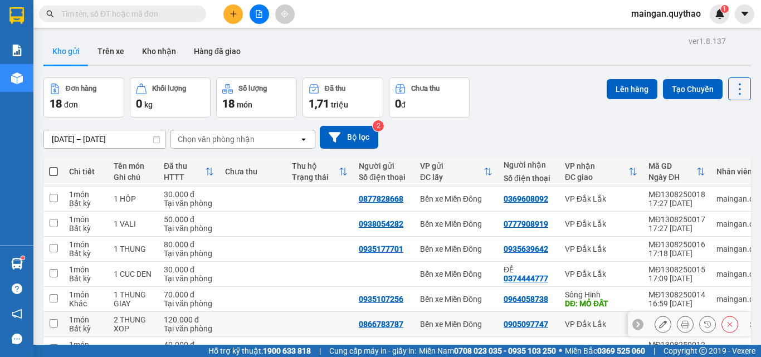
click at [678, 315] on button at bounding box center [686, 325] width 16 height 20
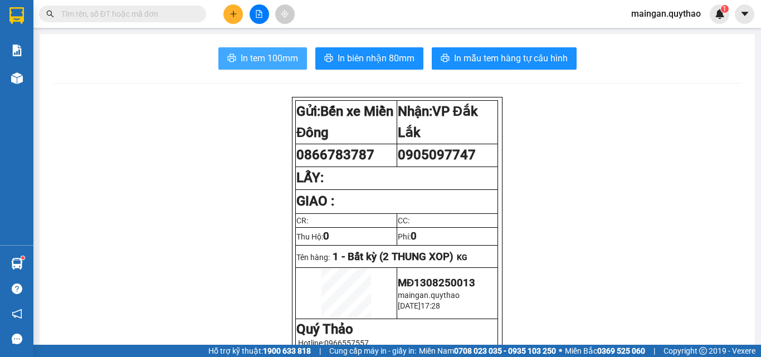
click at [281, 51] on span "In tem 100mm" at bounding box center [269, 58] width 57 height 14
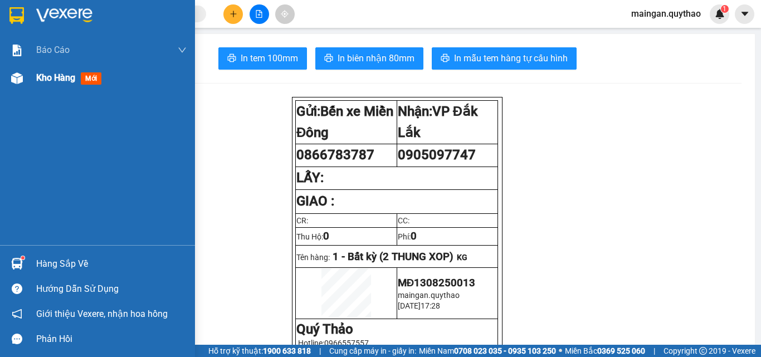
drag, startPoint x: 58, startPoint y: 103, endPoint x: 65, endPoint y: 91, distance: 14.2
click at [64, 93] on div "Báo cáo Báo cáo dòng tiền (nhân viên) Doanh số tạo đơn theo VP gửi (nhân viên) …" at bounding box center [97, 140] width 195 height 209
drag, startPoint x: 69, startPoint y: 82, endPoint x: 81, endPoint y: 61, distance: 24.2
click at [70, 82] on span "Kho hàng" at bounding box center [55, 77] width 39 height 11
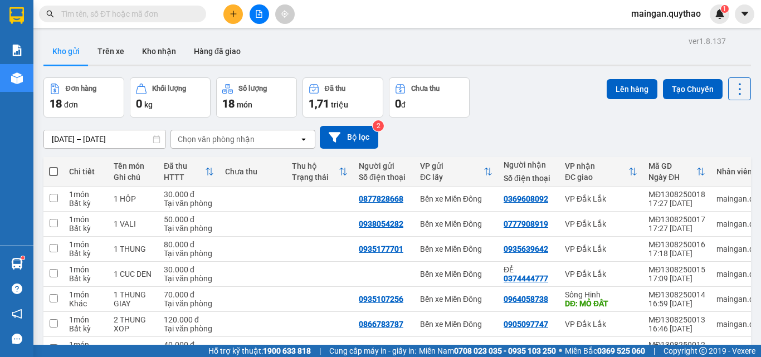
click at [678, 340] on button at bounding box center [686, 350] width 16 height 20
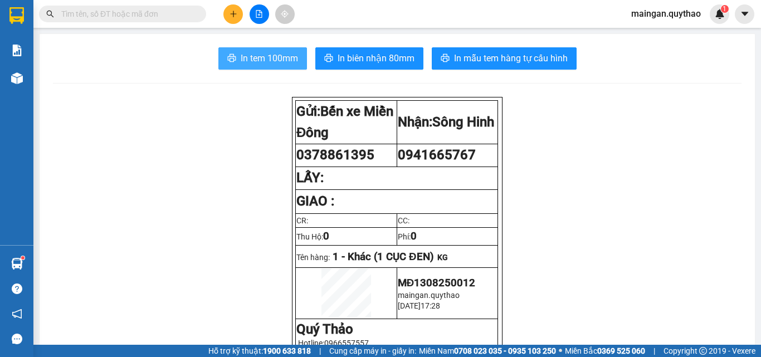
drag, startPoint x: 254, startPoint y: 55, endPoint x: 390, endPoint y: 100, distance: 142.7
click at [260, 55] on span "In tem 100mm" at bounding box center [269, 58] width 57 height 14
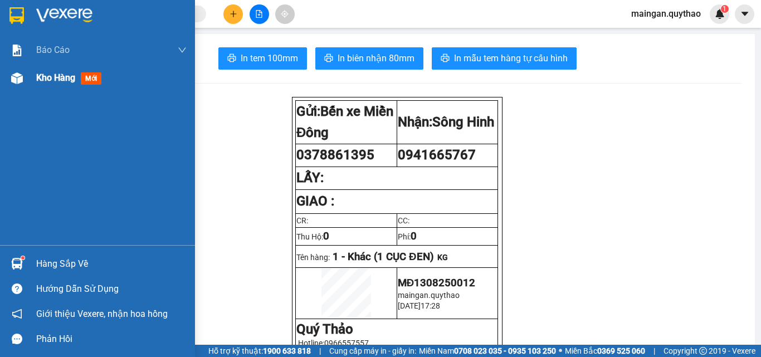
drag, startPoint x: 110, startPoint y: 73, endPoint x: 118, endPoint y: 76, distance: 8.3
click at [108, 71] on div "Kho hàng mới" at bounding box center [111, 78] width 150 height 28
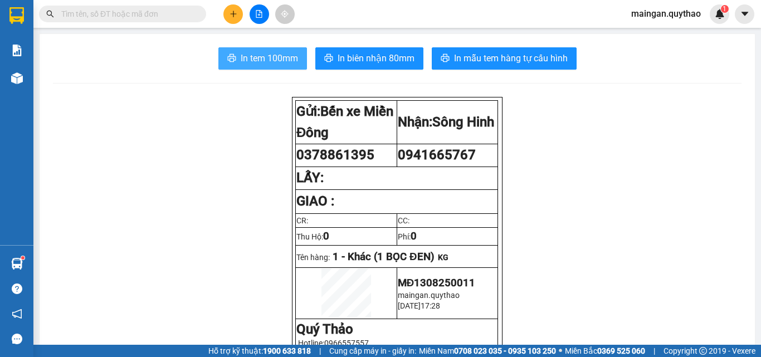
click at [246, 52] on button "In tem 100mm" at bounding box center [262, 58] width 89 height 22
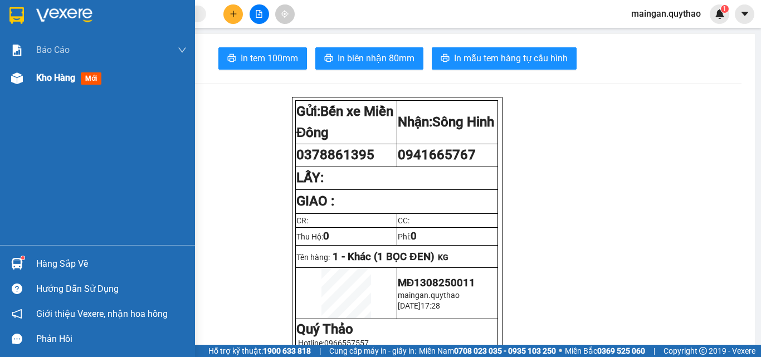
click at [38, 83] on span "Kho hàng" at bounding box center [55, 77] width 39 height 11
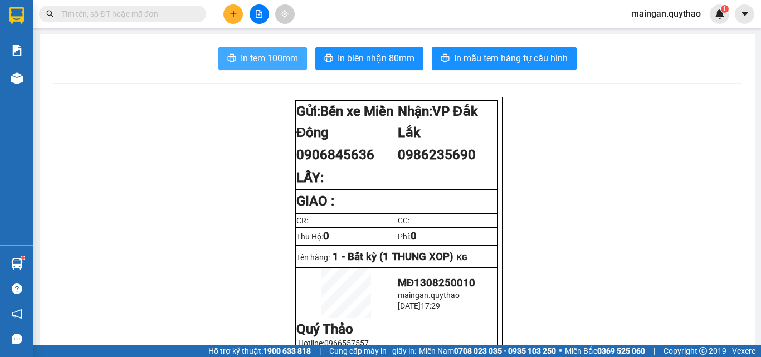
click at [242, 55] on span "In tem 100mm" at bounding box center [269, 58] width 57 height 14
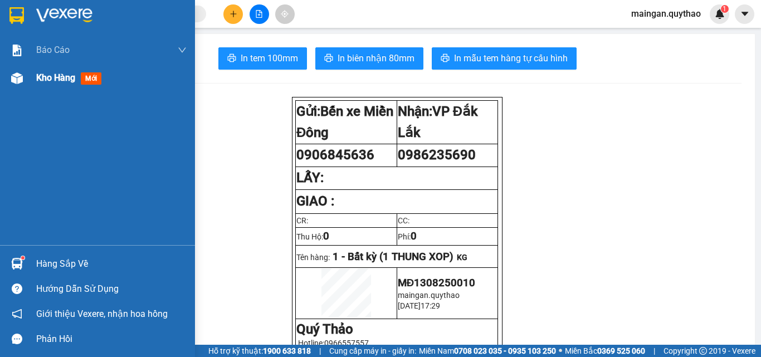
click at [51, 85] on div "Kho hàng mới" at bounding box center [111, 78] width 150 height 28
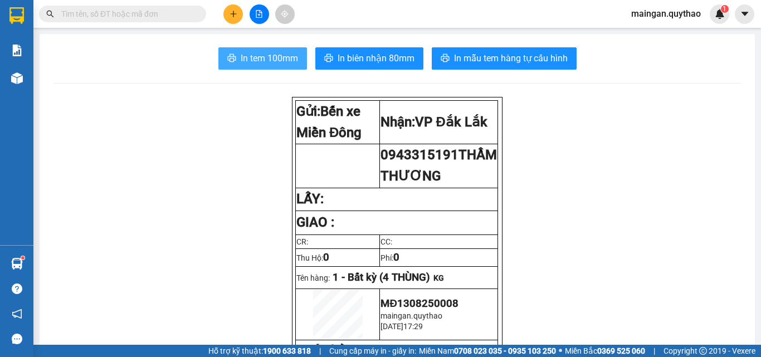
click at [264, 56] on span "In tem 100mm" at bounding box center [269, 58] width 57 height 14
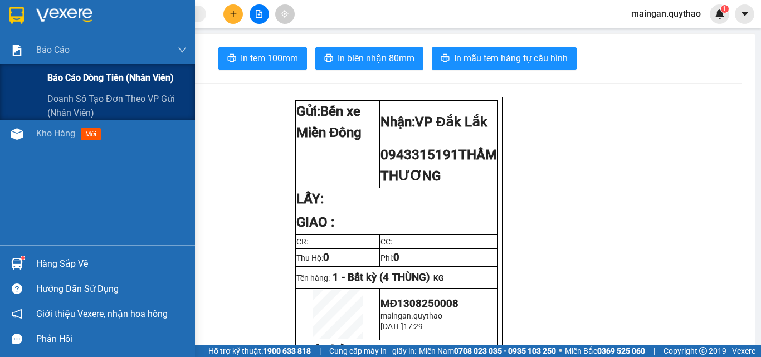
click at [60, 69] on div "Báo cáo dòng tiền (nhân viên)" at bounding box center [116, 78] width 139 height 28
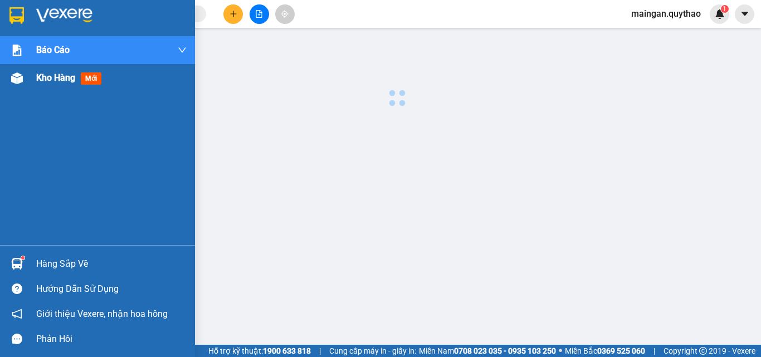
click at [57, 78] on span "Kho hàng" at bounding box center [55, 77] width 39 height 11
click at [57, 77] on span "Kho hàng" at bounding box center [55, 77] width 39 height 11
click at [58, 77] on span "Kho hàng" at bounding box center [55, 77] width 39 height 11
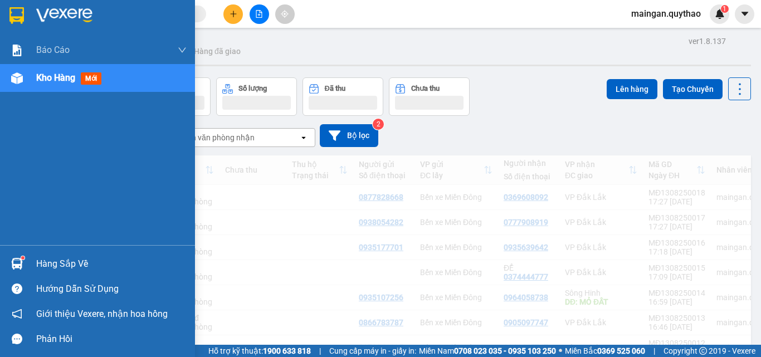
click at [58, 77] on span "Kho hàng" at bounding box center [55, 77] width 39 height 11
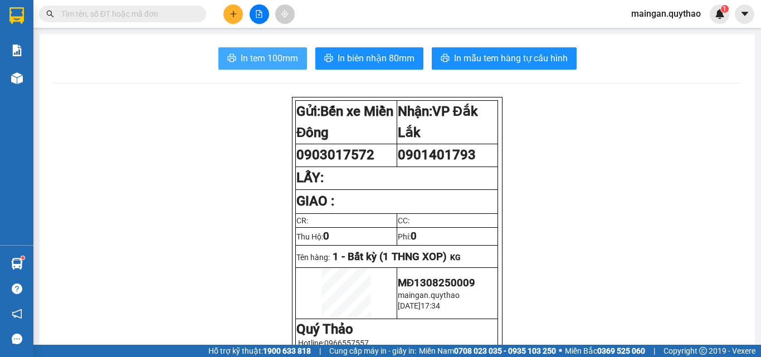
click at [280, 61] on span "In tem 100mm" at bounding box center [269, 58] width 57 height 14
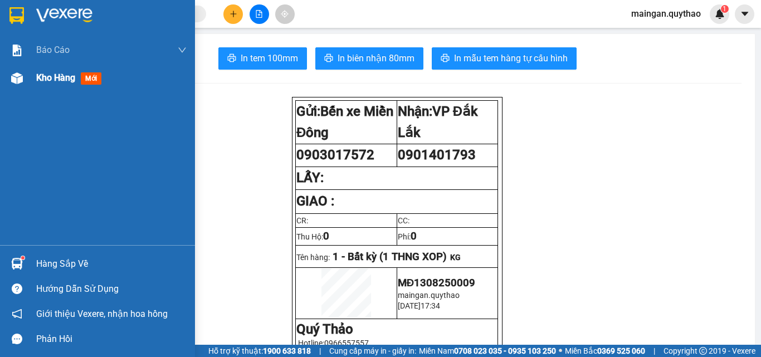
click at [25, 83] on div at bounding box center [17, 79] width 20 height 20
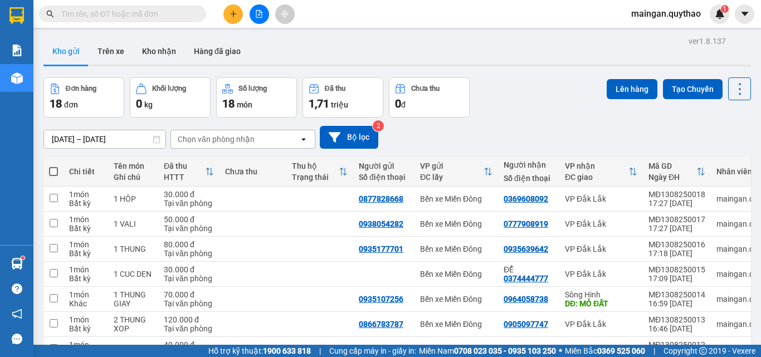
click at [110, 135] on input "[DATE] – [DATE]" at bounding box center [104, 139] width 121 height 18
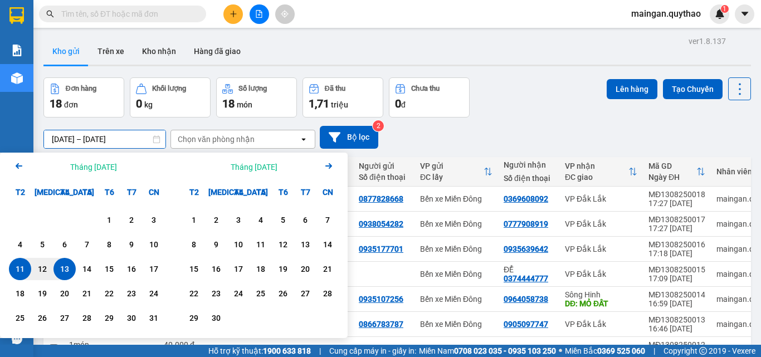
click at [69, 271] on div "13" at bounding box center [65, 268] width 16 height 13
click at [69, 272] on div "13" at bounding box center [65, 268] width 16 height 13
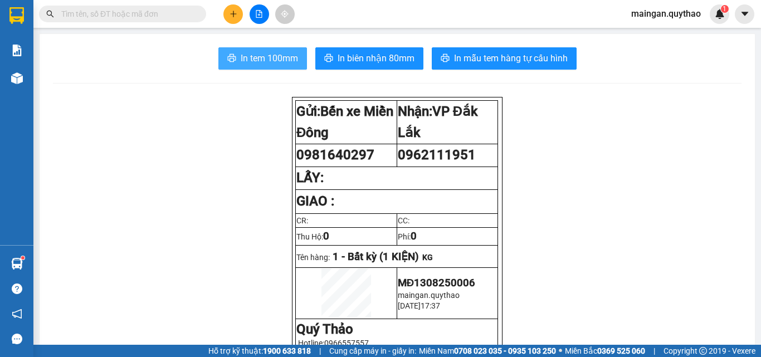
click at [283, 62] on span "In tem 100mm" at bounding box center [269, 58] width 57 height 14
click at [234, 18] on button at bounding box center [233, 14] width 20 height 20
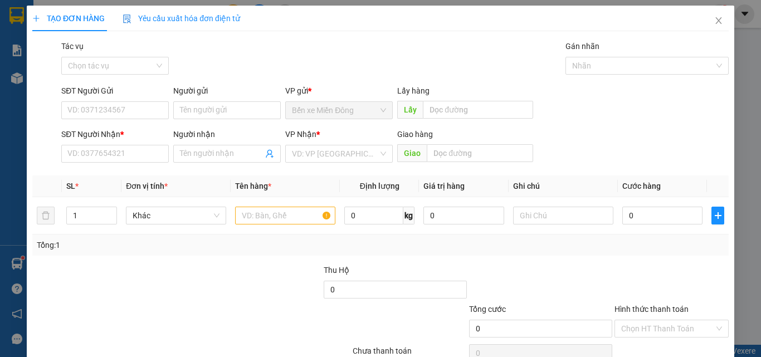
click at [234, 18] on span "Yêu cầu xuất hóa đơn điện tử" at bounding box center [182, 18] width 118 height 9
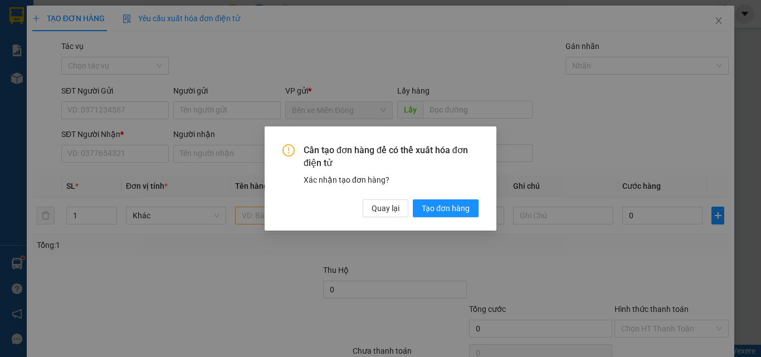
click at [381, 198] on div "Cần tạo đơn hàng để có thể xuất hóa đơn điện tử Xác nhận tạo đơn hàng? Quay lại…" at bounding box center [381, 180] width 196 height 73
click at [394, 210] on span "Quay lại" at bounding box center [386, 208] width 28 height 12
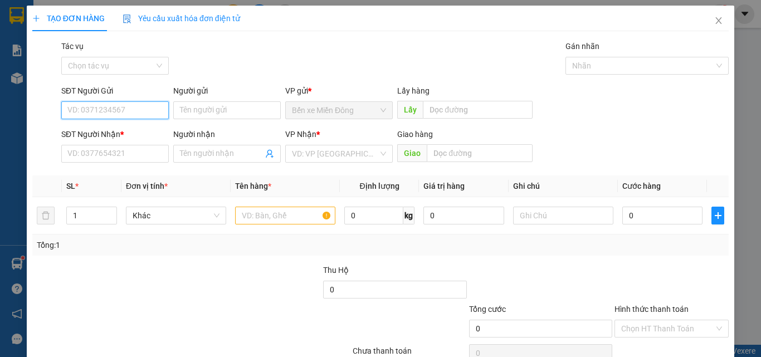
click at [101, 105] on input "SĐT Người Gửi" at bounding box center [115, 110] width 108 height 18
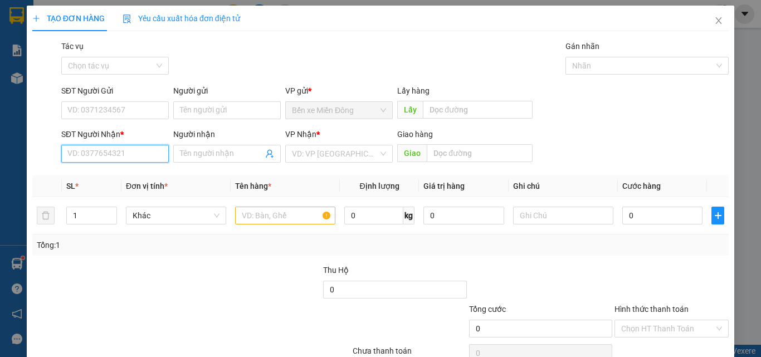
drag, startPoint x: 114, startPoint y: 158, endPoint x: 115, endPoint y: 128, distance: 30.7
click at [115, 155] on input "SĐT Người Nhận *" at bounding box center [115, 154] width 108 height 18
drag, startPoint x: 119, startPoint y: 117, endPoint x: 136, endPoint y: 149, distance: 35.9
click at [120, 118] on input "SĐT Người Gửi" at bounding box center [115, 110] width 108 height 18
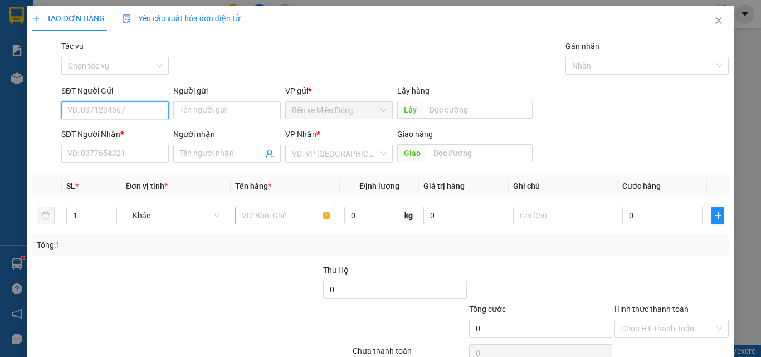
click at [107, 112] on input "SĐT Người Gửi" at bounding box center [115, 110] width 108 height 18
click at [109, 116] on input "SĐT Người Gửi" at bounding box center [115, 110] width 108 height 18
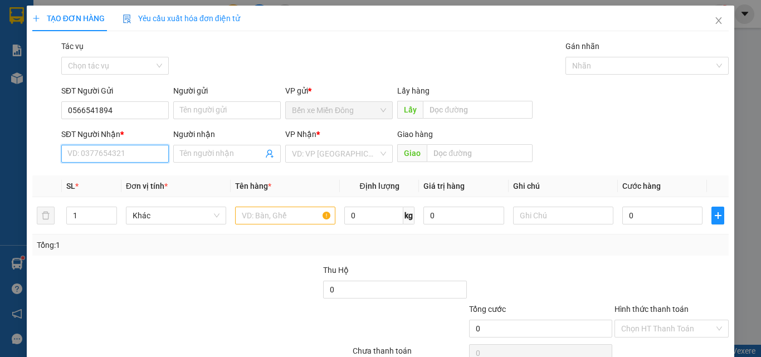
click at [156, 149] on input "SĐT Người Nhận *" at bounding box center [115, 154] width 108 height 18
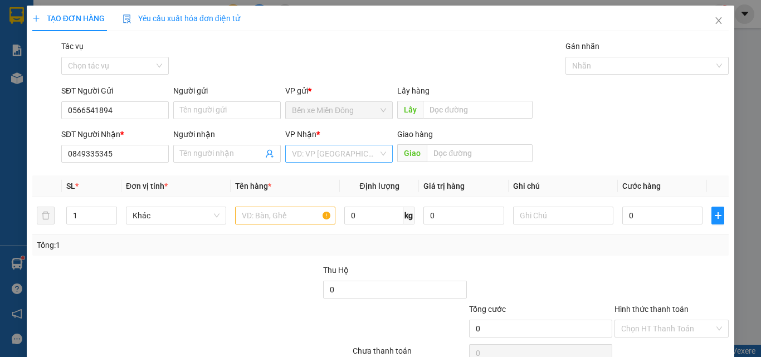
click at [318, 158] on input "search" at bounding box center [335, 153] width 86 height 17
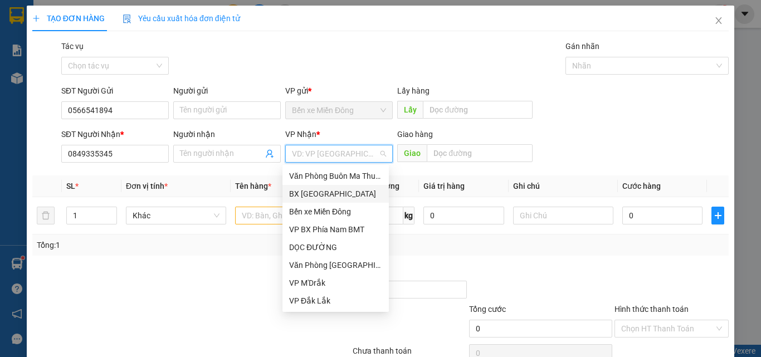
click at [337, 181] on div "Văn Phòng Buôn Ma Thuột" at bounding box center [335, 176] width 93 height 12
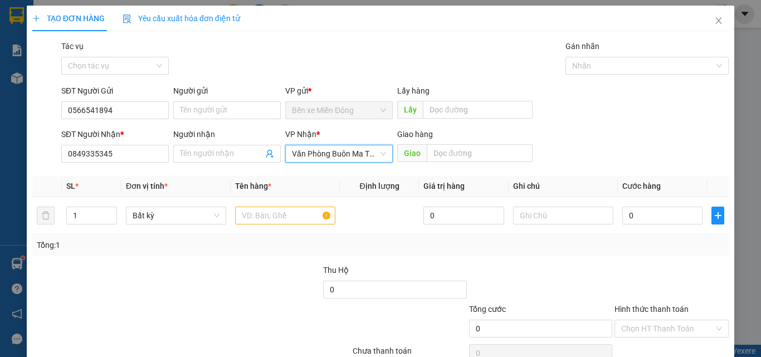
drag, startPoint x: 319, startPoint y: 190, endPoint x: 416, endPoint y: 178, distance: 98.2
click at [296, 188] on th "Tên hàng *" at bounding box center [285, 187] width 109 height 22
click at [432, 151] on input "text" at bounding box center [480, 153] width 106 height 18
drag, startPoint x: 305, startPoint y: 226, endPoint x: 300, endPoint y: 207, distance: 19.6
click at [304, 224] on div at bounding box center [285, 216] width 100 height 22
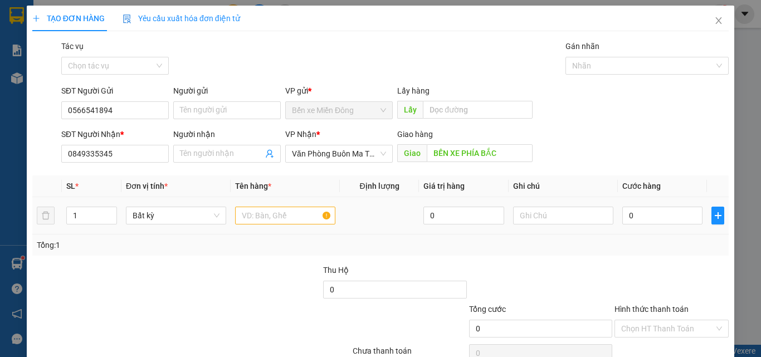
click at [301, 203] on td at bounding box center [285, 215] width 109 height 37
click at [296, 220] on input "text" at bounding box center [285, 216] width 100 height 18
click at [651, 210] on input "0" at bounding box center [662, 216] width 80 height 18
click at [663, 261] on div "Transit Pickup Surcharge Ids Transit Deliver Surcharge Ids Transit Deliver Surc…" at bounding box center [380, 215] width 697 height 351
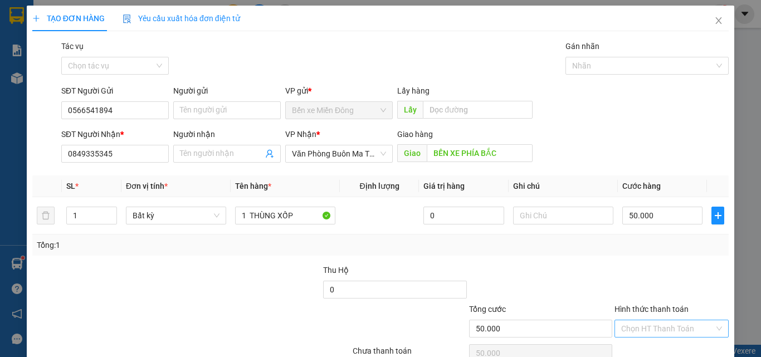
click at [667, 327] on input "Hình thức thanh toán" at bounding box center [667, 328] width 93 height 17
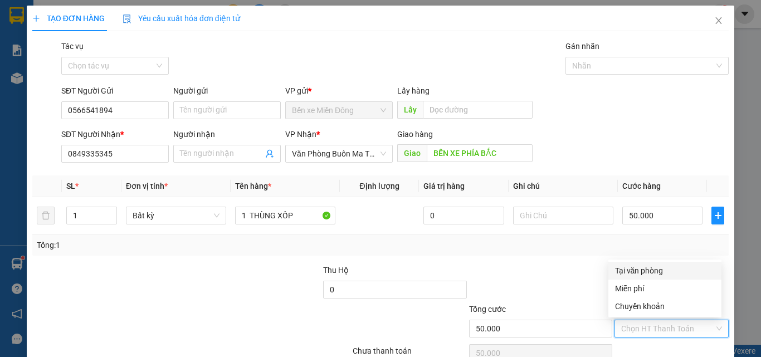
drag, startPoint x: 667, startPoint y: 274, endPoint x: 670, endPoint y: 283, distance: 9.5
click at [667, 274] on div "Tại văn phòng" at bounding box center [665, 271] width 100 height 12
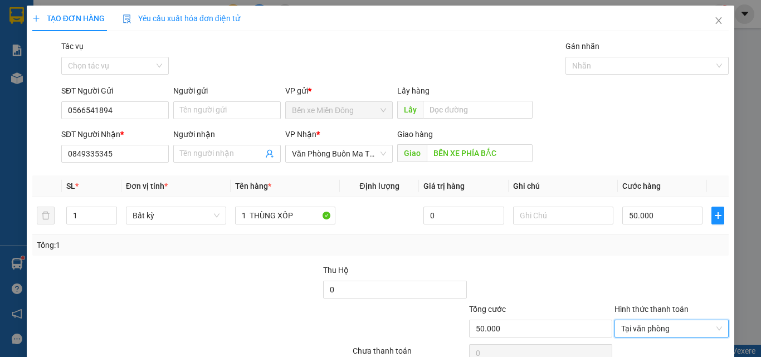
drag, startPoint x: 670, startPoint y: 328, endPoint x: 469, endPoint y: 223, distance: 226.6
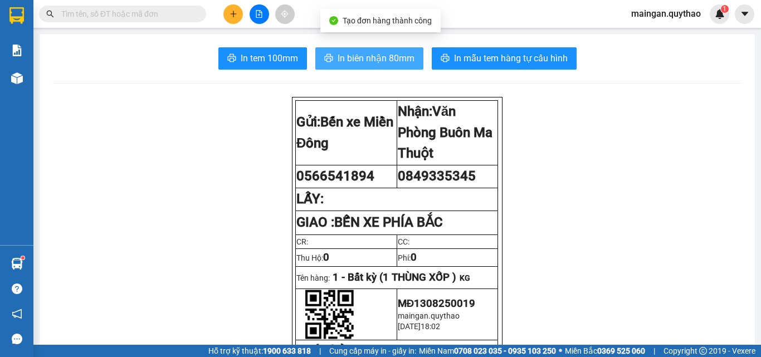
drag, startPoint x: 346, startPoint y: 68, endPoint x: 342, endPoint y: 58, distance: 10.8
click at [346, 66] on button "In biên nhận 80mm" at bounding box center [369, 58] width 108 height 22
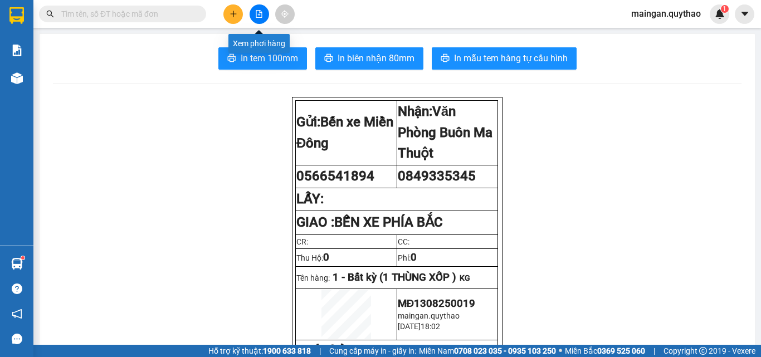
click at [250, 18] on button at bounding box center [260, 14] width 20 height 20
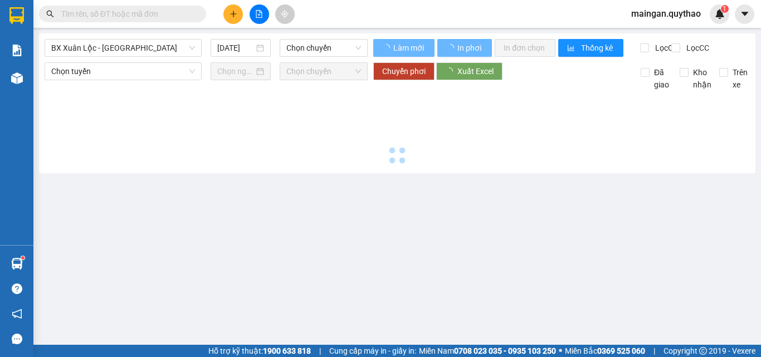
click at [235, 22] on button at bounding box center [233, 14] width 20 height 20
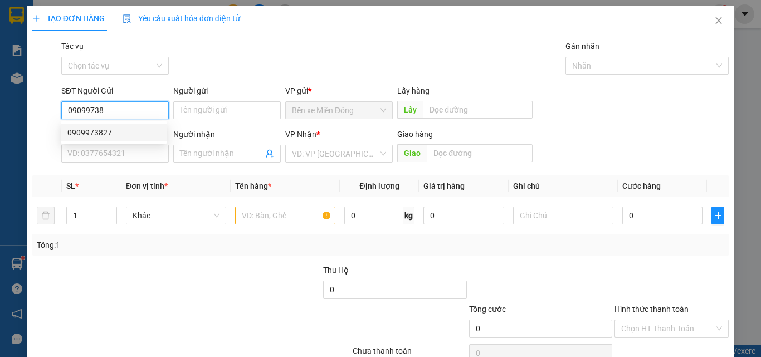
click at [114, 128] on div "0909973827" at bounding box center [113, 133] width 93 height 12
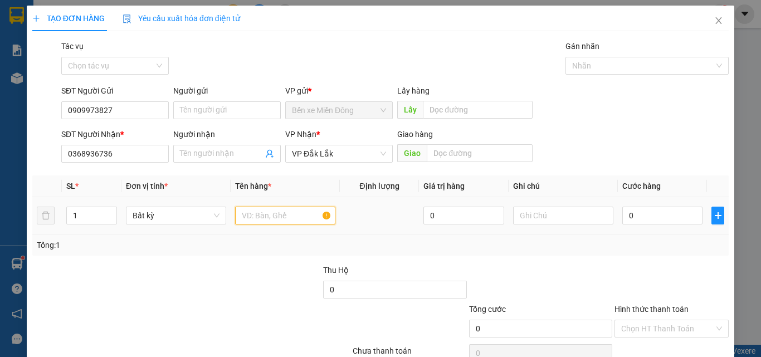
click at [289, 223] on input "text" at bounding box center [285, 216] width 100 height 18
drag, startPoint x: 653, startPoint y: 232, endPoint x: 661, endPoint y: 230, distance: 8.8
click at [654, 232] on td "0" at bounding box center [662, 215] width 89 height 37
click at [669, 225] on div "0" at bounding box center [662, 216] width 80 height 22
click at [641, 193] on th "Cước hàng" at bounding box center [662, 187] width 89 height 22
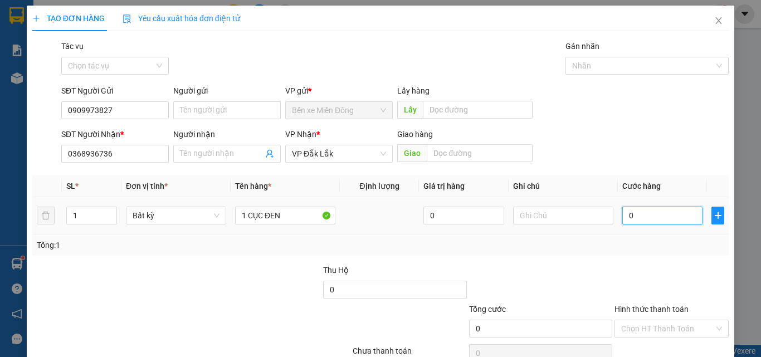
click at [641, 218] on input "0" at bounding box center [662, 216] width 80 height 18
click at [644, 242] on div "Tổng: 1" at bounding box center [381, 245] width 688 height 12
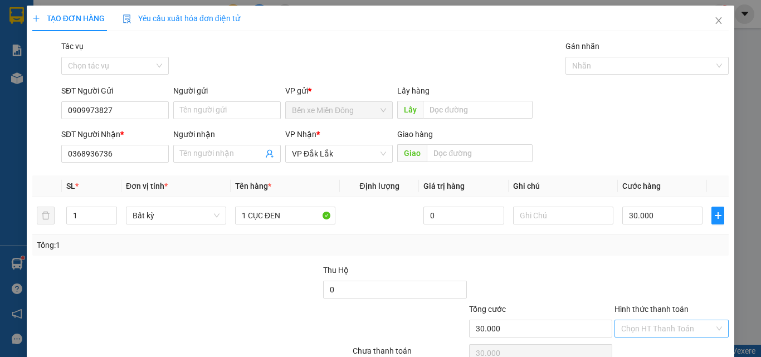
click at [656, 329] on input "Hình thức thanh toán" at bounding box center [667, 328] width 93 height 17
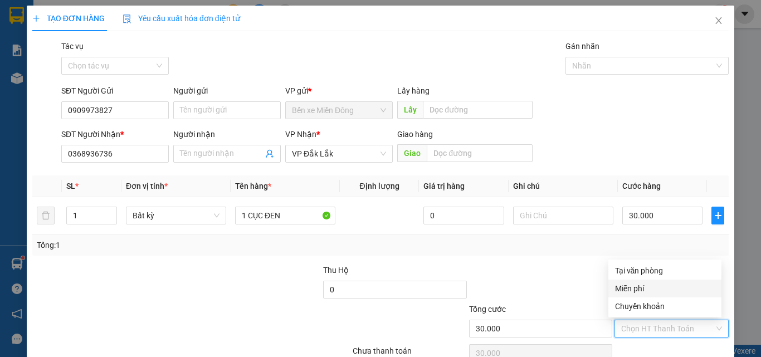
click at [648, 280] on div "Miễn phí" at bounding box center [665, 289] width 113 height 18
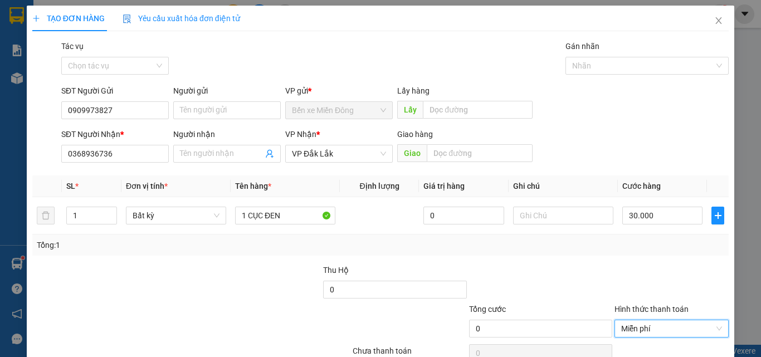
drag, startPoint x: 641, startPoint y: 324, endPoint x: 641, endPoint y: 265, distance: 59.1
click at [641, 324] on span "Miễn phí" at bounding box center [671, 328] width 101 height 17
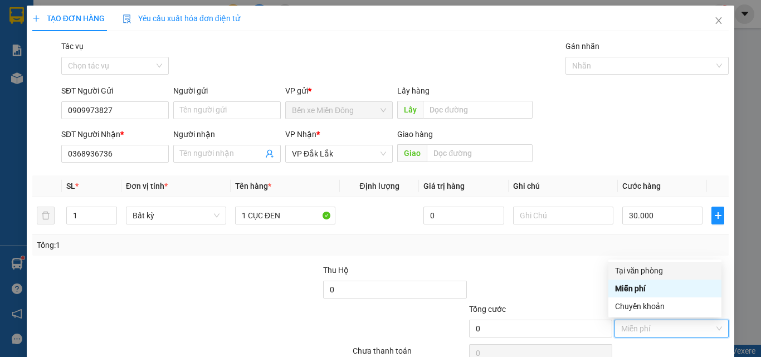
click at [644, 266] on div "Tại văn phòng" at bounding box center [665, 271] width 100 height 12
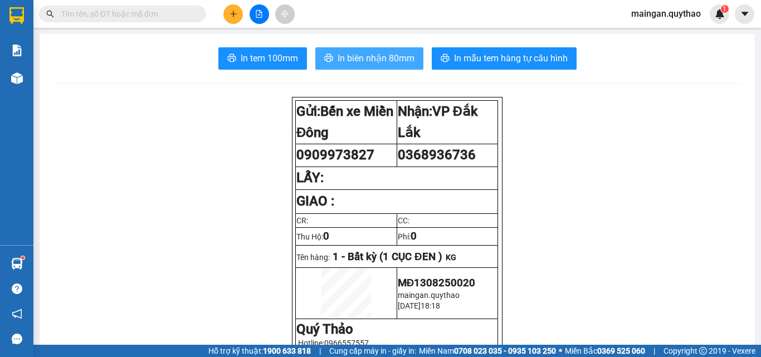
click at [389, 53] on span "In biên nhận 80mm" at bounding box center [376, 58] width 77 height 14
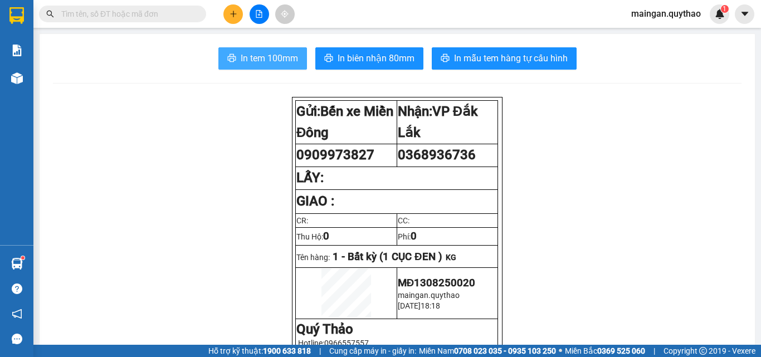
click at [297, 61] on button "In tem 100mm" at bounding box center [262, 58] width 89 height 22
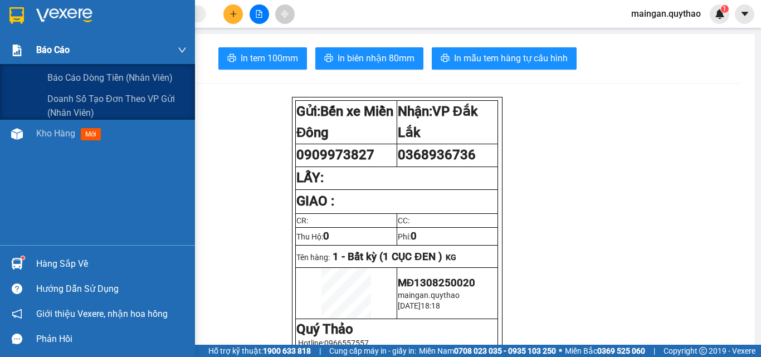
click at [74, 51] on div "Báo cáo" at bounding box center [111, 50] width 150 height 28
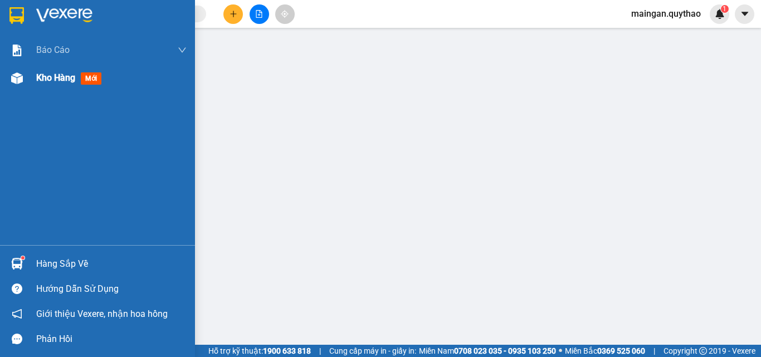
click at [38, 73] on span "Kho hàng" at bounding box center [55, 77] width 39 height 11
click at [40, 72] on span "Kho hàng" at bounding box center [55, 77] width 39 height 11
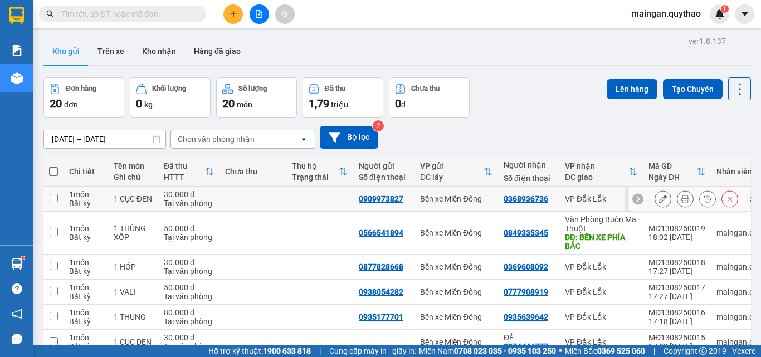
click at [658, 201] on button at bounding box center [663, 199] width 16 height 20
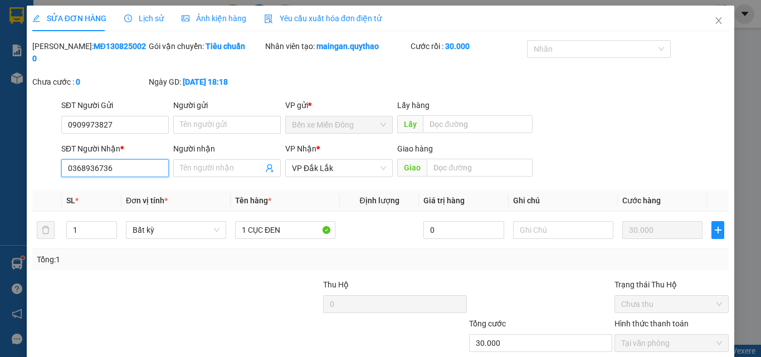
click at [101, 159] on input "0368936736" at bounding box center [115, 168] width 108 height 18
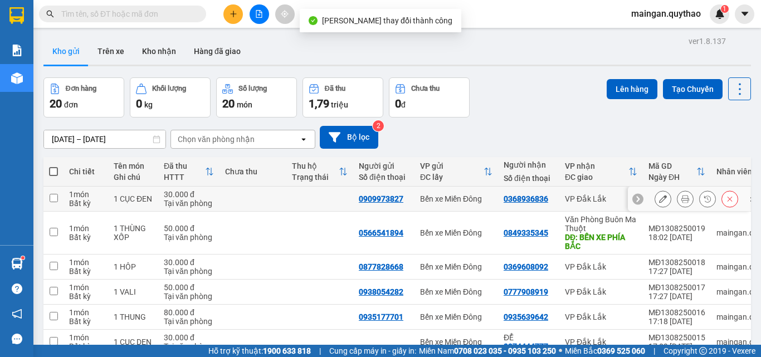
click at [678, 203] on button at bounding box center [686, 199] width 16 height 20
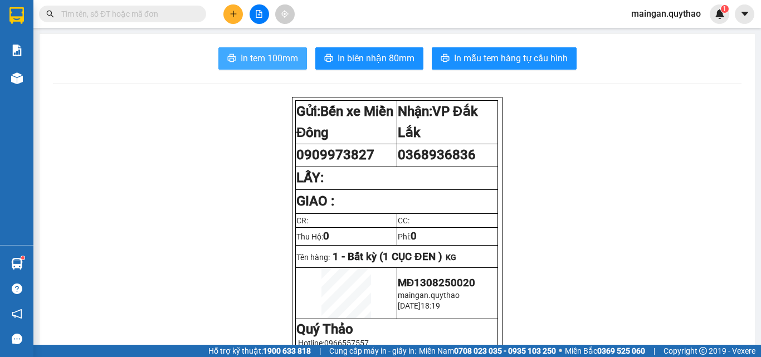
click at [271, 61] on span "In tem 100mm" at bounding box center [269, 58] width 57 height 14
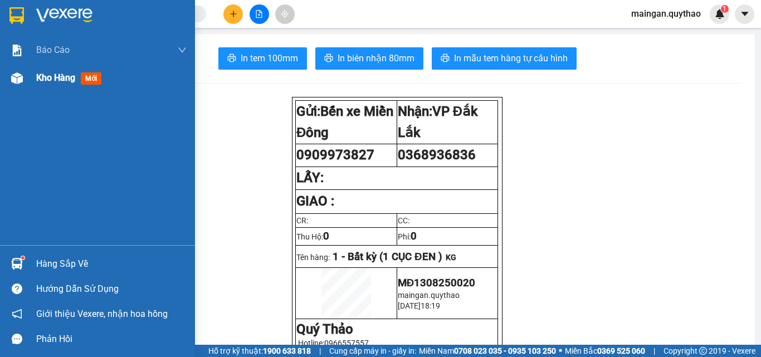
click at [0, 82] on div "Kho hàng mới" at bounding box center [97, 78] width 195 height 28
click at [56, 79] on span "Kho hàng" at bounding box center [55, 77] width 39 height 11
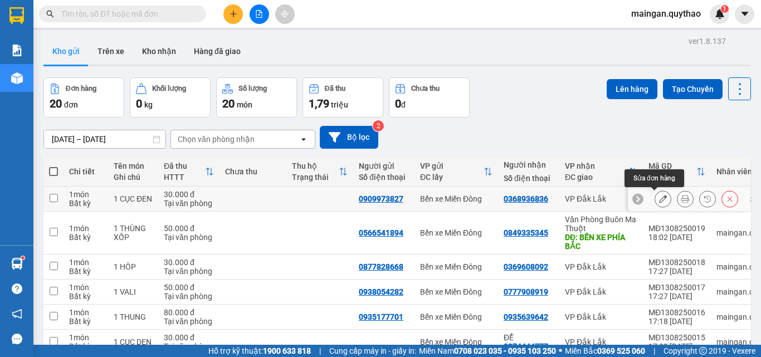
click at [659, 198] on icon at bounding box center [663, 199] width 8 height 8
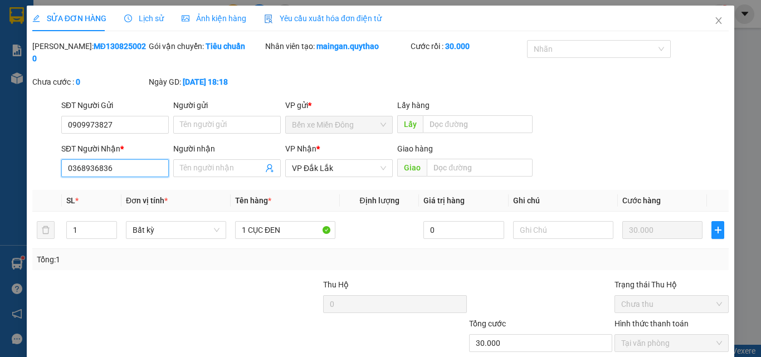
click at [100, 159] on input "0368936836" at bounding box center [115, 168] width 108 height 18
click at [591, 317] on div "Total Paid Fee 30.000 Total UnPaid Fee 0 Cash Collection Total Fee Mã ĐH: MĐ130…" at bounding box center [380, 222] width 697 height 365
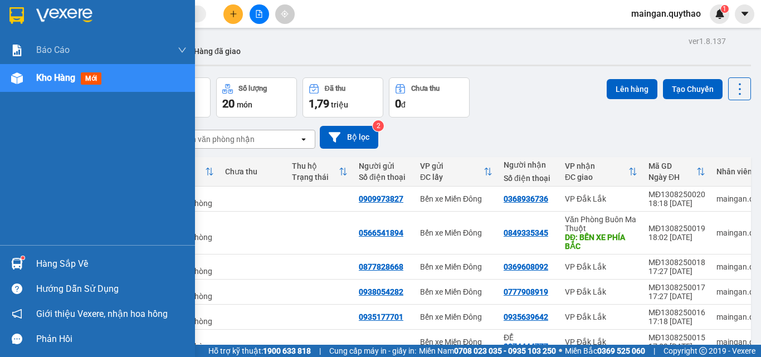
click at [84, 75] on span "mới" at bounding box center [91, 78] width 21 height 12
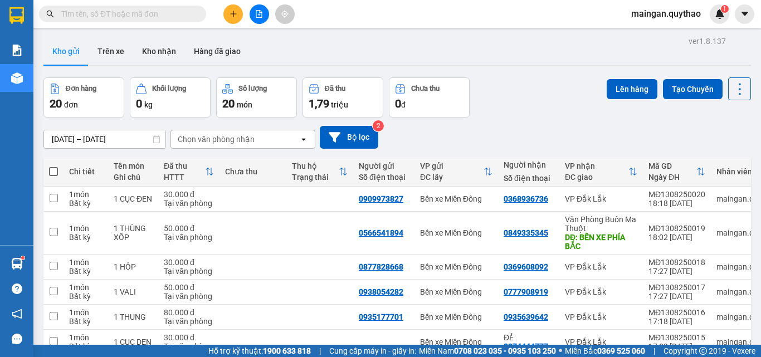
click at [233, 17] on icon "plus" at bounding box center [234, 14] width 8 height 8
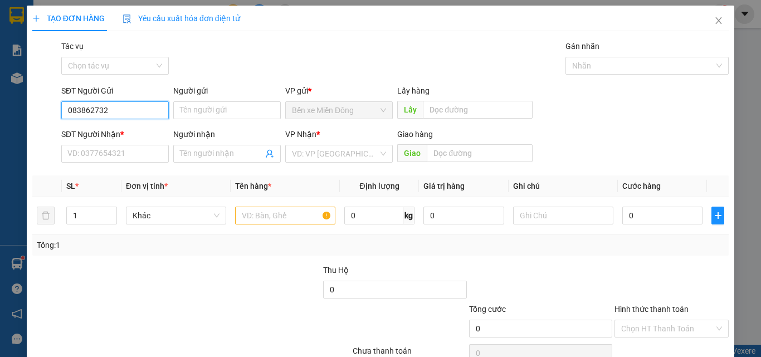
click at [84, 116] on input "083862732" at bounding box center [115, 110] width 108 height 18
click at [113, 164] on div "SĐT Người Nhận * VD: 0377654321" at bounding box center [115, 147] width 108 height 39
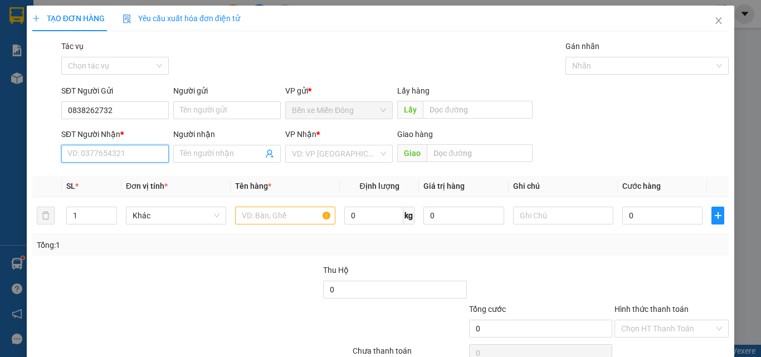
click at [118, 154] on input "SĐT Người Nhận *" at bounding box center [115, 154] width 108 height 18
drag, startPoint x: 99, startPoint y: 178, endPoint x: 117, endPoint y: 181, distance: 18.6
click at [99, 179] on div "0987192719" at bounding box center [113, 176] width 93 height 12
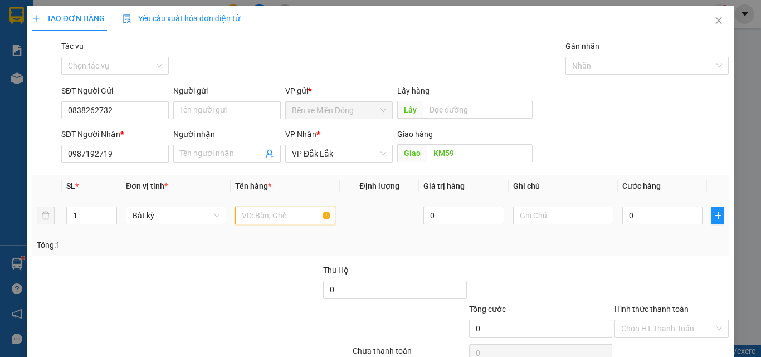
click at [300, 216] on input "text" at bounding box center [285, 216] width 100 height 18
click at [649, 213] on input "0" at bounding box center [662, 216] width 80 height 18
click at [668, 287] on div at bounding box center [672, 283] width 116 height 39
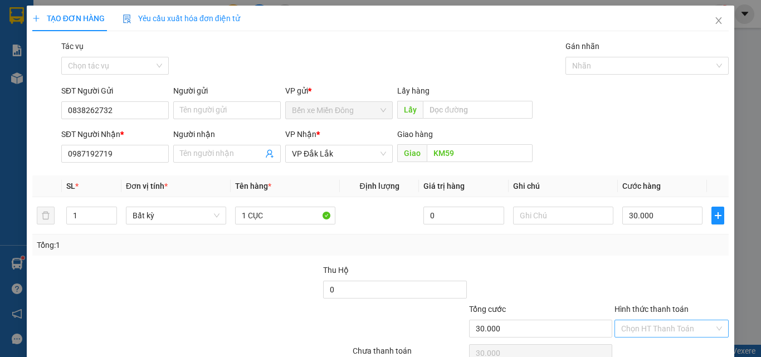
click at [664, 312] on div "Transit Pickup Surcharge Ids Transit Deliver Surcharge Ids Transit Deliver Surc…" at bounding box center [380, 215] width 697 height 351
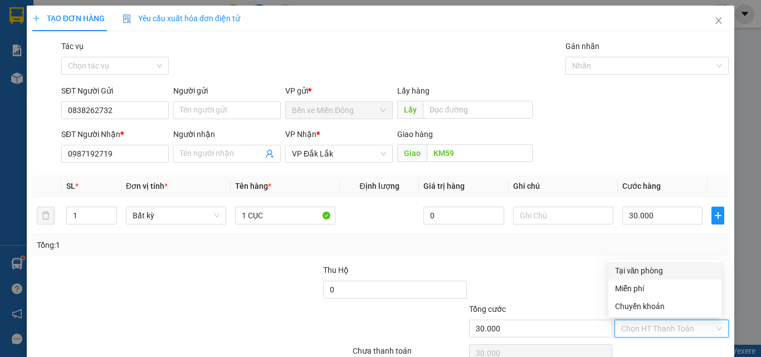
click at [663, 271] on div "Tại văn phòng" at bounding box center [665, 271] width 100 height 12
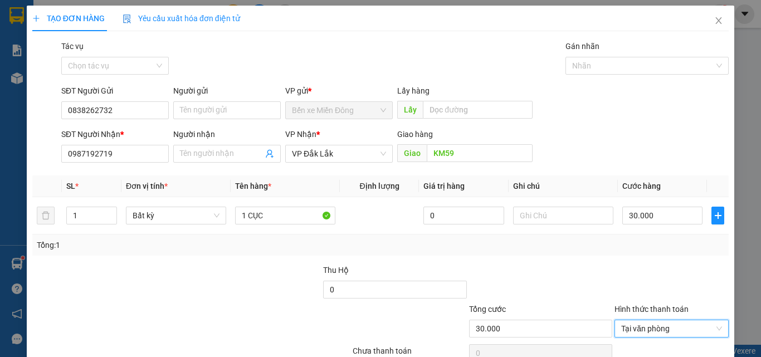
drag, startPoint x: 678, startPoint y: 336, endPoint x: 678, endPoint y: 326, distance: 10.0
click at [678, 334] on div "TẠO ĐƠN HÀNG Yêu cầu xuất hóa đơn điện tử Transit Pickup Surcharge Ids Transit …" at bounding box center [381, 202] width 708 height 393
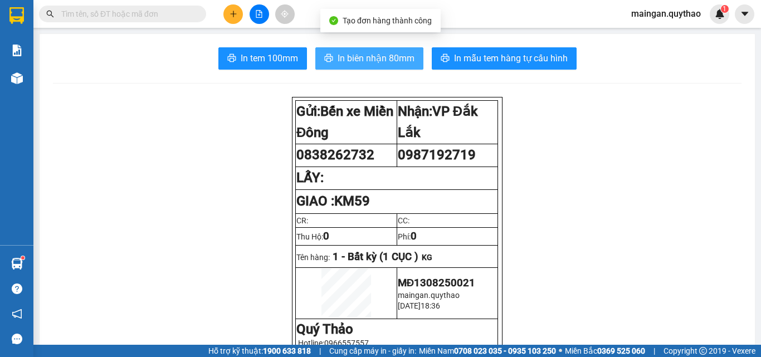
click at [338, 61] on span "In biên nhận 80mm" at bounding box center [376, 58] width 77 height 14
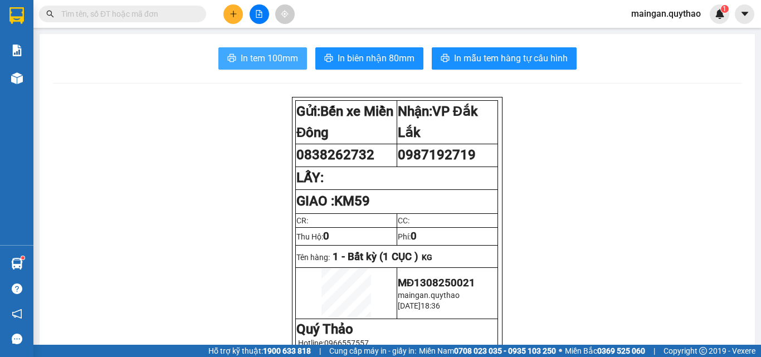
click at [279, 55] on span "In tem 100mm" at bounding box center [269, 58] width 57 height 14
click at [235, 15] on icon "plus" at bounding box center [234, 14] width 8 height 8
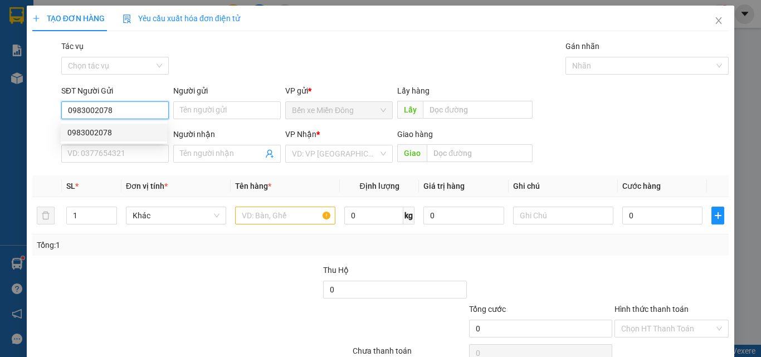
click at [95, 130] on div "0983002078" at bounding box center [113, 133] width 93 height 12
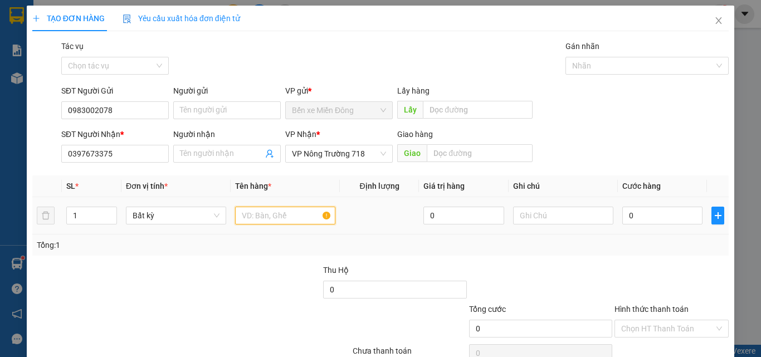
click at [271, 216] on input "text" at bounding box center [285, 216] width 100 height 18
click at [660, 215] on input "0" at bounding box center [662, 216] width 80 height 18
click at [656, 284] on div at bounding box center [672, 283] width 116 height 39
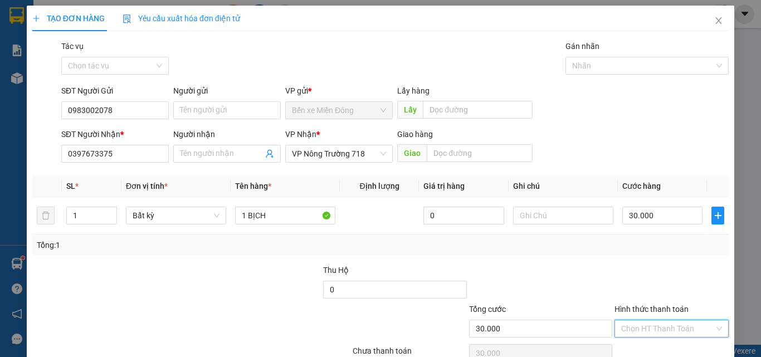
drag, startPoint x: 664, startPoint y: 327, endPoint x: 664, endPoint y: 272, distance: 54.6
click at [664, 326] on input "Hình thức thanh toán" at bounding box center [667, 328] width 93 height 17
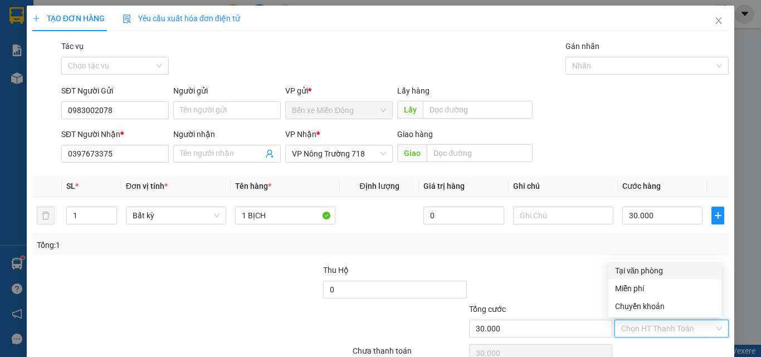
drag, startPoint x: 666, startPoint y: 274, endPoint x: 675, endPoint y: 317, distance: 43.8
click at [667, 274] on div "Tại văn phòng" at bounding box center [665, 271] width 100 height 12
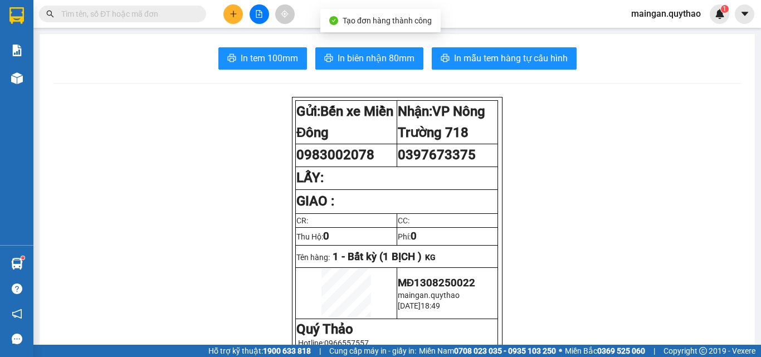
click at [306, 50] on div "In tem 100mm In biên nhận 80mm In mẫu tem hàng tự cấu hình" at bounding box center [397, 58] width 689 height 22
click at [285, 53] on span "In tem 100mm" at bounding box center [269, 58] width 57 height 14
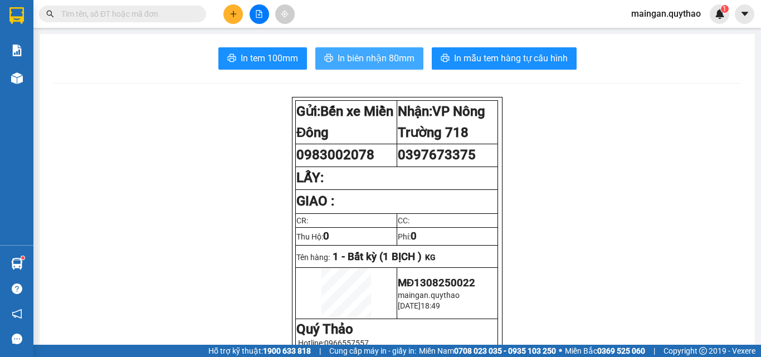
click at [358, 48] on button "In biên nhận 80mm" at bounding box center [369, 58] width 108 height 22
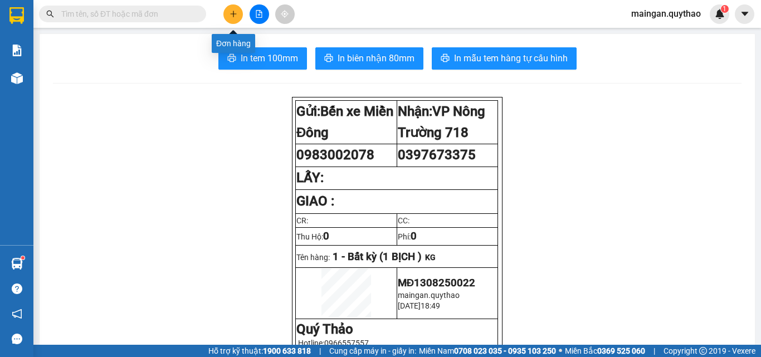
click at [239, 21] on button at bounding box center [233, 14] width 20 height 20
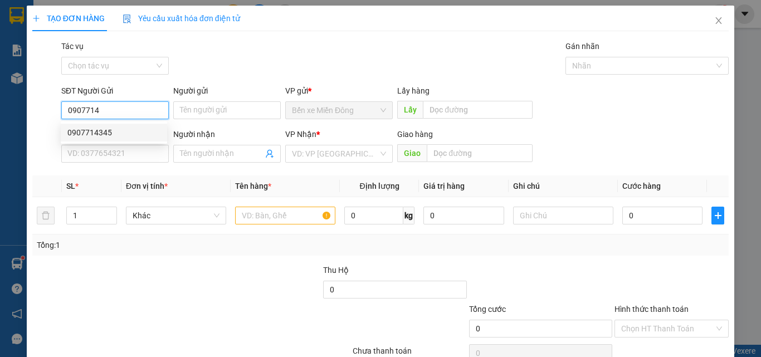
click at [127, 134] on div "0907714345" at bounding box center [113, 133] width 93 height 12
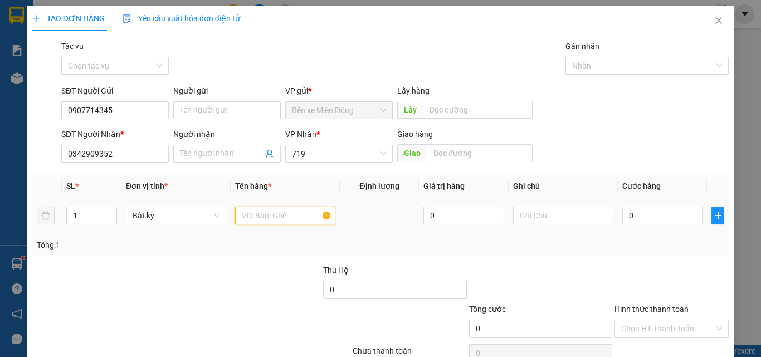
click at [259, 210] on input "text" at bounding box center [285, 216] width 100 height 18
drag, startPoint x: 646, startPoint y: 288, endPoint x: 671, endPoint y: 347, distance: 64.2
click at [646, 291] on div at bounding box center [672, 283] width 116 height 39
click at [683, 322] on input "Hình thức thanh toán" at bounding box center [667, 328] width 93 height 17
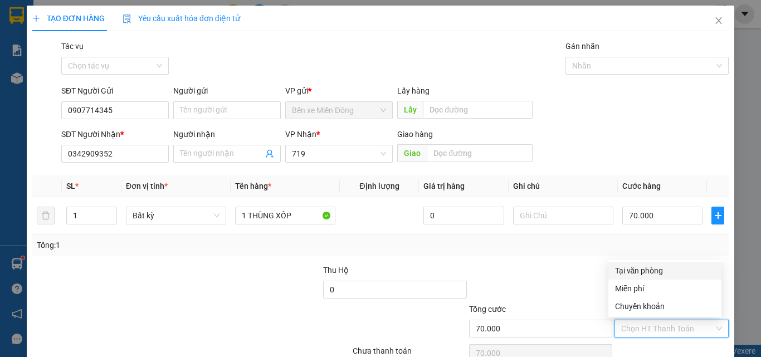
click at [685, 276] on div "Tại văn phòng" at bounding box center [665, 271] width 100 height 12
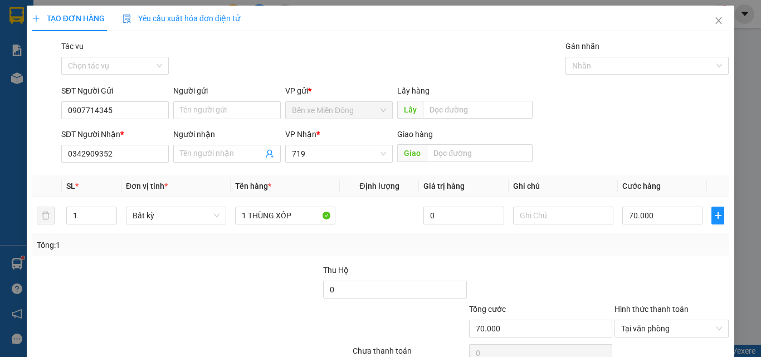
drag, startPoint x: 709, startPoint y: 324, endPoint x: 588, endPoint y: 247, distance: 143.5
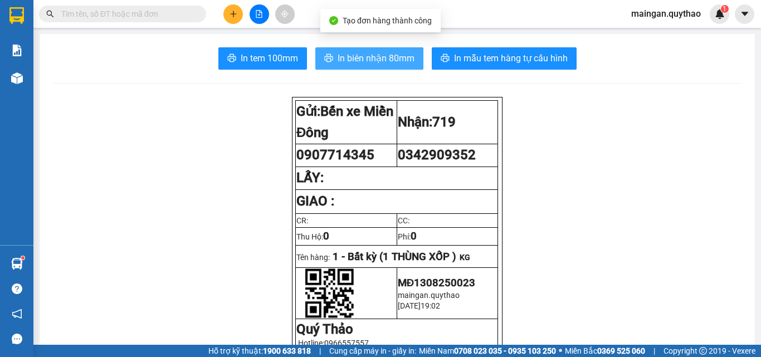
click at [402, 55] on span "In biên nhận 80mm" at bounding box center [376, 58] width 77 height 14
click at [403, 55] on span "In biên nhận 80mm" at bounding box center [376, 58] width 77 height 14
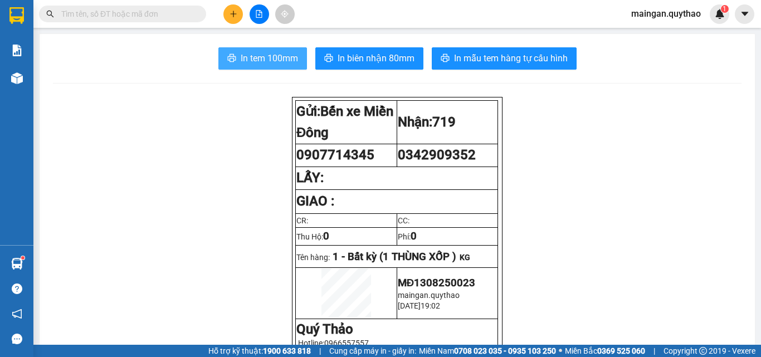
drag, startPoint x: 289, startPoint y: 65, endPoint x: 280, endPoint y: 52, distance: 16.1
click at [289, 65] on span "In tem 100mm" at bounding box center [269, 58] width 57 height 14
click at [259, 11] on icon "file-add" at bounding box center [259, 14] width 8 height 8
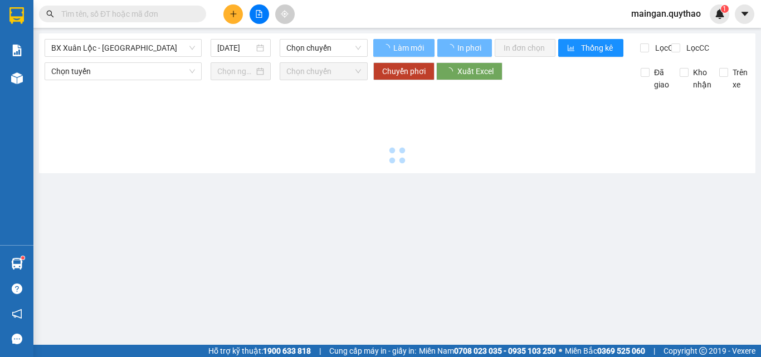
click at [259, 11] on icon "file-add" at bounding box center [259, 14] width 8 height 8
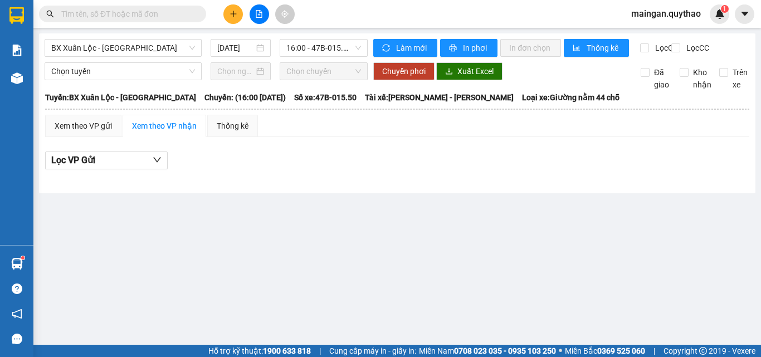
click at [129, 57] on div "BX Xuân Lộc - [GEOGRAPHIC_DATA] [DATE] 16:00 - 47B-015.50" at bounding box center [206, 48] width 323 height 18
click at [136, 56] on div "BX Xuân Lộc - [GEOGRAPHIC_DATA]" at bounding box center [123, 48] width 157 height 18
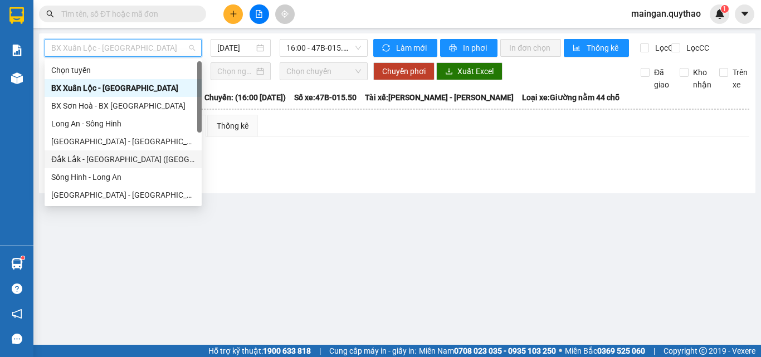
click at [123, 154] on div "Đắk Lắk - [GEOGRAPHIC_DATA] ([GEOGRAPHIC_DATA] mới)" at bounding box center [123, 159] width 157 height 18
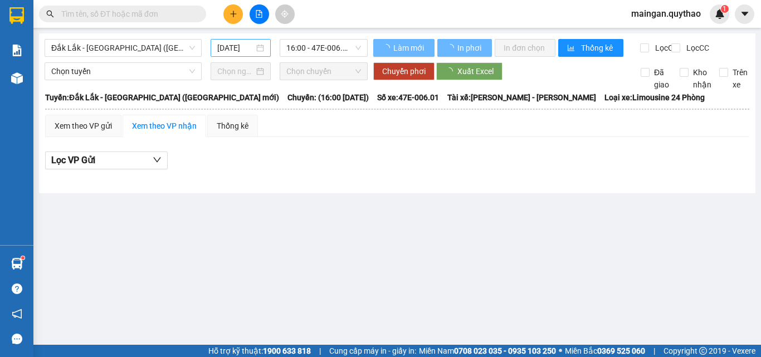
click at [241, 47] on input "[DATE]" at bounding box center [235, 48] width 37 height 12
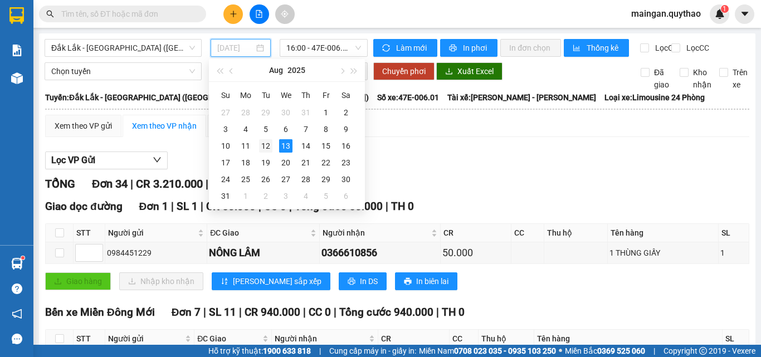
click at [270, 149] on div "12" at bounding box center [265, 145] width 13 height 13
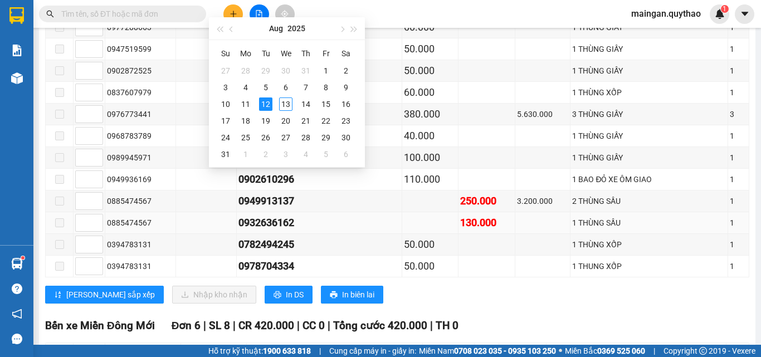
scroll to position [0, 9]
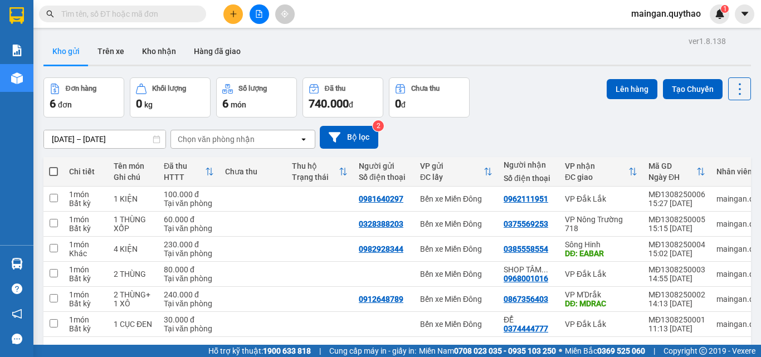
click at [123, 7] on span at bounding box center [122, 14] width 167 height 17
click at [125, 9] on input "text" at bounding box center [127, 14] width 132 height 12
paste input "0965222844"
type input "0965222844"
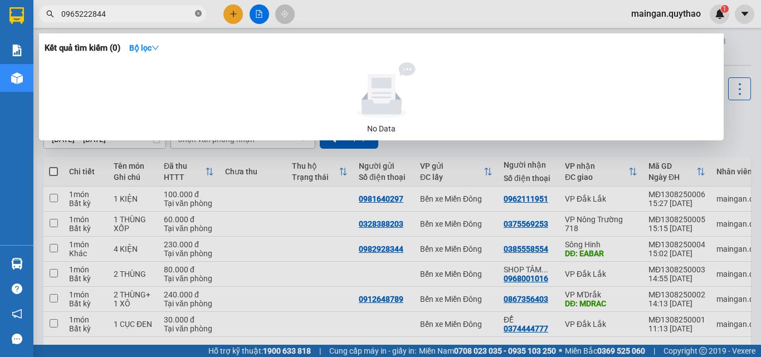
click at [197, 14] on icon "close-circle" at bounding box center [198, 13] width 7 height 7
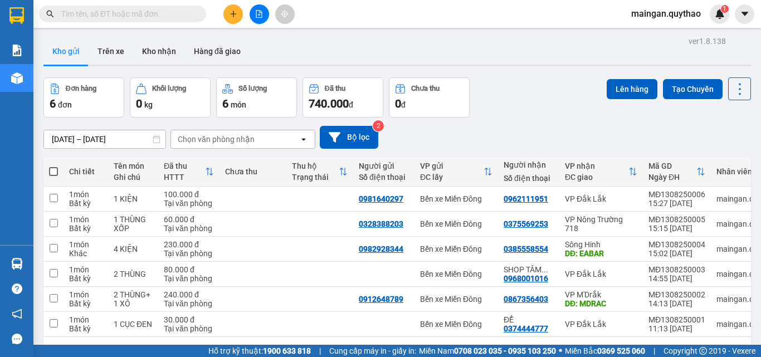
paste input "0345224145"
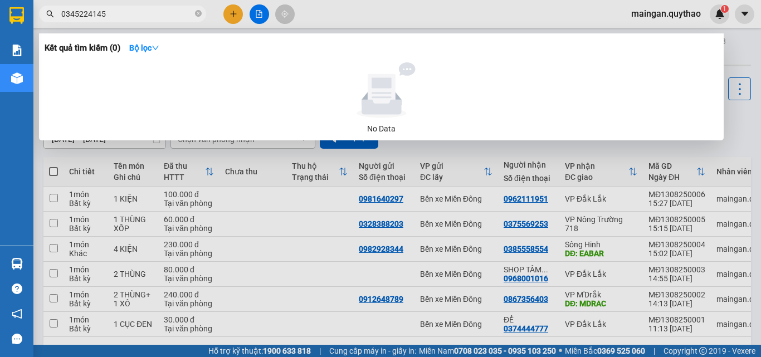
type input "0345224145"
click at [201, 14] on icon "close-circle" at bounding box center [198, 13] width 7 height 7
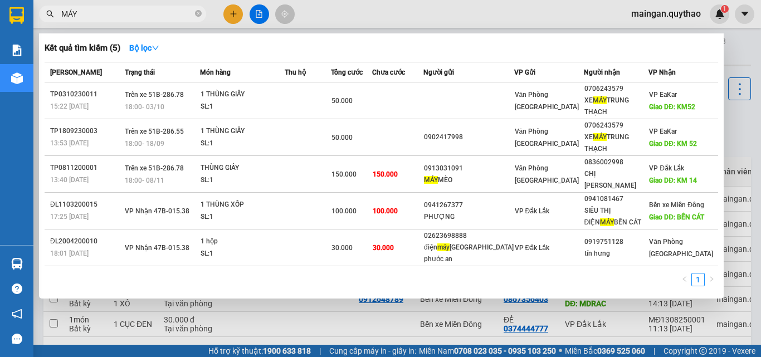
drag, startPoint x: 132, startPoint y: 25, endPoint x: 126, endPoint y: 19, distance: 7.9
click at [131, 24] on div at bounding box center [380, 178] width 761 height 357
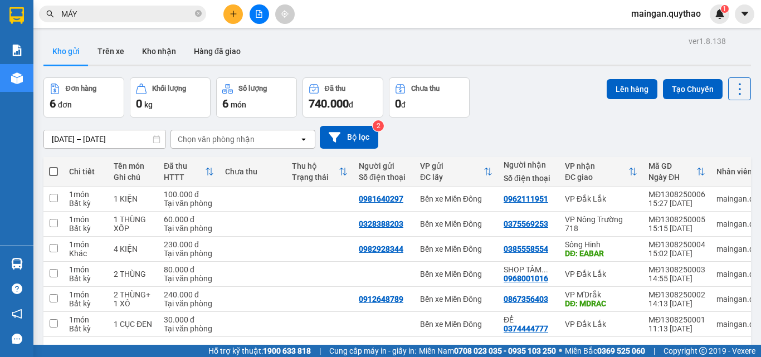
click at [125, 18] on input "MÁY" at bounding box center [127, 14] width 132 height 12
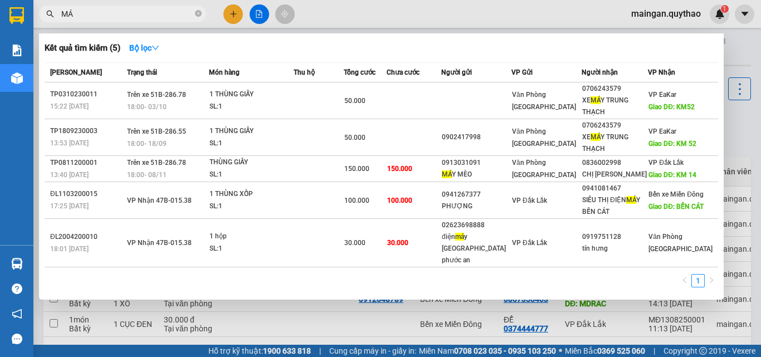
type input "M"
type input "MÁY BƠM"
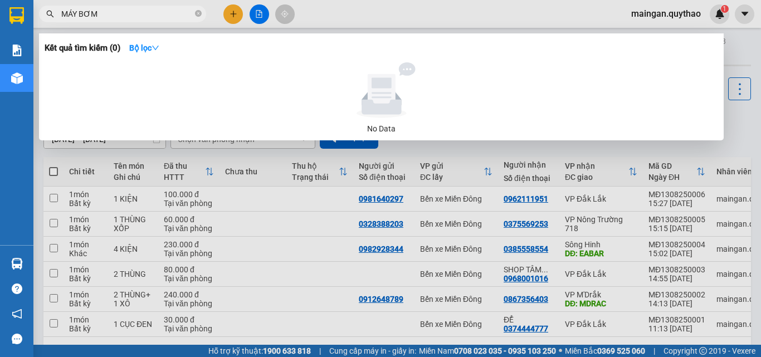
drag, startPoint x: 124, startPoint y: 14, endPoint x: 0, endPoint y: 47, distance: 128.6
click at [0, 47] on section "Kết quả tìm kiếm ( 0 ) Bộ lọc No Data MÁY BƠM maingan.quythao 1 Báo cáo Báo cáo…" at bounding box center [380, 178] width 761 height 357
type input "KIỆN NẶNG"
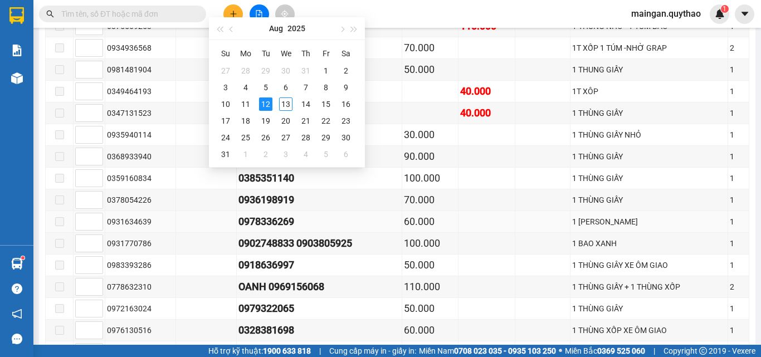
scroll to position [656, 0]
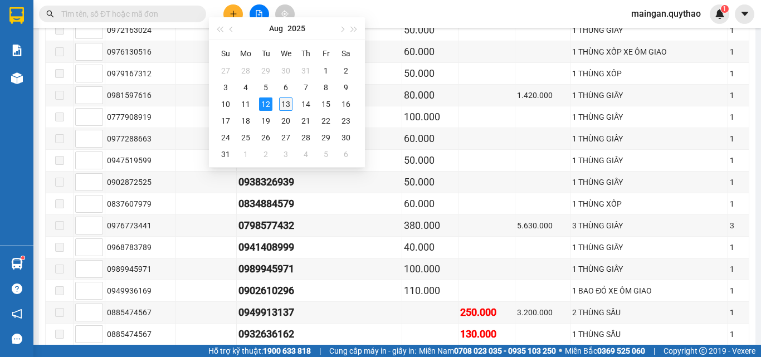
click at [291, 106] on div "13" at bounding box center [285, 104] width 13 height 13
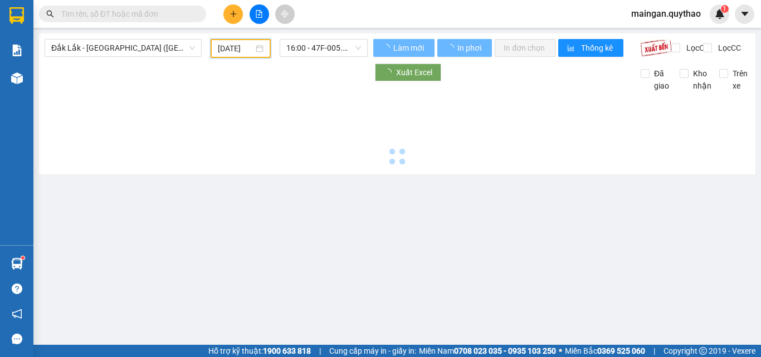
scroll to position [0, 0]
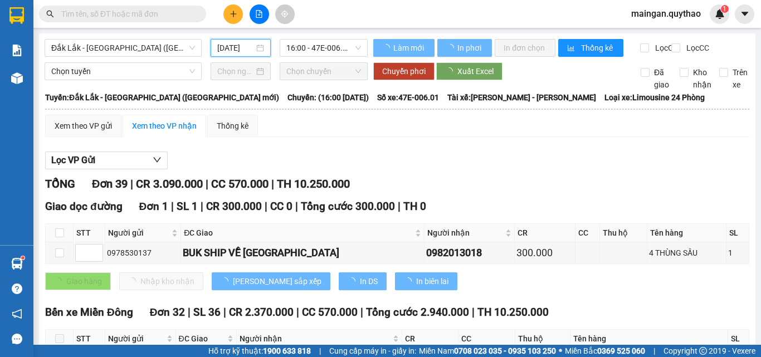
click at [247, 48] on input "[DATE]" at bounding box center [235, 48] width 37 height 12
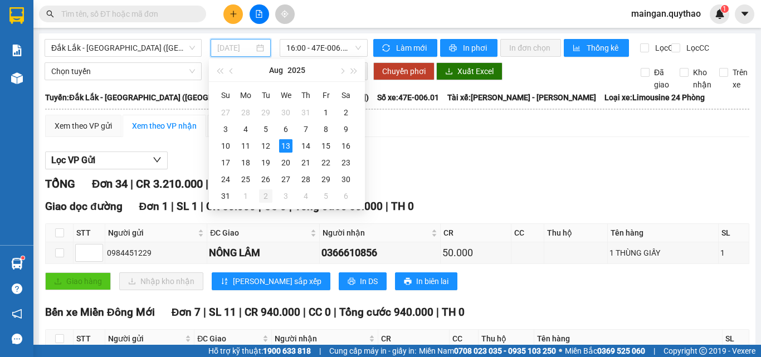
scroll to position [0, 3]
click at [266, 150] on div "12" at bounding box center [265, 145] width 13 height 13
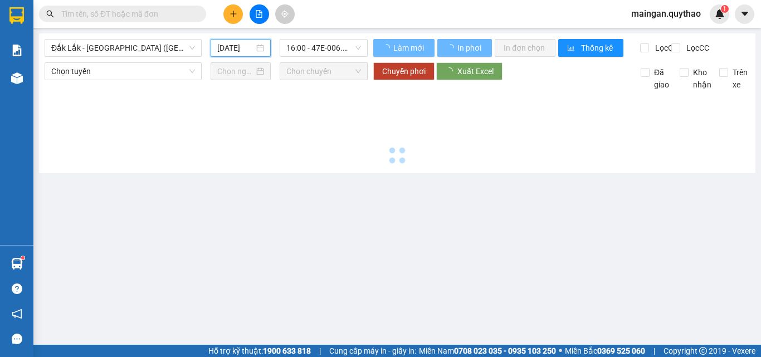
type input "[DATE]"
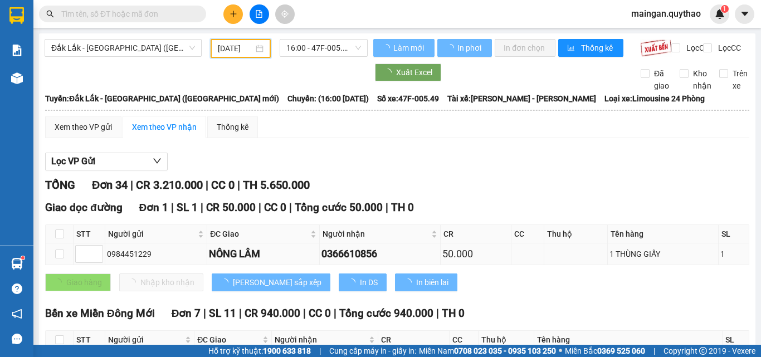
scroll to position [0, 3]
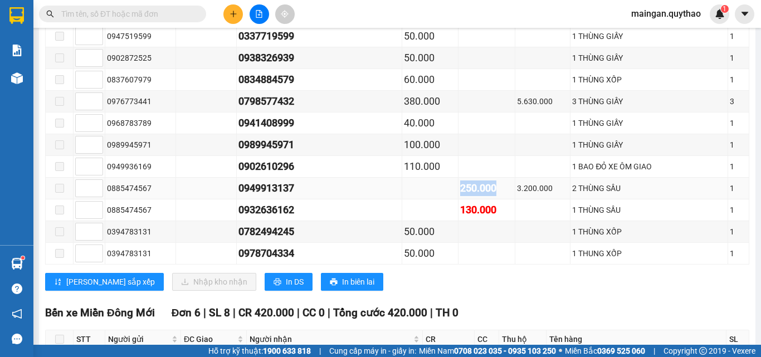
drag, startPoint x: 459, startPoint y: 196, endPoint x: 500, endPoint y: 201, distance: 42.1
click at [500, 196] on div "250.000" at bounding box center [486, 189] width 52 height 16
drag, startPoint x: 539, startPoint y: 110, endPoint x: 533, endPoint y: 124, distance: 15.0
click at [539, 108] on div "5.630.000" at bounding box center [543, 101] width 52 height 12
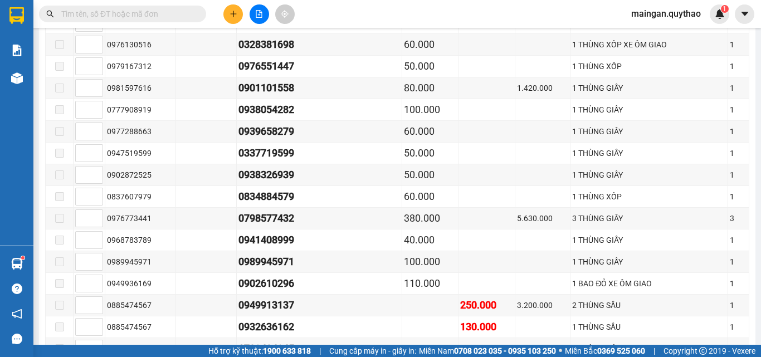
scroll to position [590, 0]
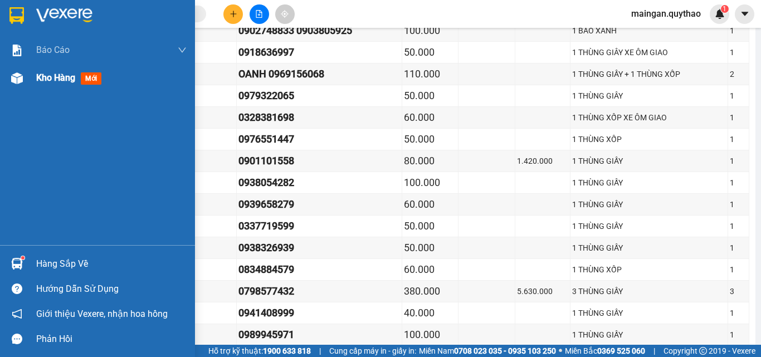
click at [65, 73] on span "Kho hàng" at bounding box center [55, 77] width 39 height 11
click at [68, 69] on div "Kho hàng mới" at bounding box center [111, 78] width 150 height 28
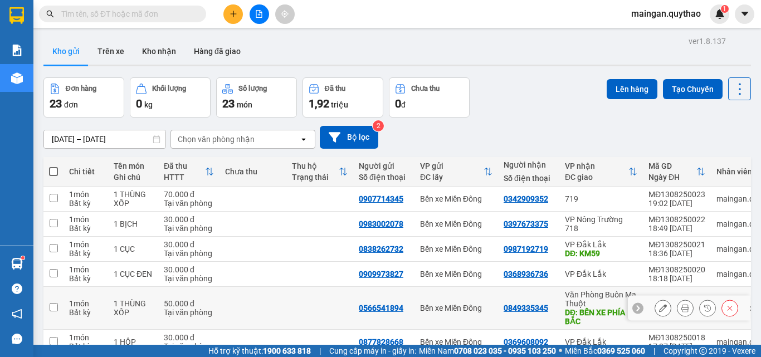
click at [682, 308] on icon at bounding box center [686, 308] width 8 height 8
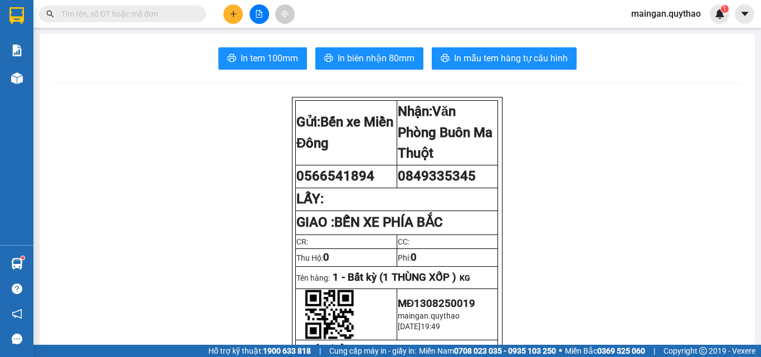
drag, startPoint x: 230, startPoint y: 77, endPoint x: 245, endPoint y: 72, distance: 15.9
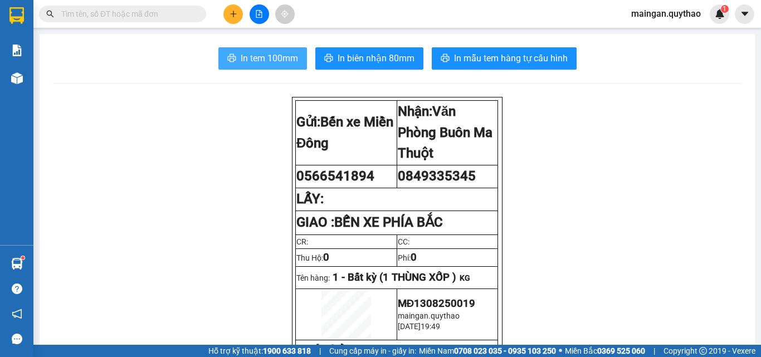
click at [252, 66] on button "In tem 100mm" at bounding box center [262, 58] width 89 height 22
drag, startPoint x: 252, startPoint y: 66, endPoint x: 255, endPoint y: 47, distance: 19.2
click at [252, 62] on button "In tem 100mm" at bounding box center [262, 58] width 89 height 22
